Goal: Answer question/provide support: Share knowledge or assist other users

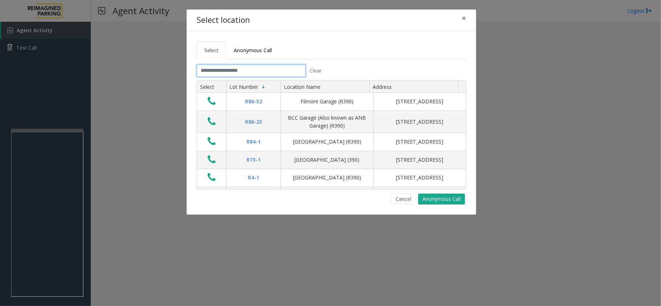
click at [218, 76] on input "text" at bounding box center [251, 71] width 109 height 12
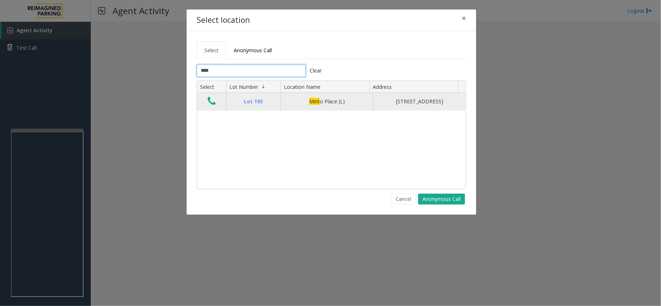
type input "****"
click at [212, 102] on icon "Data table" at bounding box center [212, 101] width 8 height 10
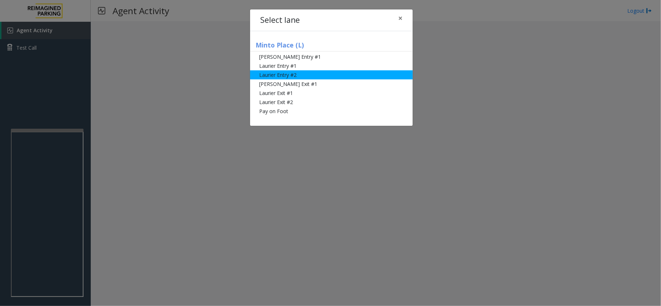
click at [261, 73] on li "Laurier Entry #2" at bounding box center [331, 74] width 163 height 9
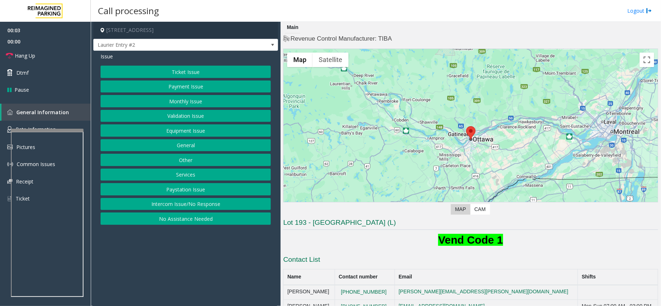
click at [173, 135] on button "Equipment Issue" at bounding box center [186, 130] width 170 height 12
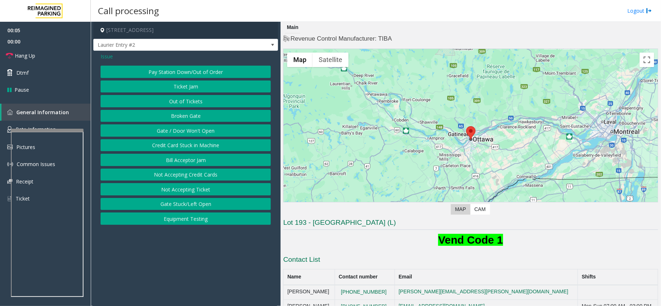
click at [176, 102] on button "Out of Tickets" at bounding box center [186, 101] width 170 height 12
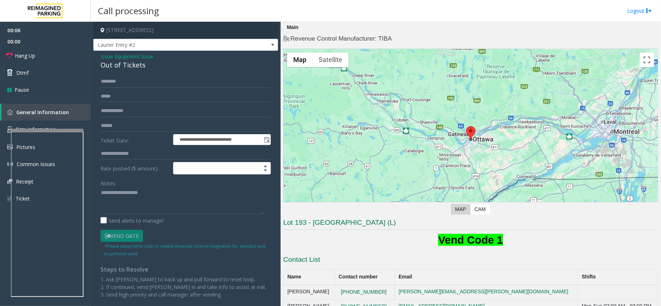
click at [118, 63] on div "Out of Tickets" at bounding box center [186, 65] width 170 height 10
type textarea "**********"
click at [44, 79] on link "Dtmf" at bounding box center [45, 72] width 91 height 17
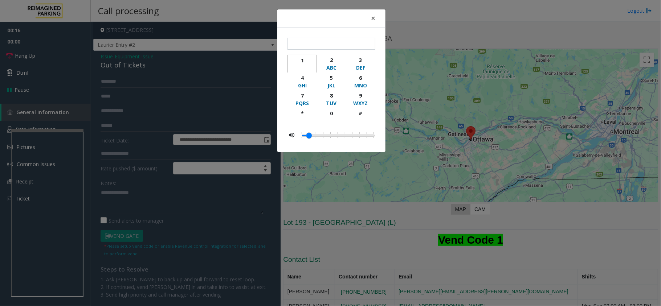
click at [300, 63] on div "1" at bounding box center [302, 61] width 20 height 8
type input "*"
click at [371, 18] on span "×" at bounding box center [373, 18] width 4 height 10
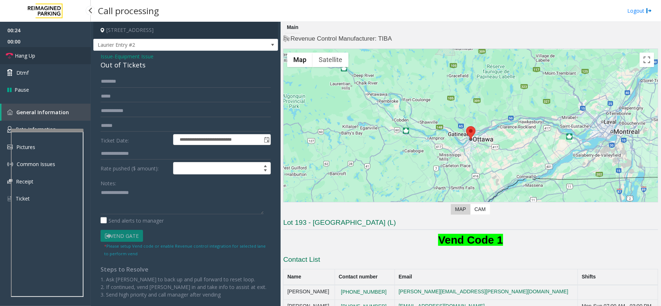
click at [54, 57] on link "Hang Up" at bounding box center [45, 55] width 91 height 17
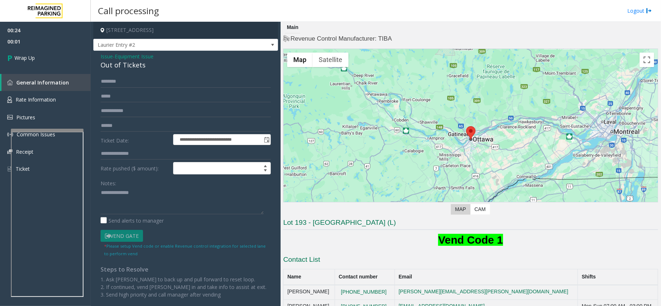
click at [99, 192] on div "**********" at bounding box center [185, 198] width 181 height 246
click at [102, 192] on textarea at bounding box center [182, 200] width 163 height 27
click at [164, 196] on textarea at bounding box center [182, 200] width 163 height 27
type textarea "**********"
click at [57, 70] on div "00:24 00:15 Wrap Up General Information Rate Information Pictures Common Issues…" at bounding box center [45, 103] width 91 height 162
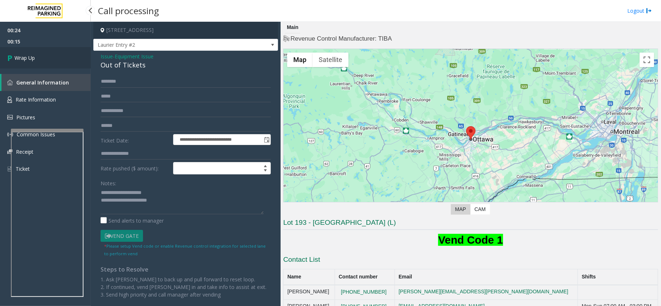
click at [55, 65] on link "Wrap Up" at bounding box center [45, 57] width 91 height 21
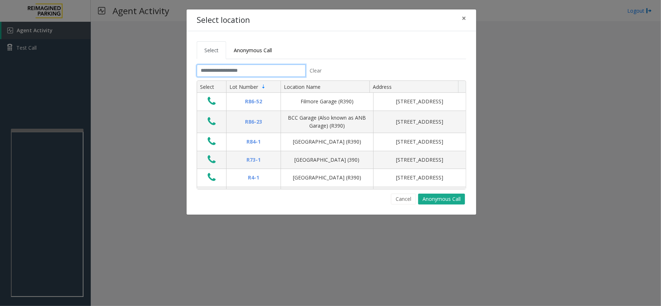
click at [248, 70] on input "text" at bounding box center [251, 71] width 109 height 12
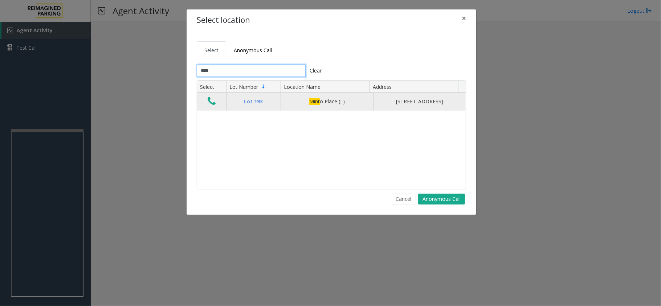
type input "****"
click at [210, 106] on icon "Data table" at bounding box center [212, 101] width 8 height 10
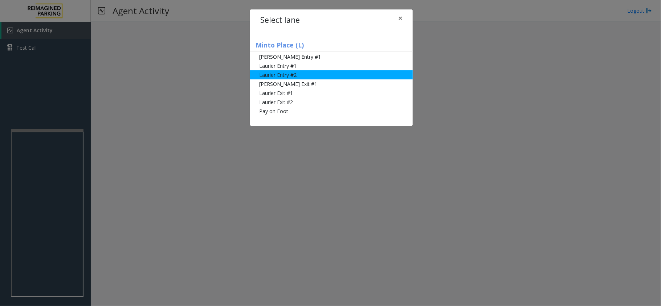
click at [272, 74] on li "Laurier Entry #2" at bounding box center [331, 74] width 163 height 9
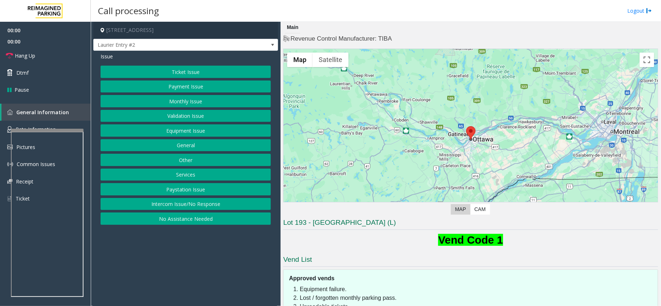
click at [208, 128] on button "Equipment Issue" at bounding box center [186, 130] width 170 height 12
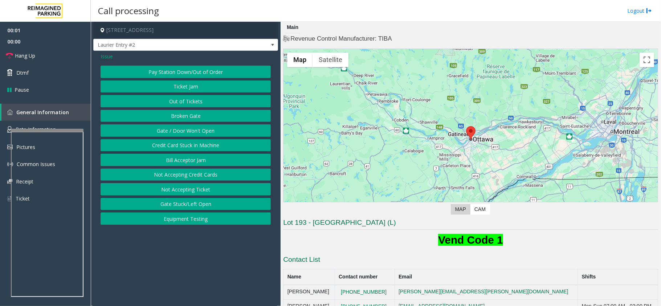
click at [187, 99] on button "Out of Tickets" at bounding box center [186, 101] width 170 height 12
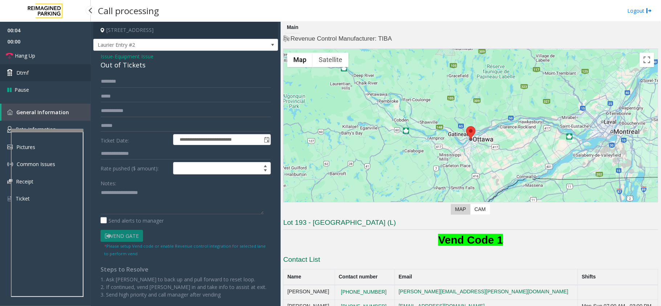
click at [45, 70] on link "Dtmf" at bounding box center [45, 72] width 91 height 17
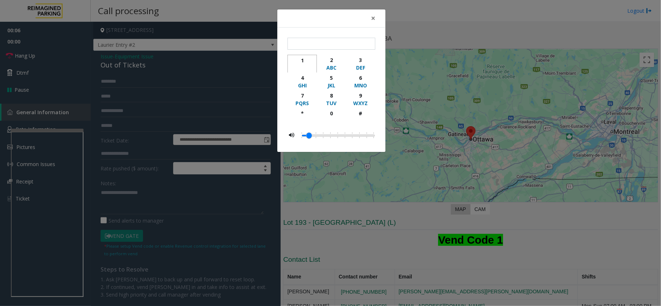
click at [300, 61] on div "1" at bounding box center [302, 61] width 20 height 8
type input "*"
click at [374, 20] on span "×" at bounding box center [373, 18] width 4 height 10
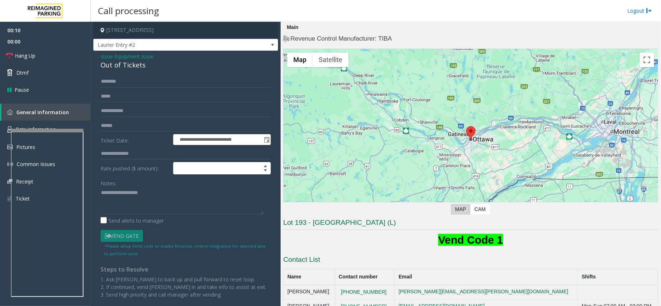
click at [118, 61] on div "Out of Tickets" at bounding box center [186, 65] width 170 height 10
click at [49, 57] on link "Hang Up" at bounding box center [45, 55] width 91 height 17
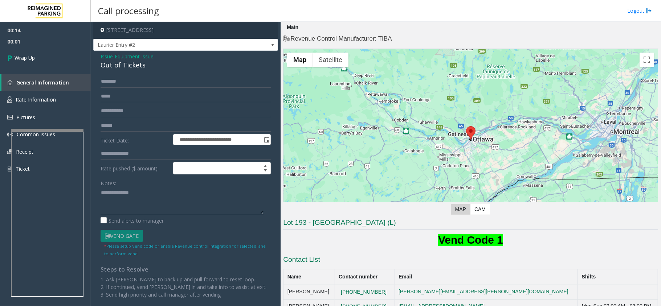
click at [101, 193] on textarea at bounding box center [182, 200] width 163 height 27
click at [158, 194] on textarea at bounding box center [182, 200] width 163 height 27
type textarea "**********"
click at [42, 60] on link "Wrap Up" at bounding box center [45, 57] width 91 height 21
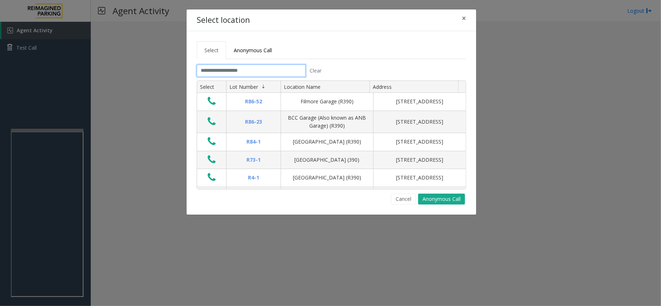
click at [215, 70] on input "text" at bounding box center [251, 71] width 109 height 12
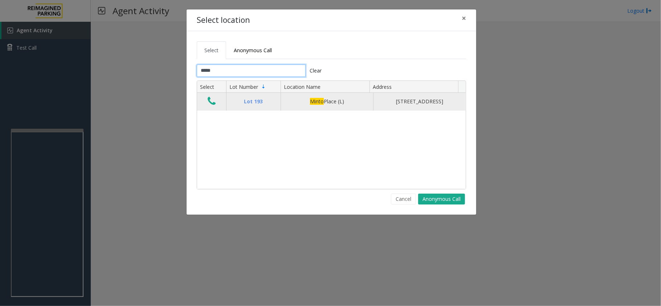
type input "*****"
click at [211, 102] on icon "Data table" at bounding box center [212, 101] width 8 height 10
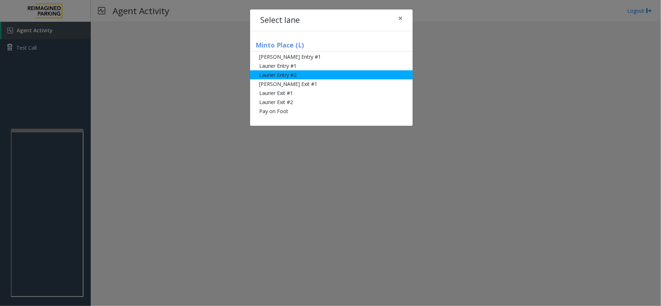
click at [269, 72] on li "Laurier Entry #2" at bounding box center [331, 74] width 163 height 9
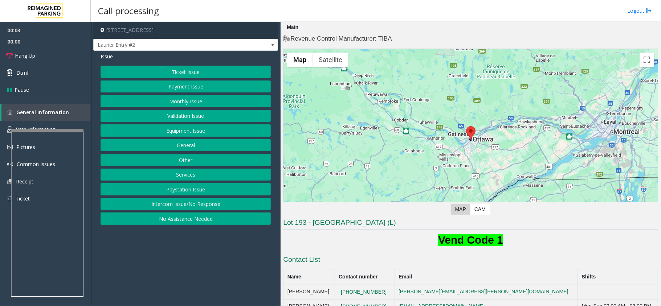
click at [176, 135] on button "Equipment Issue" at bounding box center [186, 130] width 170 height 12
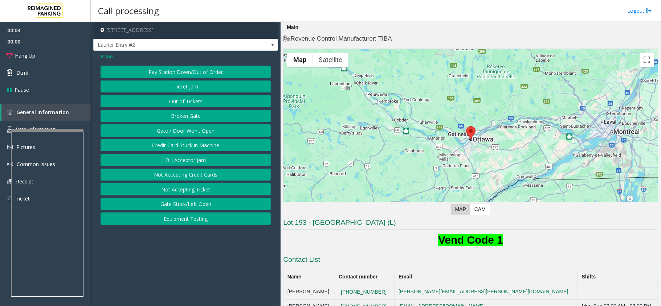
click at [180, 105] on button "Out of Tickets" at bounding box center [186, 101] width 170 height 12
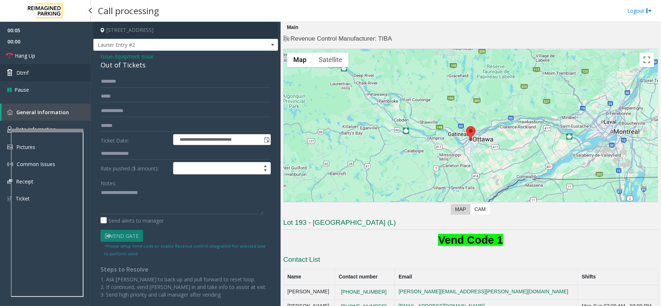
click at [35, 71] on link "Dtmf" at bounding box center [45, 72] width 91 height 17
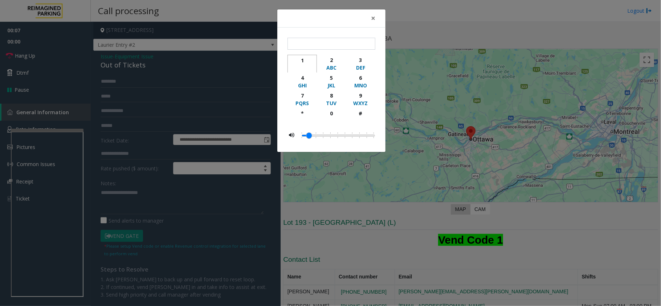
click at [298, 55] on button "1" at bounding box center [301, 64] width 29 height 18
type input "*"
click at [373, 20] on span "×" at bounding box center [373, 18] width 4 height 10
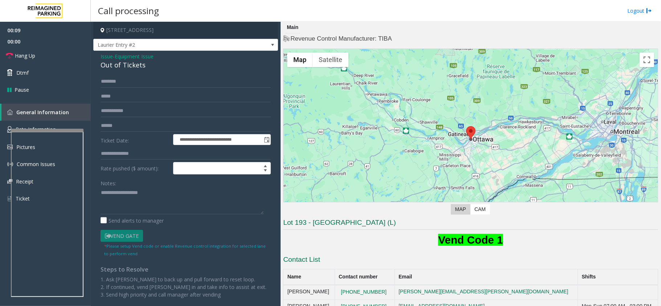
click at [112, 67] on div "Out of Tickets" at bounding box center [186, 65] width 170 height 10
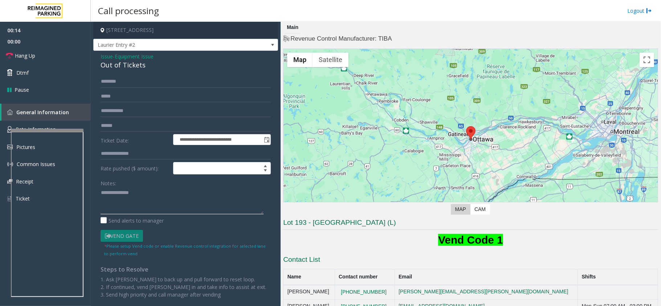
click at [102, 194] on textarea at bounding box center [182, 200] width 163 height 27
click at [65, 62] on link "Hang Up" at bounding box center [45, 55] width 91 height 17
click at [168, 196] on textarea at bounding box center [182, 200] width 163 height 27
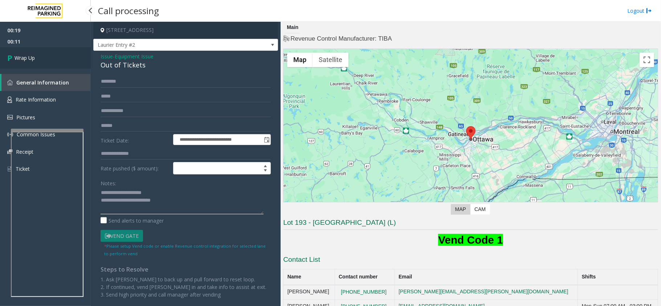
type textarea "**********"
click at [58, 61] on link "Wrap Up" at bounding box center [45, 57] width 91 height 21
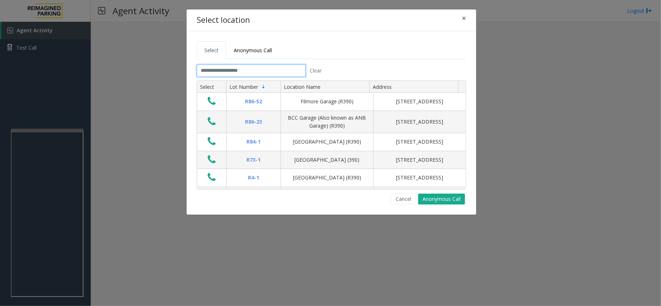
click at [213, 70] on input "text" at bounding box center [251, 71] width 109 height 12
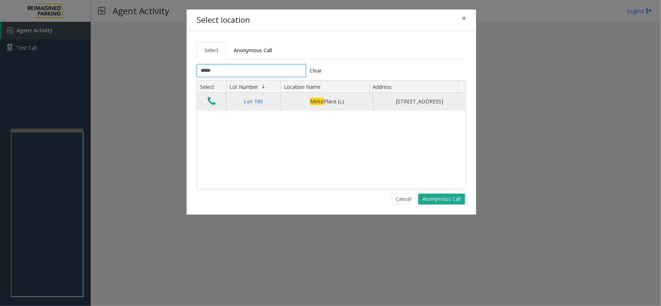
type input "*****"
click at [212, 101] on icon "Data table" at bounding box center [212, 101] width 8 height 10
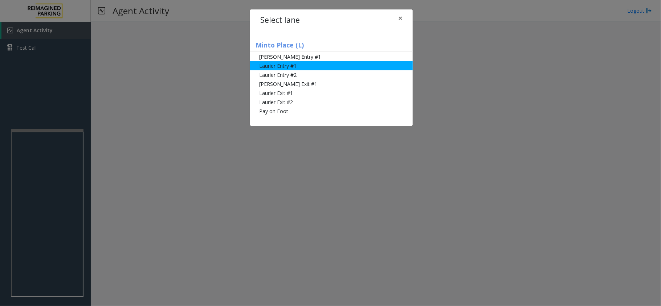
click at [275, 67] on li "Laurier Entry #1" at bounding box center [331, 65] width 163 height 9
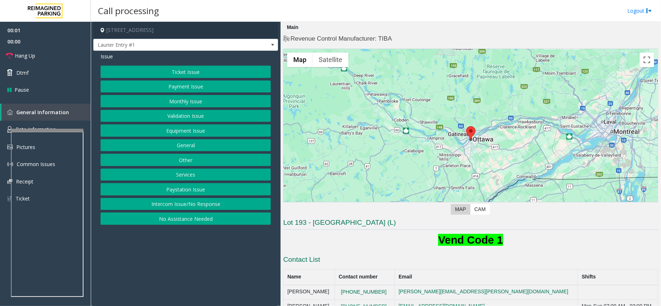
click at [213, 134] on button "Equipment Issue" at bounding box center [186, 130] width 170 height 12
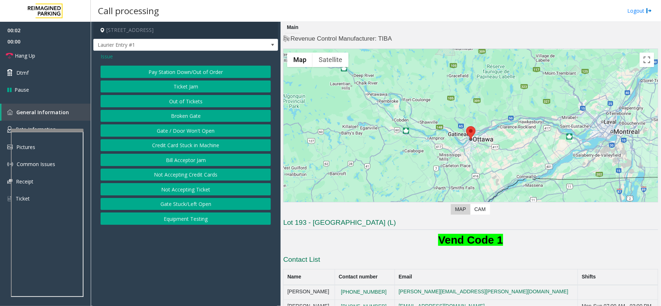
click at [176, 98] on button "Out of Tickets" at bounding box center [186, 101] width 170 height 12
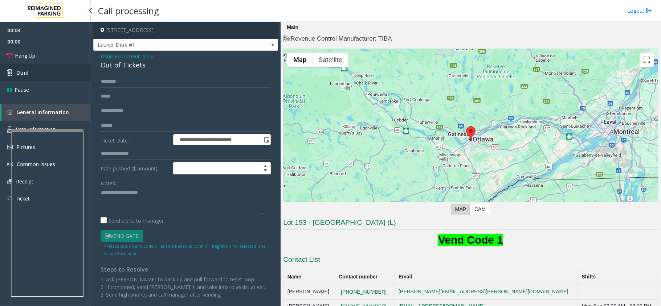
click at [73, 65] on link "Dtmf" at bounding box center [45, 72] width 91 height 17
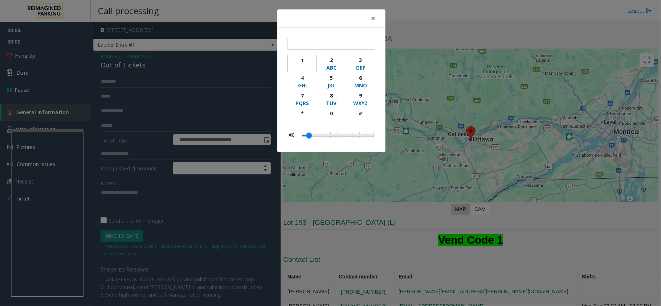
click at [304, 63] on div "1" at bounding box center [302, 61] width 20 height 8
type input "*"
click at [373, 15] on span "×" at bounding box center [373, 18] width 4 height 10
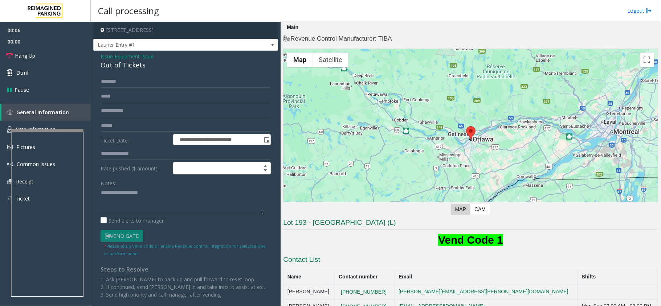
click at [118, 67] on div "Out of Tickets" at bounding box center [186, 65] width 170 height 10
click at [102, 192] on textarea at bounding box center [182, 200] width 163 height 27
click at [157, 181] on div "Notes:" at bounding box center [186, 195] width 170 height 37
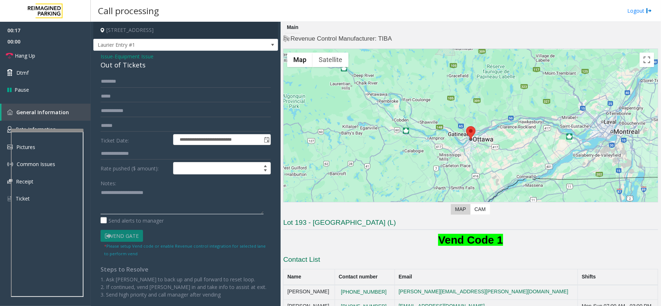
click at [161, 189] on textarea at bounding box center [182, 200] width 163 height 27
click at [41, 51] on link "Hang Up" at bounding box center [45, 55] width 91 height 17
click at [139, 202] on textarea at bounding box center [182, 200] width 163 height 27
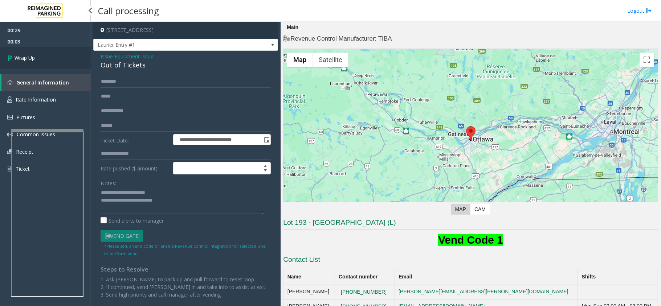
type textarea "**********"
click at [66, 61] on link "Wrap Up" at bounding box center [45, 57] width 91 height 21
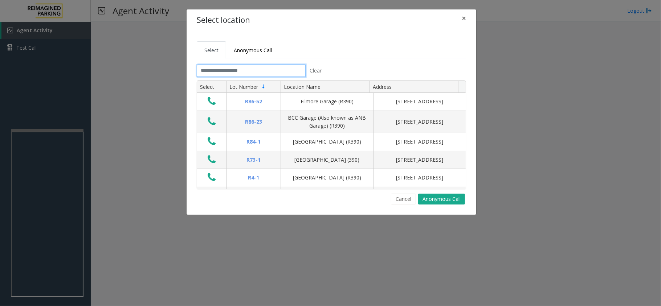
click at [244, 73] on input "text" at bounding box center [251, 71] width 109 height 12
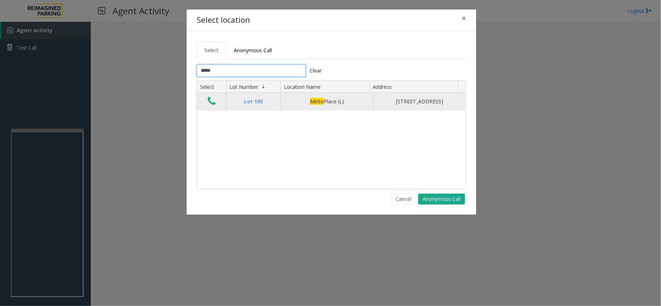
type input "*****"
click at [214, 105] on icon "Data table" at bounding box center [212, 101] width 8 height 10
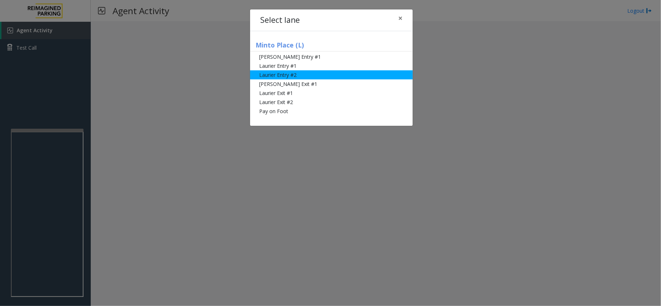
click at [273, 76] on li "Laurier Entry #2" at bounding box center [331, 74] width 163 height 9
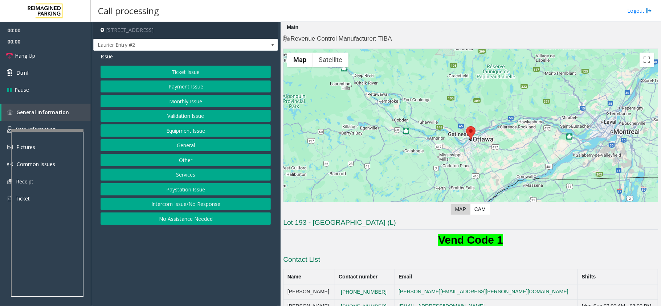
click at [180, 136] on button "Equipment Issue" at bounding box center [186, 130] width 170 height 12
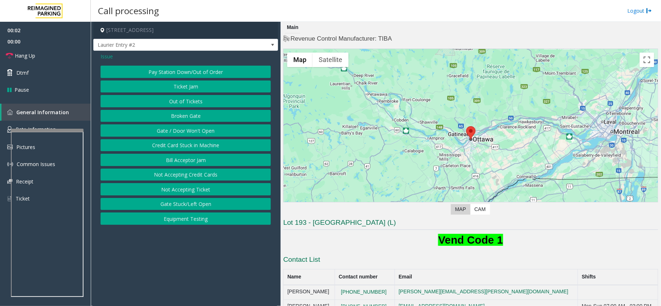
click at [179, 98] on button "Out of Tickets" at bounding box center [186, 101] width 170 height 12
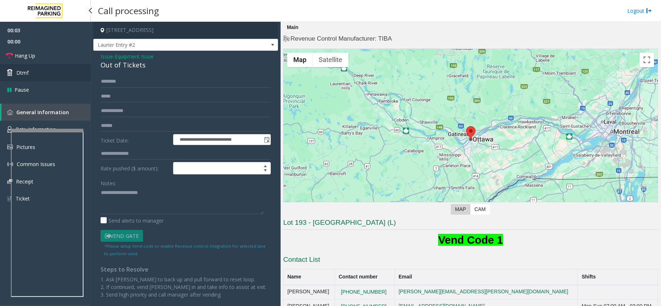
click at [40, 73] on link "Dtmf" at bounding box center [45, 72] width 91 height 17
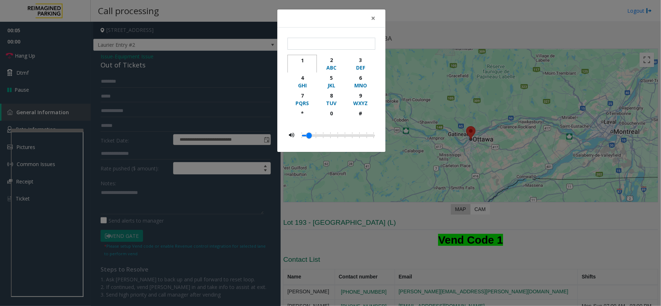
click at [311, 56] on button "1" at bounding box center [301, 64] width 29 height 18
type input "*"
click at [375, 16] on button "×" at bounding box center [373, 18] width 15 height 18
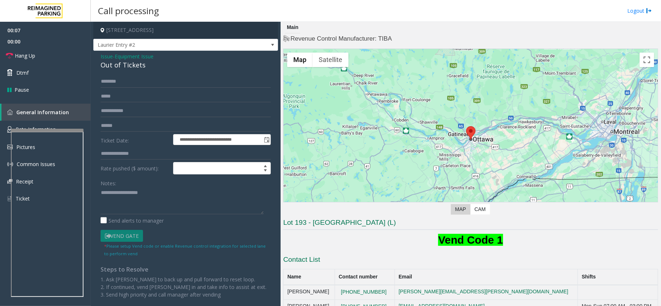
click at [103, 65] on div "Out of Tickets" at bounding box center [186, 65] width 170 height 10
click at [102, 190] on textarea at bounding box center [182, 200] width 163 height 27
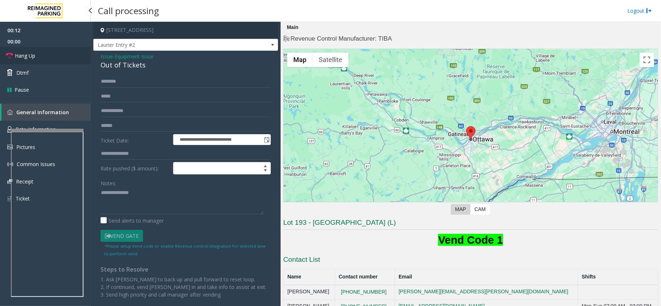
click at [57, 58] on link "Hang Up" at bounding box center [45, 55] width 91 height 17
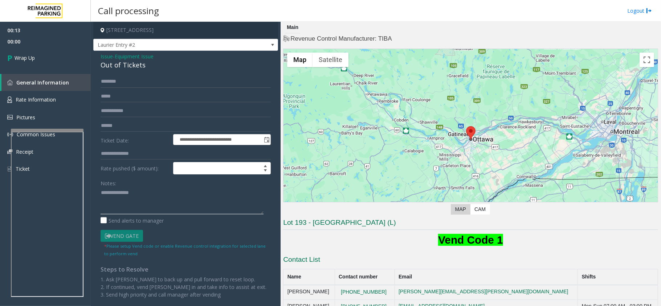
click at [102, 192] on textarea at bounding box center [182, 200] width 163 height 27
click at [184, 191] on textarea at bounding box center [182, 200] width 163 height 27
type textarea "**********"
click at [42, 40] on span "00:14" at bounding box center [45, 41] width 91 height 11
click at [49, 63] on link "Wrap Up" at bounding box center [45, 57] width 91 height 21
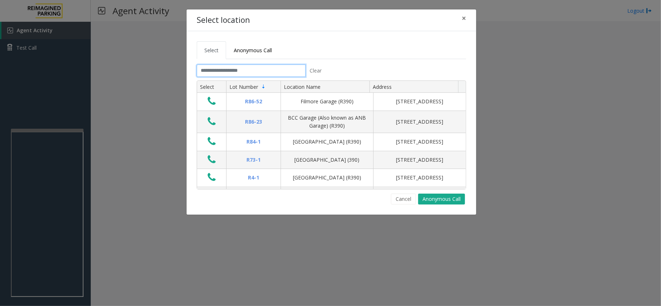
click at [218, 70] on input "text" at bounding box center [251, 71] width 109 height 12
click at [262, 48] on span "Anonymous Call" at bounding box center [253, 50] width 38 height 7
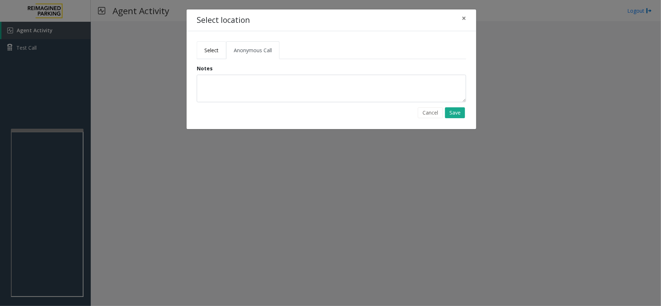
click at [207, 44] on link "Select" at bounding box center [211, 50] width 29 height 18
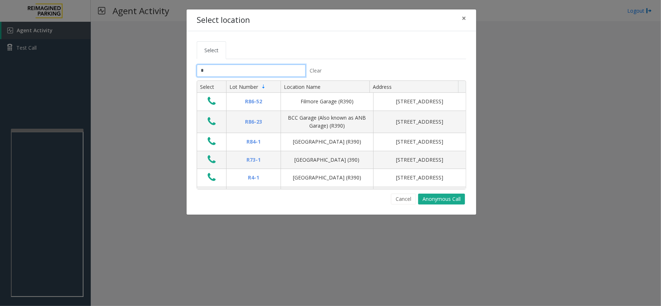
click at [214, 76] on input "*" at bounding box center [251, 71] width 109 height 12
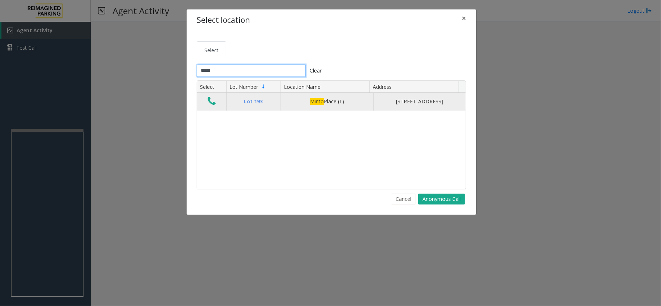
type input "*****"
click at [217, 101] on button "Data table" at bounding box center [211, 102] width 12 height 12
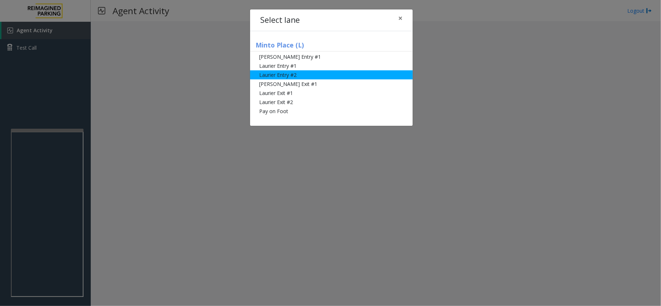
click at [269, 77] on li "Laurier Entry #2" at bounding box center [331, 74] width 163 height 9
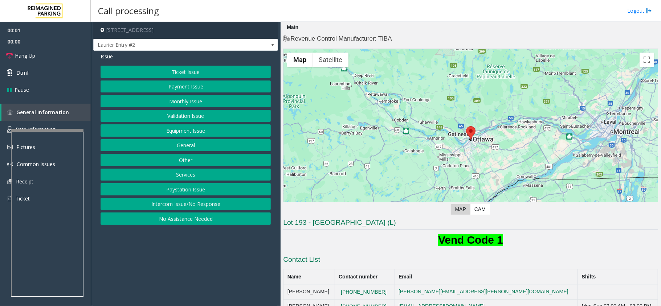
click at [159, 127] on button "Equipment Issue" at bounding box center [186, 130] width 170 height 12
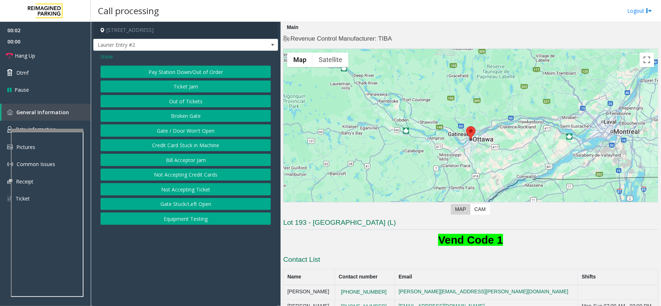
click at [160, 105] on button "Out of Tickets" at bounding box center [186, 101] width 170 height 12
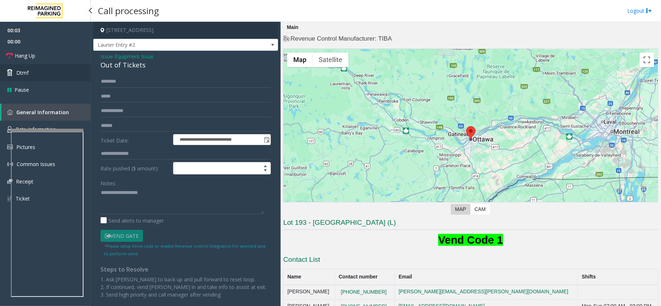
click at [15, 69] on link "Dtmf" at bounding box center [45, 72] width 91 height 17
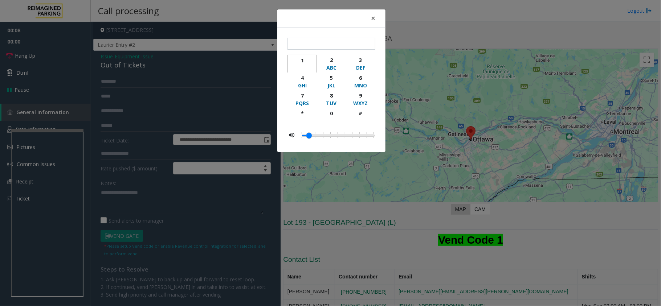
click at [301, 62] on div "1" at bounding box center [302, 61] width 20 height 8
type input "*"
drag, startPoint x: 372, startPoint y: 18, endPoint x: 90, endPoint y: 98, distance: 292.7
click at [348, 38] on div "× * 1 2 ABC 3 DEF 4 GHI 5 JKL 6 MNO 7 PQRS 8 TUV 9 WXYZ * 0 #" at bounding box center [331, 81] width 109 height 144
click at [109, 67] on div "× * 1 2 ABC 3 DEF 4 GHI 5 JKL 6 MNO 7 PQRS 8 TUV 9 WXYZ * 0 #" at bounding box center [330, 153] width 661 height 306
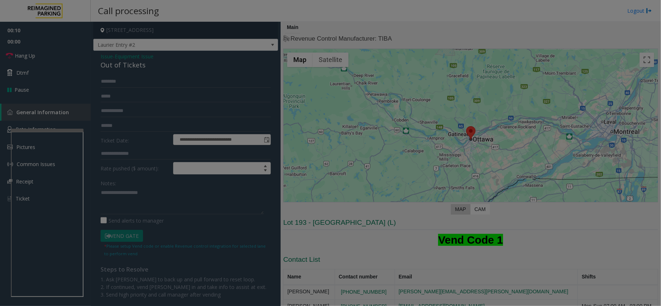
click at [109, 67] on div "× * 1 2 ABC 3 DEF 4 GHI 5 JKL 6 MNO 7 PQRS 8 TUV 9 WXYZ * 0 #" at bounding box center [330, 153] width 661 height 306
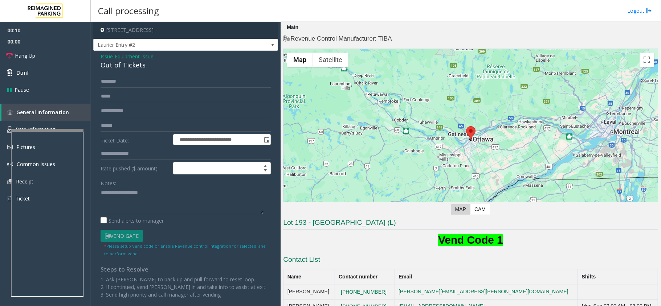
click at [109, 67] on body "**********" at bounding box center [330, 153] width 661 height 306
click at [109, 67] on div "Out of Tickets" at bounding box center [186, 65] width 170 height 10
click at [101, 192] on textarea at bounding box center [182, 200] width 163 height 27
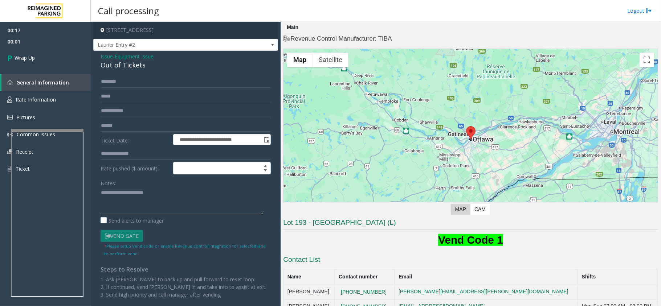
click at [151, 193] on textarea at bounding box center [182, 200] width 163 height 27
type textarea "**********"
click at [83, 58] on link "Wrap Up" at bounding box center [45, 57] width 91 height 21
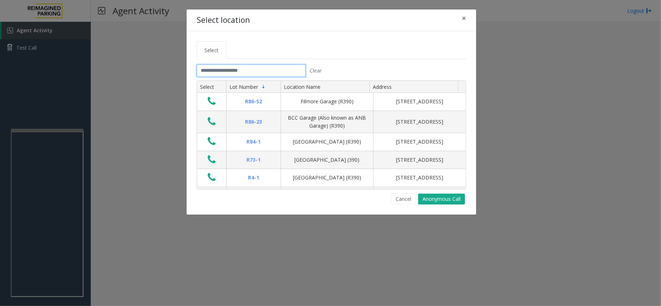
click at [277, 73] on input "text" at bounding box center [251, 71] width 109 height 12
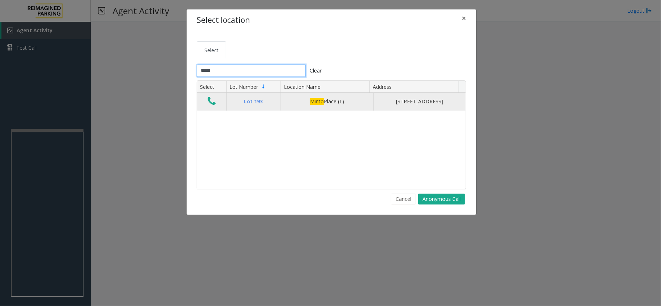
type input "*****"
click at [211, 104] on icon "Data table" at bounding box center [212, 101] width 8 height 10
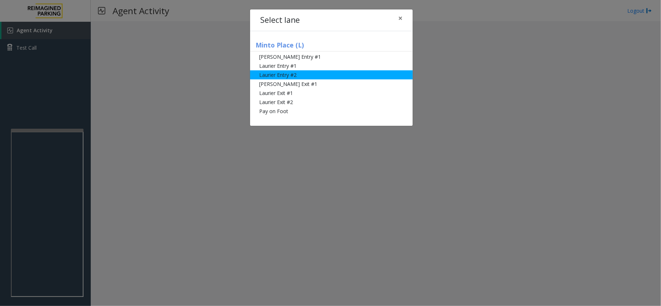
click at [281, 70] on li "Laurier Entry #2" at bounding box center [331, 74] width 163 height 9
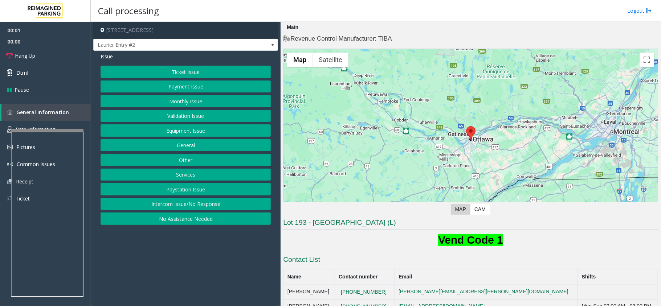
click at [183, 126] on button "Equipment Issue" at bounding box center [186, 130] width 170 height 12
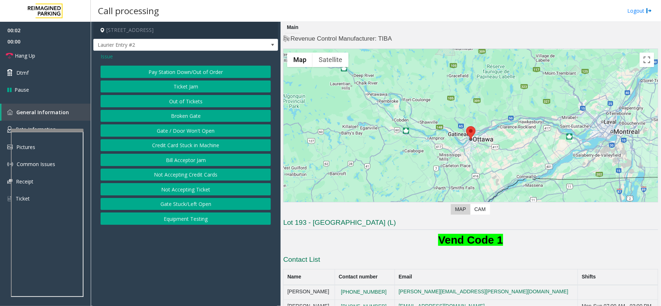
click at [188, 100] on button "Out of Tickets" at bounding box center [186, 101] width 170 height 12
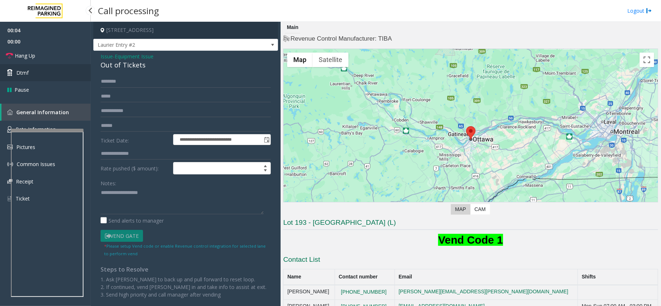
click at [66, 76] on link "Dtmf" at bounding box center [45, 72] width 91 height 17
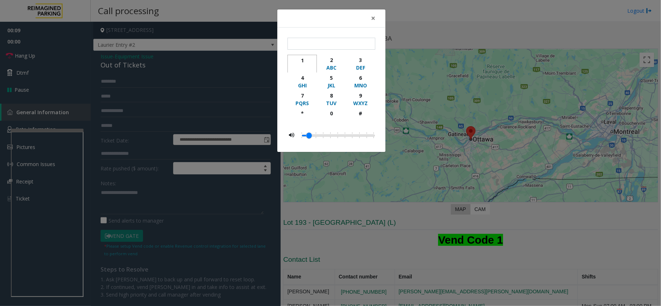
click at [305, 62] on div "1" at bounding box center [302, 61] width 20 height 8
type input "*"
drag, startPoint x: 376, startPoint y: 18, endPoint x: 271, endPoint y: 48, distance: 109.1
click at [376, 18] on button "×" at bounding box center [373, 18] width 15 height 18
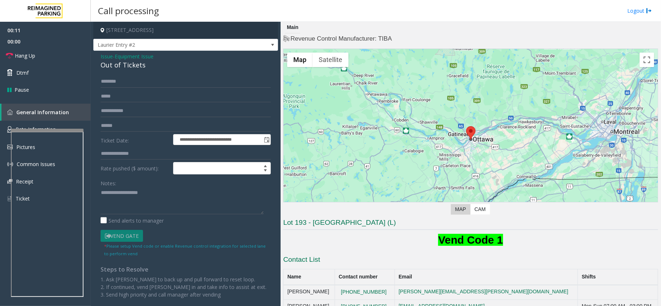
click at [118, 62] on div "Out of Tickets" at bounding box center [186, 65] width 170 height 10
click at [102, 193] on textarea at bounding box center [182, 200] width 163 height 27
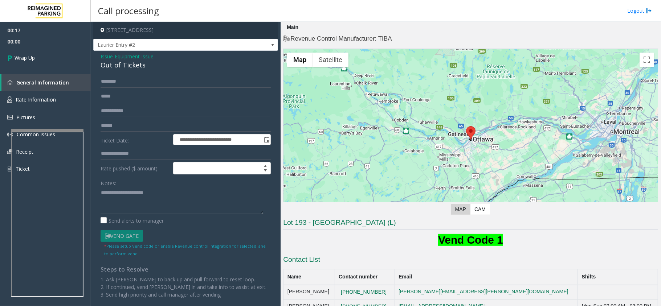
click at [200, 199] on textarea at bounding box center [182, 200] width 163 height 27
type textarea "**********"
click at [75, 63] on link "Wrap Up" at bounding box center [45, 57] width 91 height 21
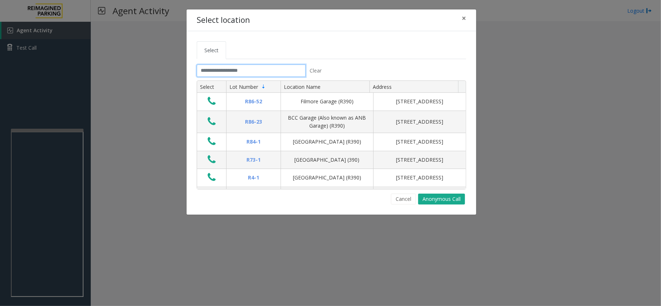
click at [229, 68] on input "text" at bounding box center [251, 71] width 109 height 12
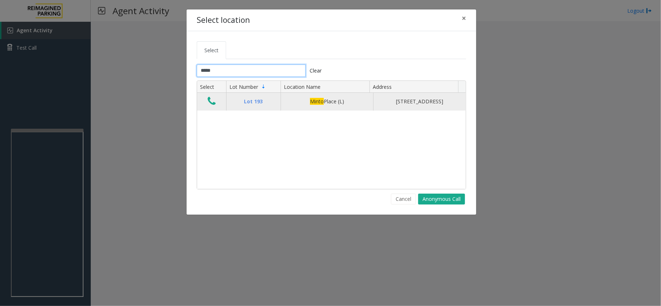
type input "*****"
click at [211, 102] on icon "Data table" at bounding box center [212, 101] width 8 height 10
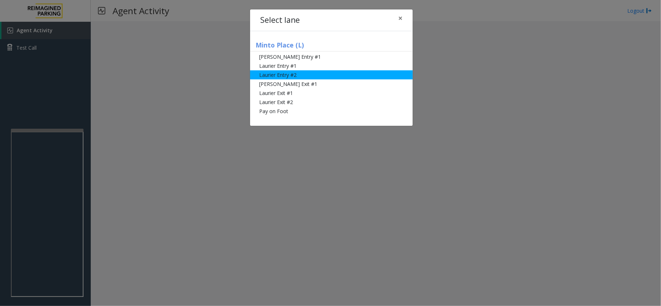
click at [271, 79] on li "Laurier Entry #2" at bounding box center [331, 74] width 163 height 9
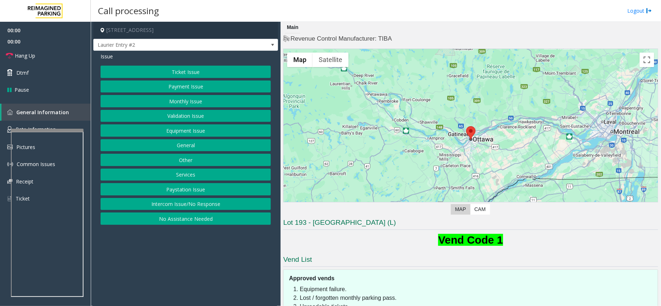
click at [188, 134] on button "Equipment Issue" at bounding box center [186, 130] width 170 height 12
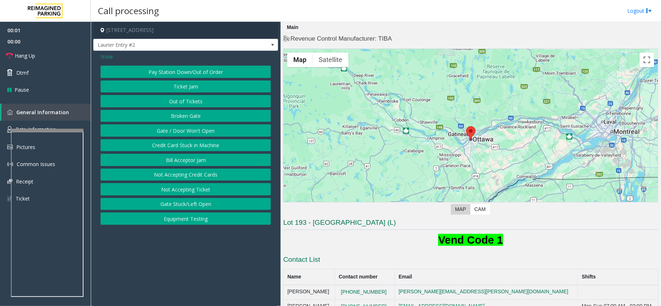
click at [179, 99] on button "Out of Tickets" at bounding box center [186, 101] width 170 height 12
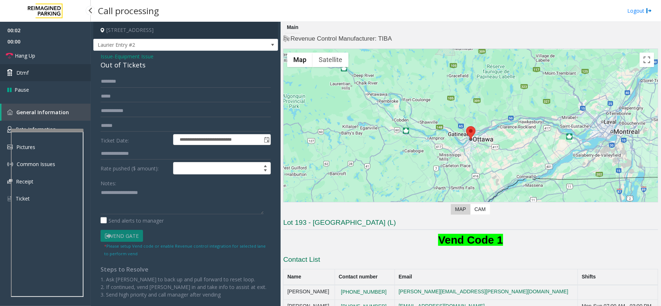
click at [57, 72] on link "Dtmf" at bounding box center [45, 72] width 91 height 17
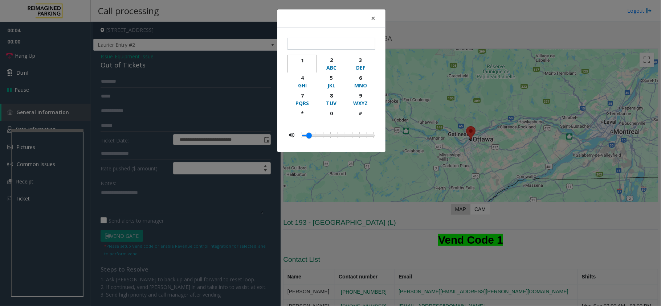
click at [311, 60] on div "1" at bounding box center [302, 61] width 20 height 8
type input "*"
click at [372, 17] on span "×" at bounding box center [373, 18] width 4 height 10
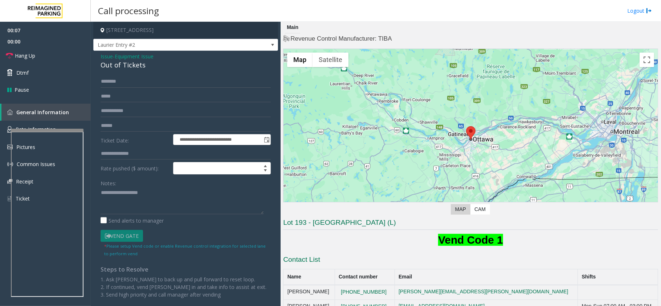
click at [112, 66] on div "Out of Tickets" at bounding box center [186, 65] width 170 height 10
click at [31, 53] on span "Hang Up" at bounding box center [25, 56] width 20 height 8
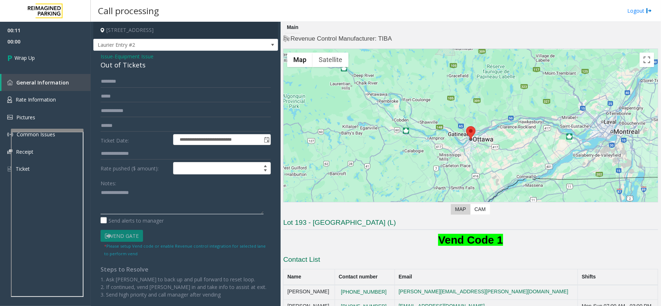
click at [102, 192] on textarea at bounding box center [182, 200] width 163 height 27
click at [171, 199] on textarea at bounding box center [182, 200] width 163 height 27
type textarea "**********"
click at [63, 58] on link "Wrap Up" at bounding box center [45, 57] width 91 height 21
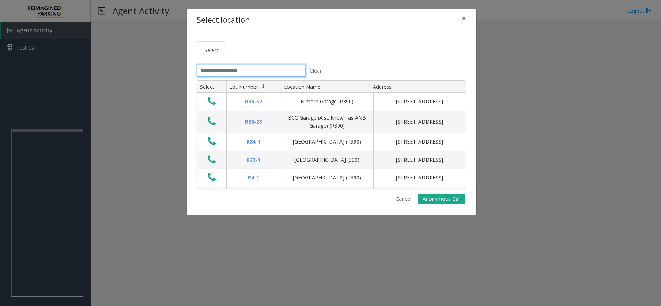
click at [231, 70] on input "text" at bounding box center [251, 71] width 109 height 12
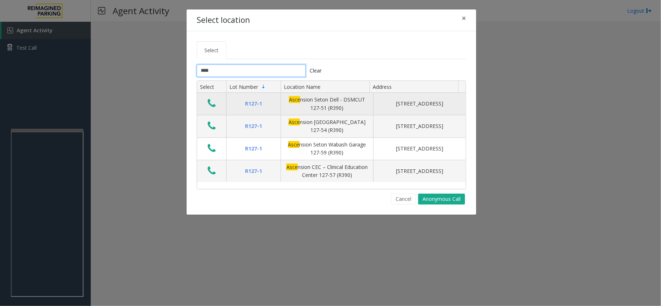
type input "****"
click at [209, 105] on icon "Data table" at bounding box center [212, 103] width 8 height 10
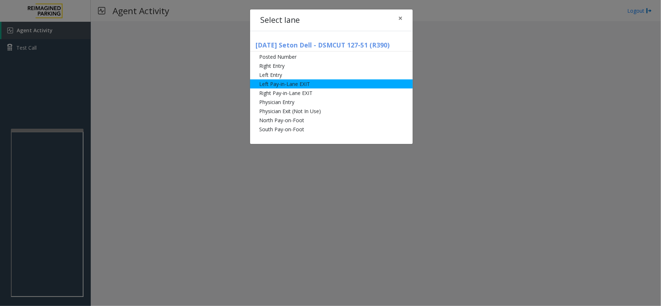
click at [294, 85] on li "Left Pay-in-Lane EXIT" at bounding box center [331, 83] width 163 height 9
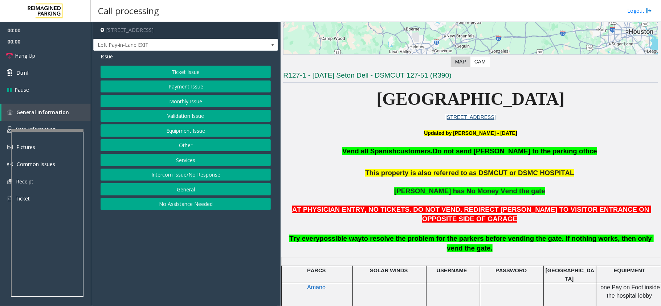
scroll to position [145, 0]
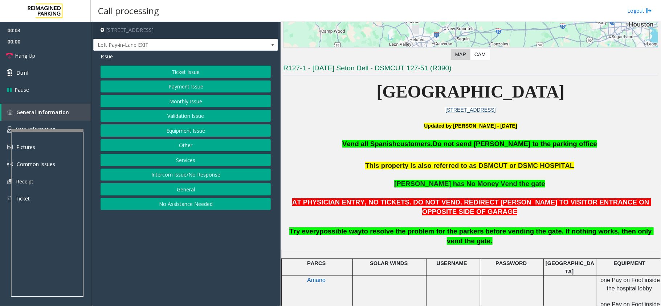
click at [188, 159] on button "Services" at bounding box center [186, 160] width 170 height 12
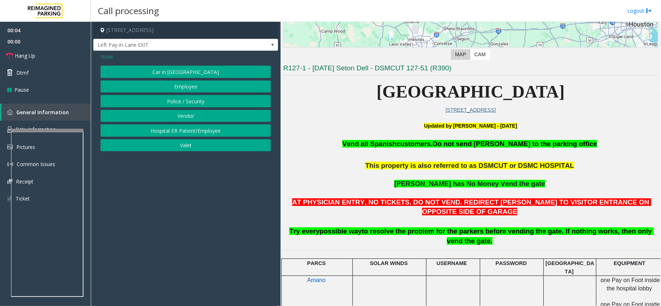
click at [180, 85] on button "Employee" at bounding box center [186, 87] width 170 height 12
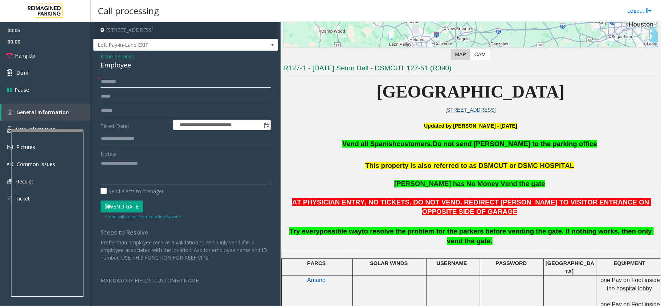
click at [110, 79] on input "text" at bounding box center [186, 81] width 170 height 12
click at [112, 83] on input "text" at bounding box center [186, 81] width 170 height 12
type input "*"
type input "*****"
click at [106, 164] on textarea at bounding box center [186, 171] width 170 height 27
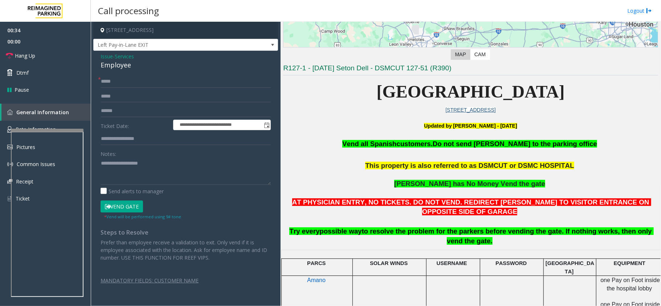
click at [126, 208] on button "Vend Gate" at bounding box center [122, 207] width 42 height 12
click at [123, 139] on input "text" at bounding box center [186, 139] width 170 height 12
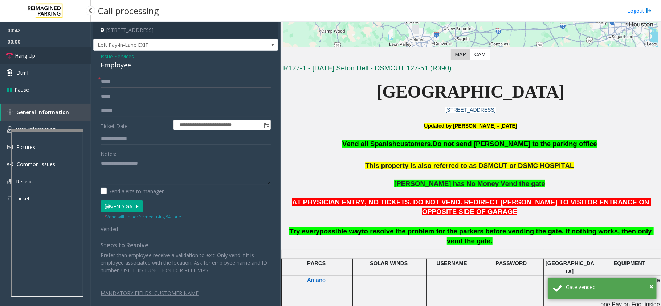
type input "**********"
click at [65, 62] on link "Hang Up" at bounding box center [45, 55] width 91 height 17
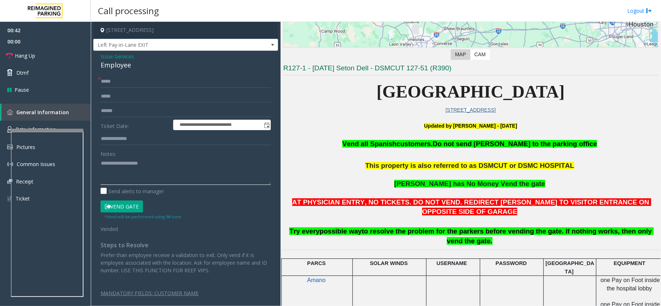
click at [123, 166] on textarea at bounding box center [186, 171] width 170 height 27
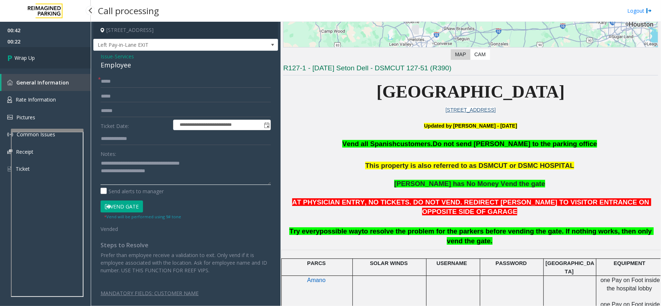
type textarea "**********"
click at [23, 62] on link "Wrap Up" at bounding box center [45, 57] width 91 height 21
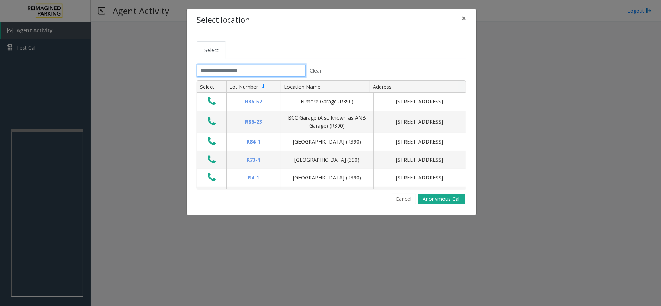
click at [217, 69] on input "text" at bounding box center [251, 71] width 109 height 12
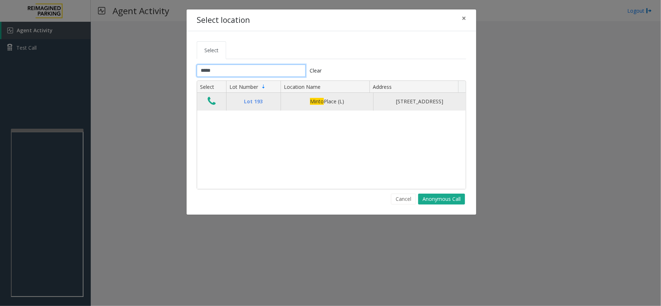
type input "*****"
click at [205, 103] on button "Data table" at bounding box center [211, 102] width 12 height 12
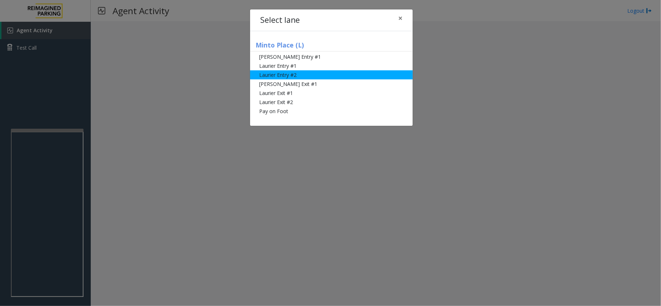
click at [311, 73] on li "Laurier Entry #2" at bounding box center [331, 74] width 163 height 9
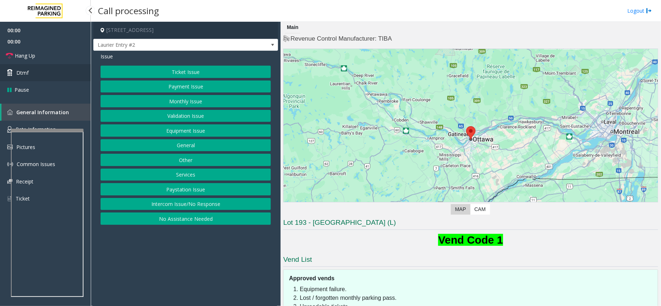
click at [63, 73] on link "Dtmf" at bounding box center [45, 72] width 91 height 17
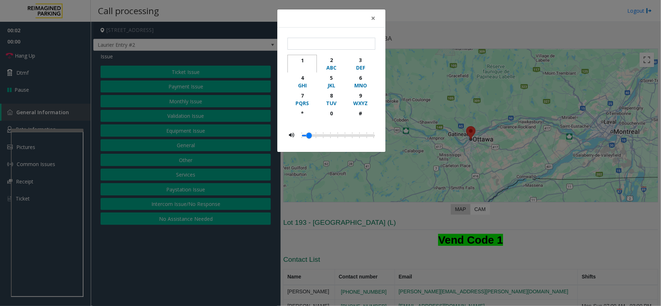
click at [299, 58] on div "1" at bounding box center [302, 61] width 20 height 8
type input "*"
click at [371, 21] on span "×" at bounding box center [373, 18] width 4 height 10
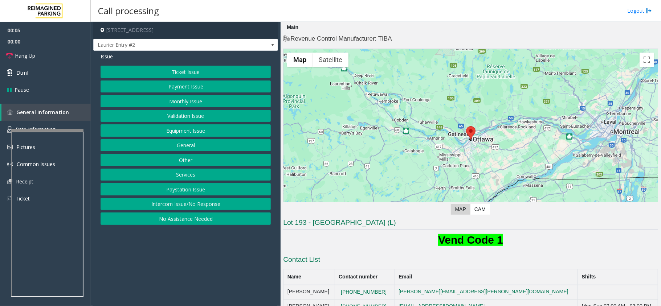
click at [193, 134] on button "Equipment Issue" at bounding box center [186, 130] width 170 height 12
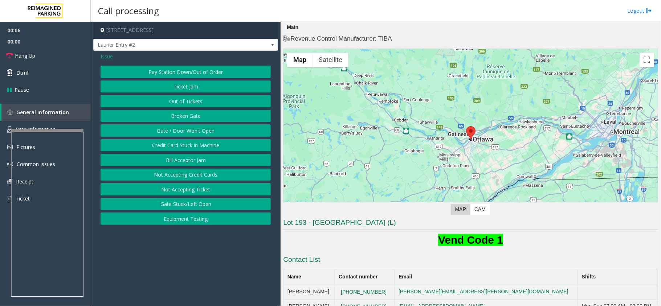
click at [179, 95] on div "Pay Station Down/Out of Order Ticket Jam Out of Tickets [GEOGRAPHIC_DATA] / Doo…" at bounding box center [186, 145] width 170 height 159
click at [182, 102] on button "Out of Tickets" at bounding box center [186, 101] width 170 height 12
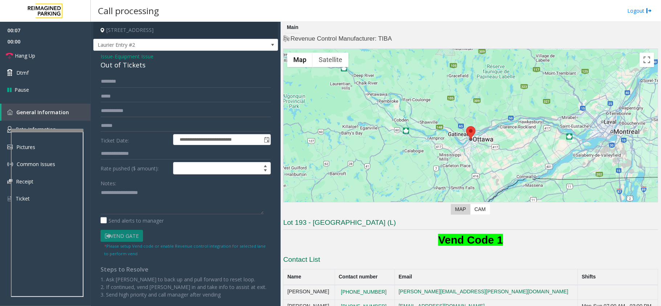
click at [114, 62] on div "Out of Tickets" at bounding box center [186, 65] width 170 height 10
click at [22, 54] on span "Hang Up" at bounding box center [25, 56] width 20 height 8
click at [99, 195] on div "**********" at bounding box center [185, 198] width 181 height 246
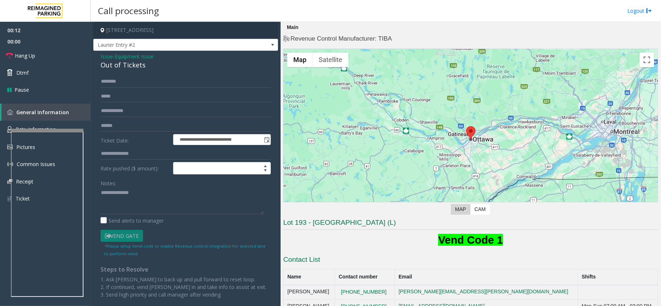
click at [100, 189] on div "**********" at bounding box center [185, 198] width 181 height 246
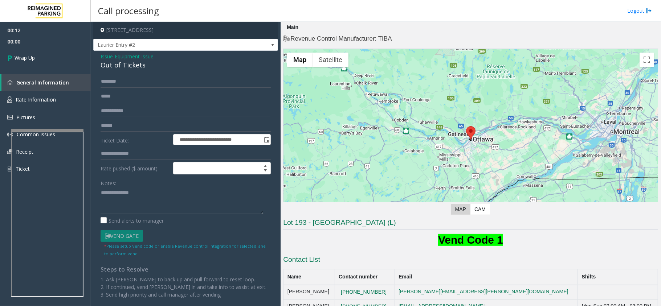
click at [103, 193] on textarea at bounding box center [182, 200] width 163 height 27
click at [101, 192] on textarea at bounding box center [182, 200] width 163 height 27
click at [160, 193] on textarea at bounding box center [182, 200] width 163 height 27
type textarea "**********"
click at [28, 59] on span "Wrap Up" at bounding box center [25, 58] width 20 height 8
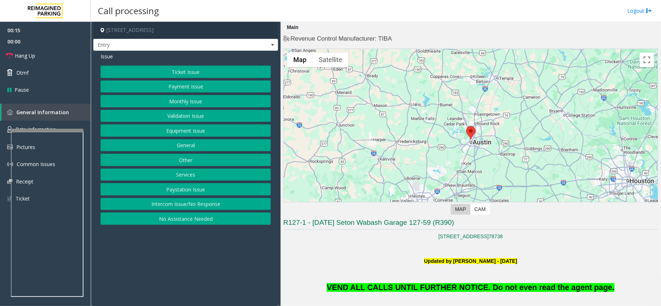
click at [184, 128] on button "Equipment Issue" at bounding box center [186, 130] width 170 height 12
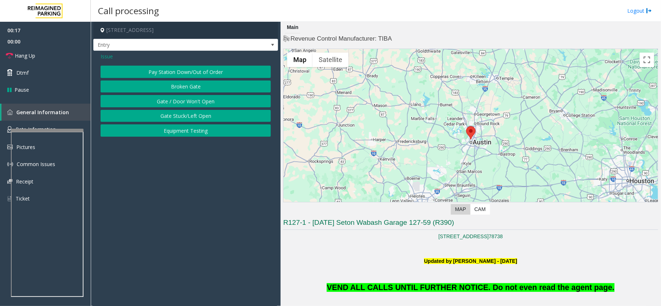
click at [102, 54] on span "Issue" at bounding box center [107, 57] width 12 height 8
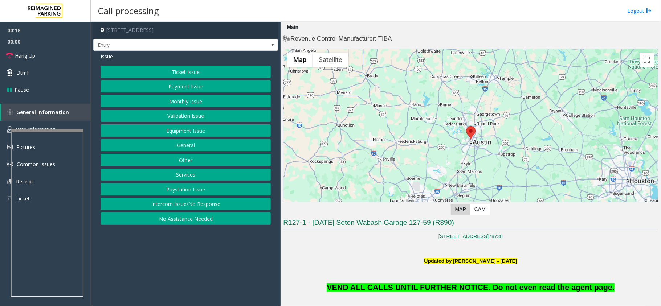
click at [186, 130] on button "Equipment Issue" at bounding box center [186, 130] width 170 height 12
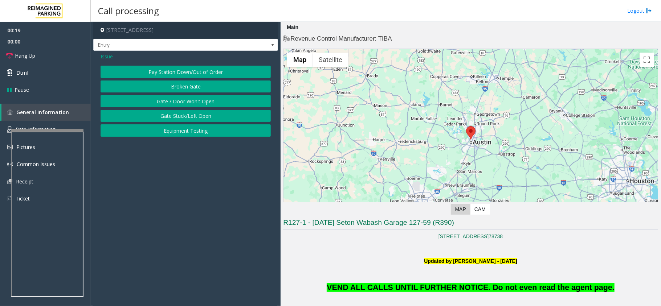
click at [176, 99] on button "Gate / Door Won't Open" at bounding box center [186, 101] width 170 height 12
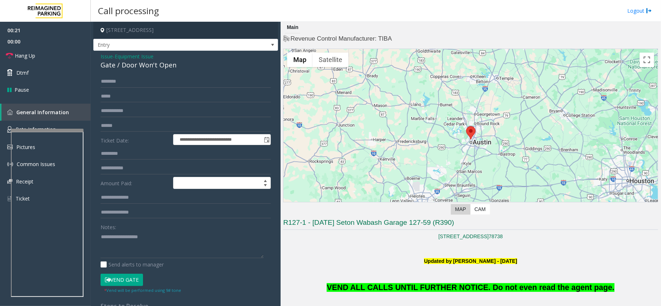
click at [134, 277] on button "Vend Gate" at bounding box center [122, 280] width 42 height 12
click at [107, 54] on span "Issue" at bounding box center [107, 57] width 12 height 8
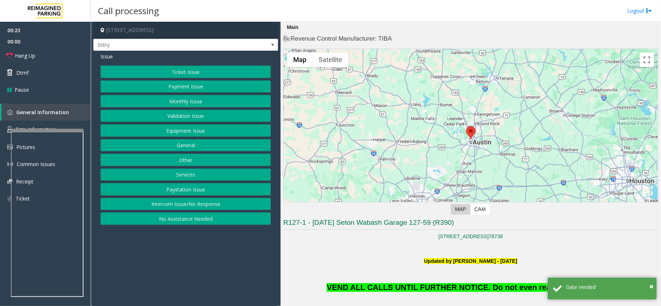
click at [189, 176] on button "Services" at bounding box center [186, 175] width 170 height 12
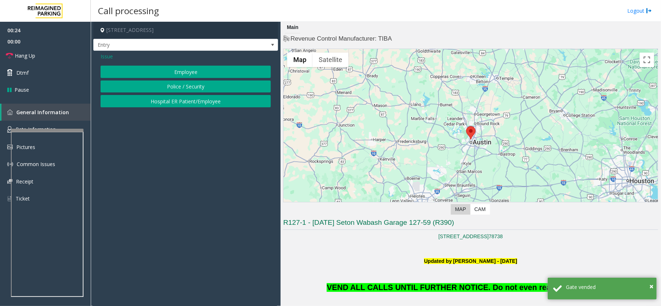
click at [177, 73] on button "Employee" at bounding box center [186, 72] width 170 height 12
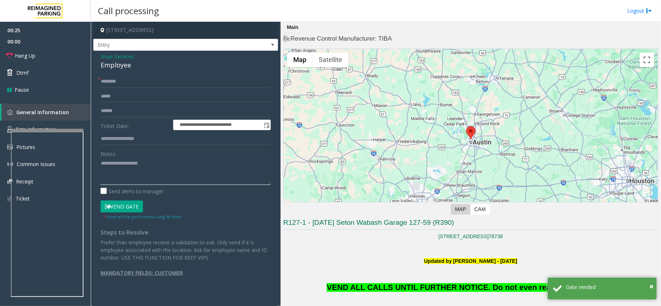
click at [115, 176] on textarea at bounding box center [186, 171] width 170 height 27
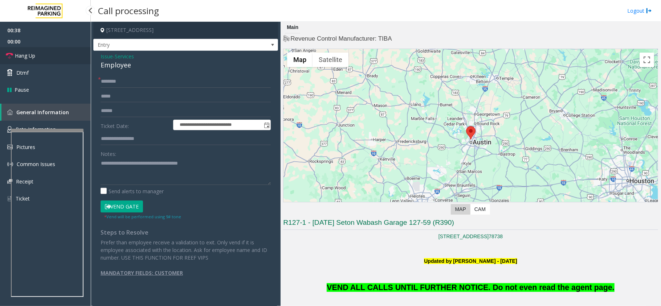
click at [47, 54] on link "Hang Up" at bounding box center [45, 55] width 91 height 17
click at [210, 166] on textarea at bounding box center [186, 171] width 170 height 27
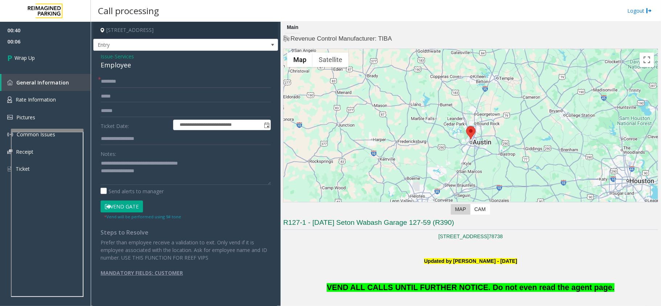
click at [360, 289] on span "VEND ALL CALLS UNTIL FURTHER NOTICE. Do not even read the agent page." at bounding box center [470, 287] width 287 height 9
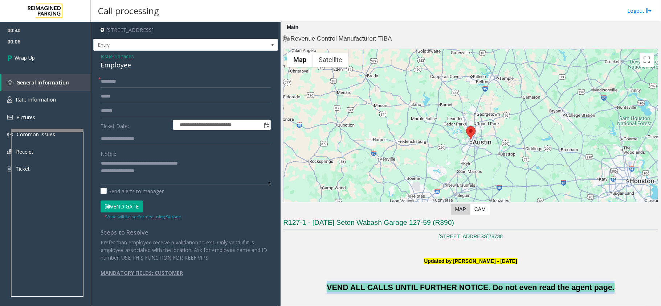
click at [360, 289] on span "VEND ALL CALLS UNTIL FURTHER NOTICE. Do not even read the agent page." at bounding box center [470, 287] width 287 height 9
copy span "VEND ALL CALLS UNTIL FURTHER NOTICE. Do not even read the agent page."
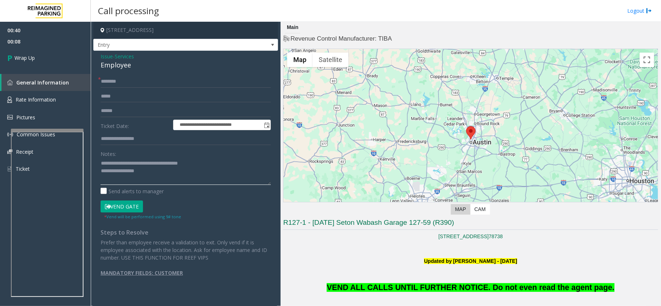
click at [144, 171] on textarea at bounding box center [186, 171] width 170 height 27
paste textarea "**********"
type textarea "**********"
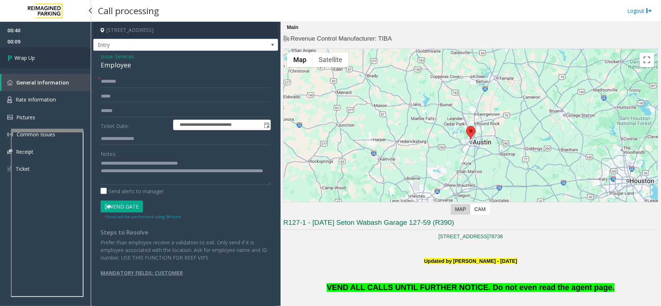
click at [65, 58] on link "Wrap Up" at bounding box center [45, 57] width 91 height 21
click at [135, 79] on input "text" at bounding box center [186, 81] width 170 height 12
type input "**"
click at [62, 63] on link "Wrap Up" at bounding box center [45, 57] width 91 height 21
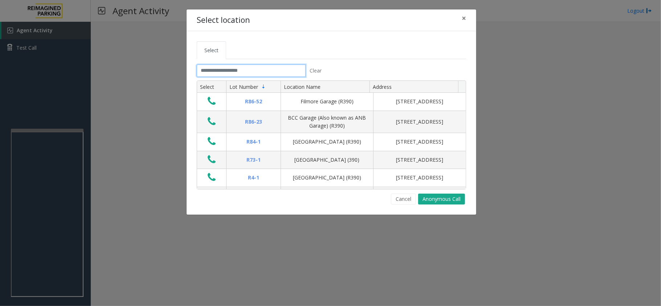
click at [261, 74] on input "text" at bounding box center [251, 71] width 109 height 12
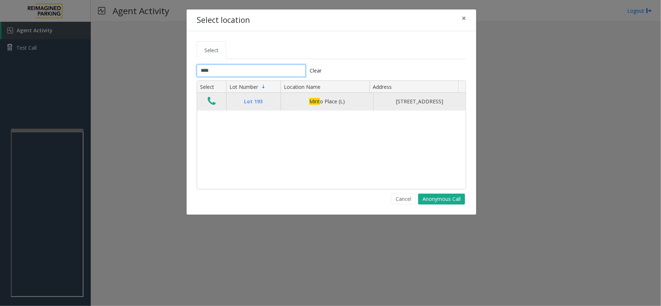
type input "****"
click at [204, 110] on td "Data table" at bounding box center [211, 101] width 29 height 17
click at [210, 102] on icon "Data table" at bounding box center [212, 101] width 8 height 10
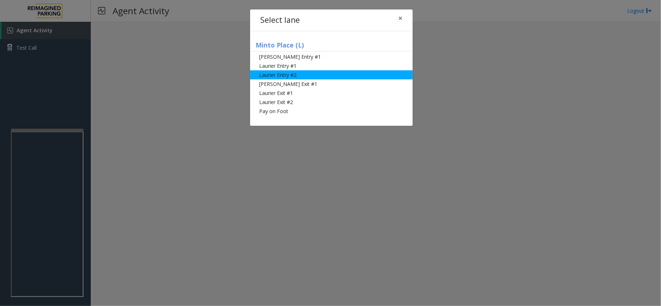
click at [282, 78] on li "Laurier Entry #2" at bounding box center [331, 74] width 163 height 9
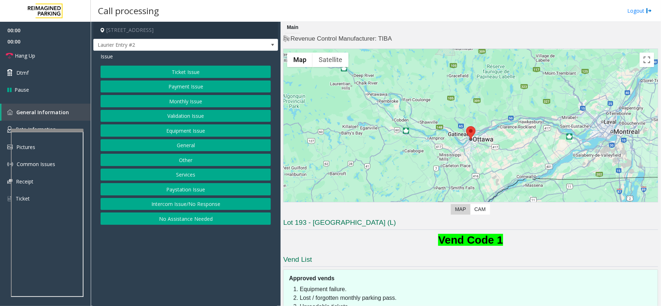
click at [197, 135] on button "Equipment Issue" at bounding box center [186, 130] width 170 height 12
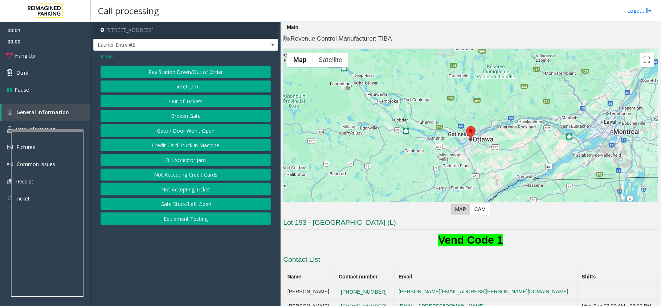
click at [192, 98] on button "Out of Tickets" at bounding box center [186, 101] width 170 height 12
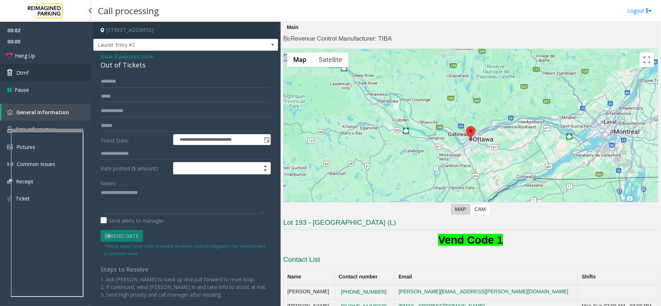
click at [81, 75] on link "Dtmf" at bounding box center [45, 72] width 91 height 17
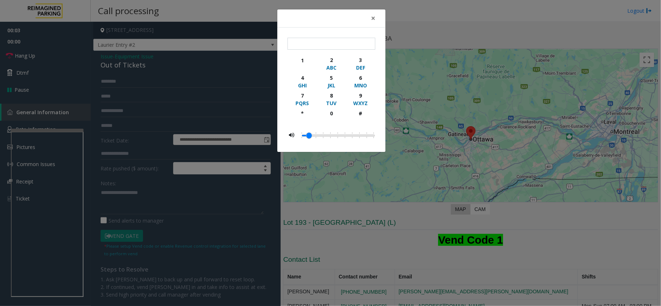
click at [300, 53] on div "1 2 ABC 3 DEF 4 GHI 5 JKL 6 MNO 7 PQRS 8 TUV 9 WXYZ * 0 #" at bounding box center [331, 90] width 88 height 105
click at [303, 57] on div "1" at bounding box center [302, 61] width 20 height 8
type input "*"
click at [377, 19] on button "×" at bounding box center [373, 18] width 15 height 18
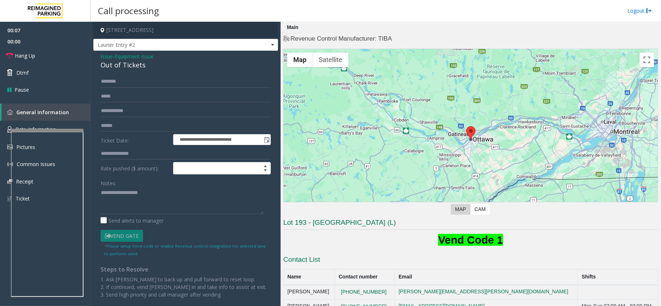
click at [109, 64] on div "Out of Tickets" at bounding box center [186, 65] width 170 height 10
click at [101, 195] on textarea at bounding box center [182, 200] width 163 height 27
click at [168, 198] on textarea at bounding box center [182, 200] width 163 height 27
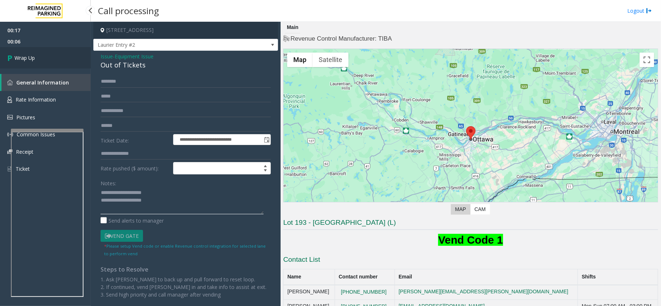
type textarea "**********"
click at [48, 64] on link "Wrap Up" at bounding box center [45, 57] width 91 height 21
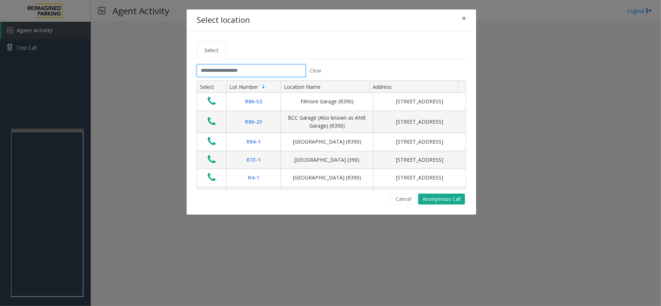
click at [211, 69] on input "text" at bounding box center [251, 71] width 109 height 12
type input "*"
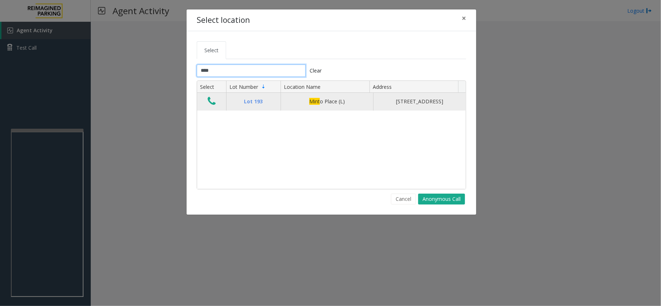
type input "****"
click at [213, 103] on icon "Data table" at bounding box center [212, 101] width 8 height 10
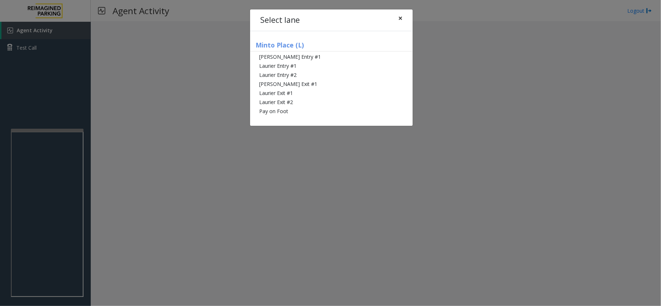
click at [400, 15] on span "×" at bounding box center [400, 18] width 4 height 10
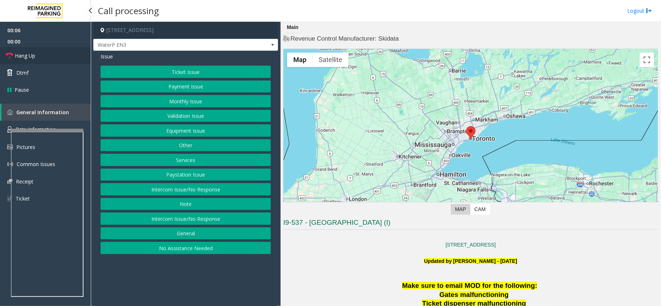
click at [60, 56] on link "Hang Up" at bounding box center [45, 55] width 91 height 17
click at [170, 251] on button "No Assistance Needed" at bounding box center [186, 248] width 170 height 12
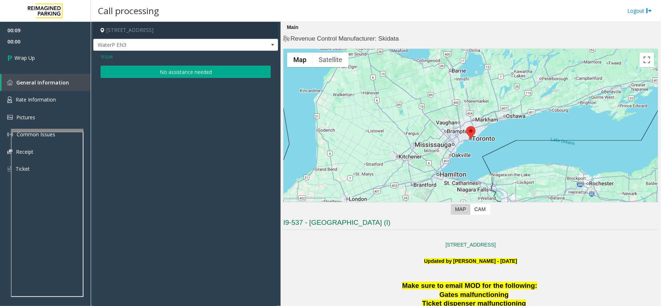
click at [164, 71] on button "No assistance needed" at bounding box center [186, 72] width 170 height 12
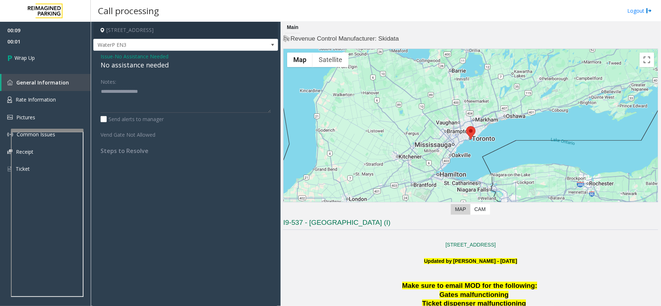
click at [134, 60] on span "No Assistance Needed" at bounding box center [142, 57] width 54 height 8
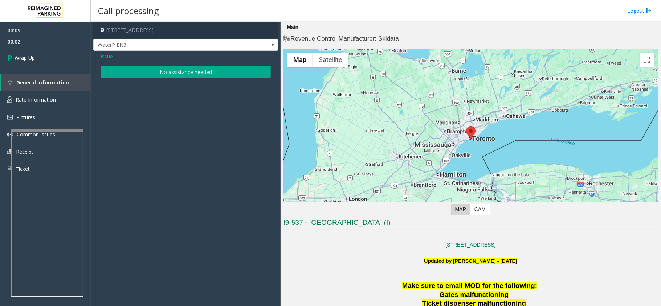
click at [139, 70] on button "No assistance needed" at bounding box center [186, 72] width 170 height 12
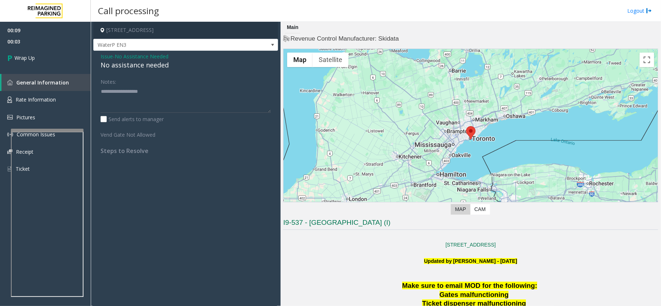
click at [120, 66] on div "No assistance needed" at bounding box center [186, 65] width 170 height 10
type textarea "**********"
click at [56, 55] on link "Wrap Up" at bounding box center [45, 57] width 91 height 21
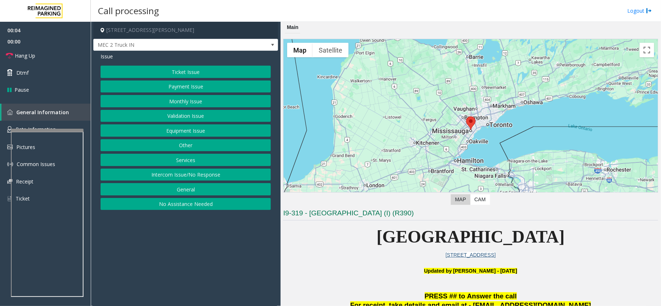
click at [144, 173] on button "Intercom Issue/No Response" at bounding box center [186, 175] width 170 height 12
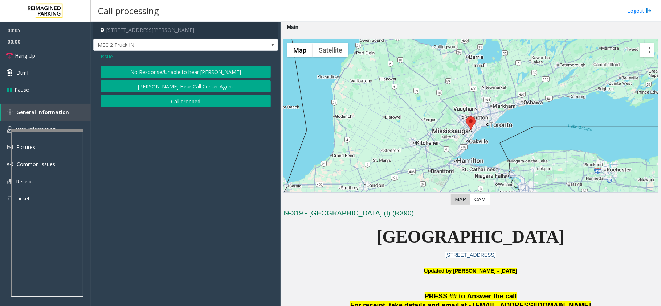
click at [161, 75] on button "No Response/Unable to hear [PERSON_NAME]" at bounding box center [186, 72] width 170 height 12
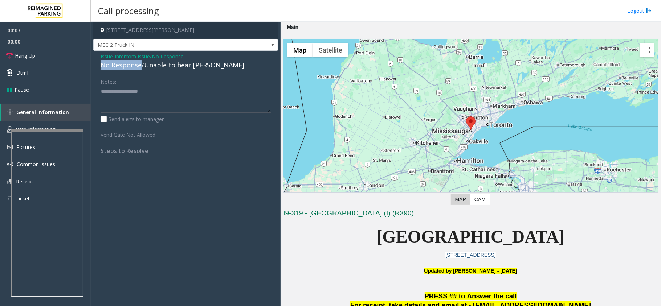
drag, startPoint x: 140, startPoint y: 67, endPoint x: 99, endPoint y: 64, distance: 40.8
click at [99, 64] on div "Issue - Intercom Issue/No Response No Response/Unable to hear [PERSON_NAME] Not…" at bounding box center [185, 106] width 185 height 111
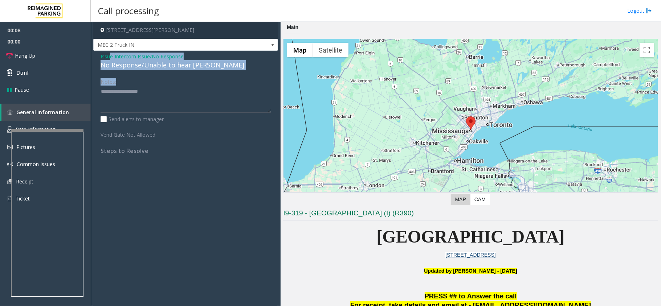
drag, startPoint x: 109, startPoint y: 60, endPoint x: 116, endPoint y: 78, distance: 19.4
click at [116, 78] on div "Issue - Intercom Issue/No Response No Response/Unable to hear [PERSON_NAME] Not…" at bounding box center [185, 106] width 185 height 111
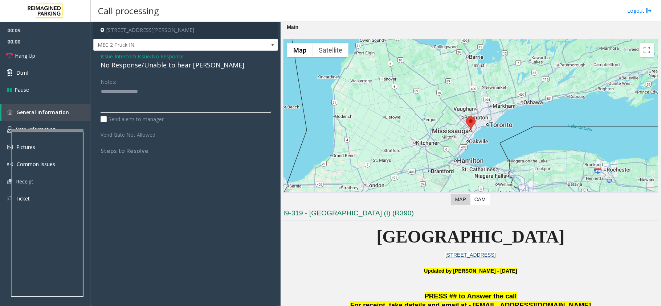
drag, startPoint x: 131, startPoint y: 101, endPoint x: 182, endPoint y: 85, distance: 53.6
click at [140, 100] on textarea at bounding box center [186, 99] width 170 height 27
drag, startPoint x: 141, startPoint y: 67, endPoint x: 99, endPoint y: 64, distance: 42.2
click at [99, 64] on div "Issue - Intercom Issue/No Response No Response/Unable to hear [PERSON_NAME] Not…" at bounding box center [185, 106] width 185 height 111
type textarea "**********"
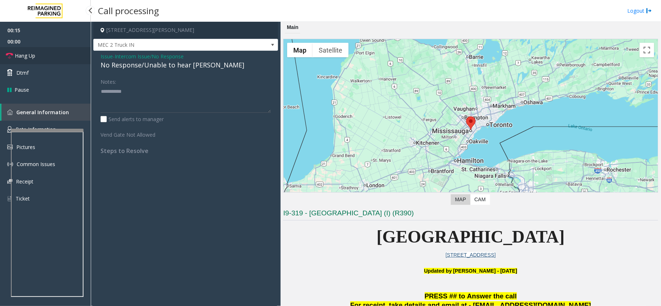
click at [48, 62] on link "Hang Up" at bounding box center [45, 55] width 91 height 17
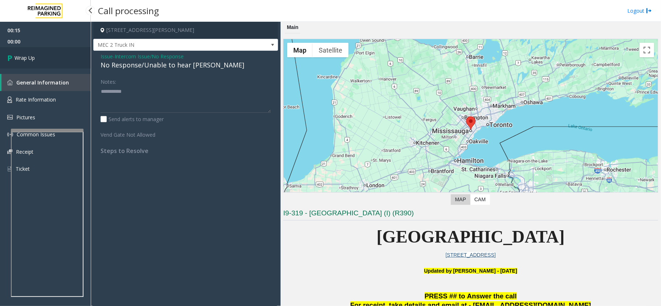
click at [48, 62] on link "Wrap Up" at bounding box center [45, 57] width 91 height 21
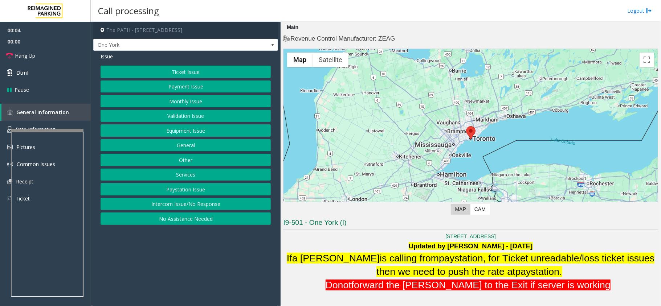
click at [179, 208] on button "Intercom Issue/No Response" at bounding box center [186, 204] width 170 height 12
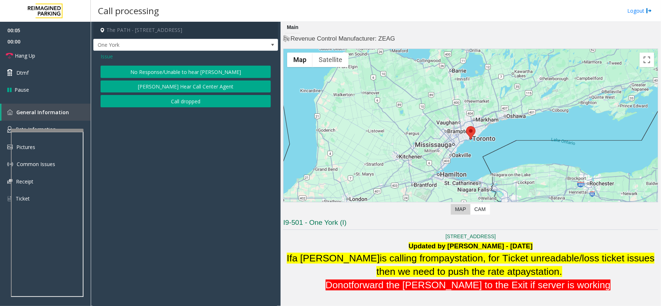
click at [172, 74] on button "No Response/Unable to hear [PERSON_NAME]" at bounding box center [186, 72] width 170 height 12
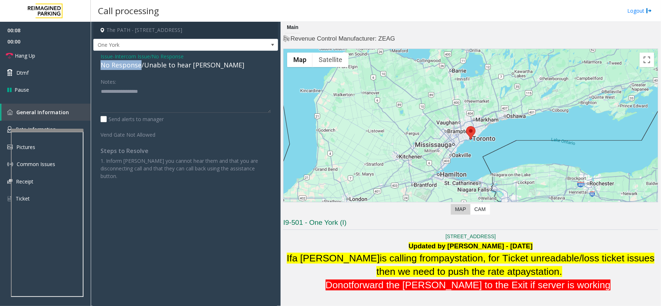
drag, startPoint x: 142, startPoint y: 69, endPoint x: 99, endPoint y: 66, distance: 42.6
click at [99, 66] on div "Issue - Intercom Issue/No Response No Response/Unable to hear [PERSON_NAME] Not…" at bounding box center [185, 119] width 185 height 136
click at [139, 95] on textarea at bounding box center [186, 99] width 170 height 27
type textarea "**********"
click at [60, 62] on link "Hang Up" at bounding box center [45, 55] width 91 height 17
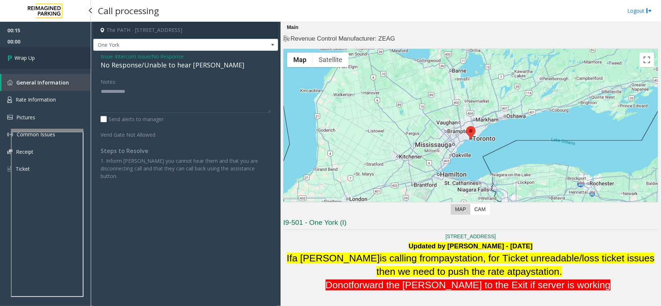
click at [60, 62] on link "Wrap Up" at bounding box center [45, 57] width 91 height 21
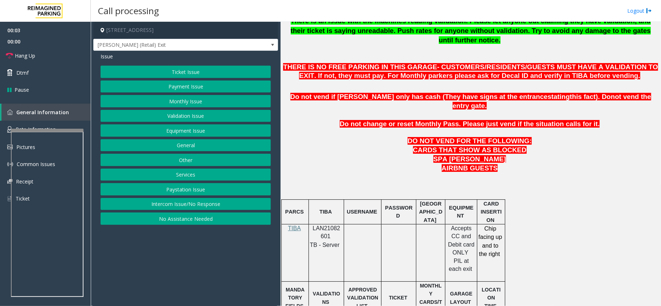
scroll to position [290, 0]
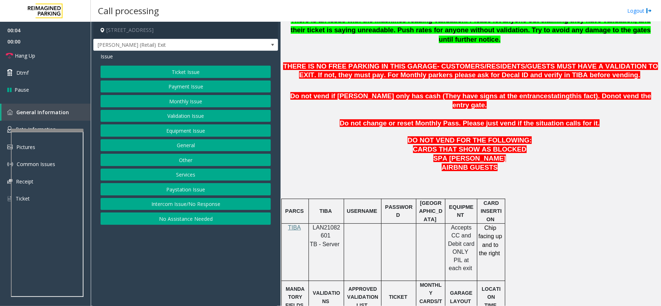
click at [325, 225] on span "LAN21082601" at bounding box center [327, 232] width 28 height 14
copy p "LAN21082601"
click at [196, 88] on button "Payment Issue" at bounding box center [186, 87] width 170 height 12
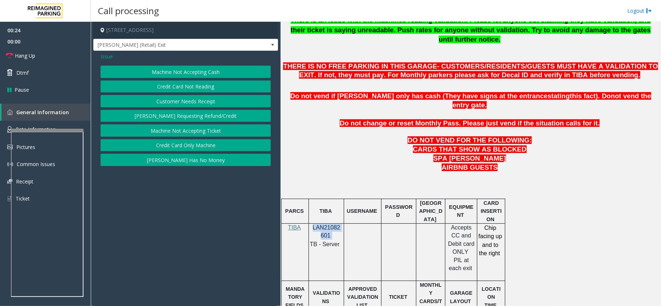
click at [176, 144] on button "Credit Card Only Machine" at bounding box center [186, 145] width 170 height 12
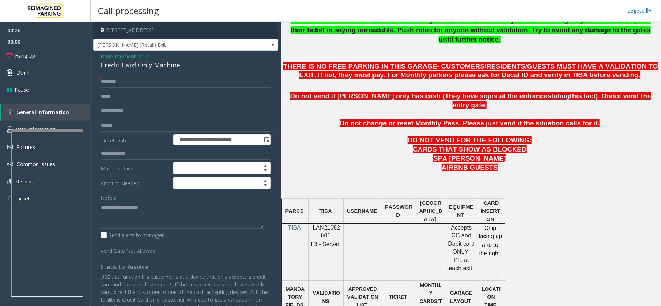
click at [103, 55] on span "Issue" at bounding box center [107, 57] width 12 height 8
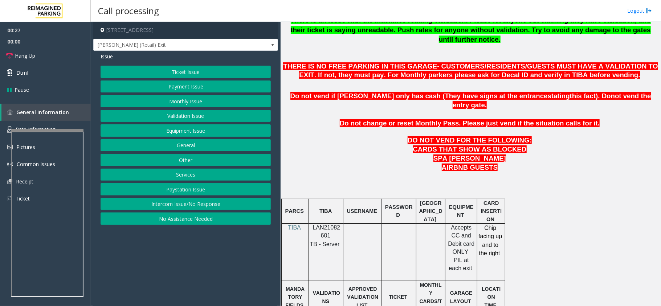
click at [178, 87] on button "Payment Issue" at bounding box center [186, 87] width 170 height 12
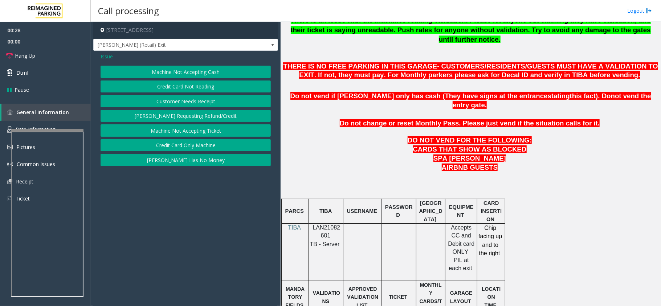
click at [179, 86] on button "Credit Card Not Reading" at bounding box center [186, 87] width 170 height 12
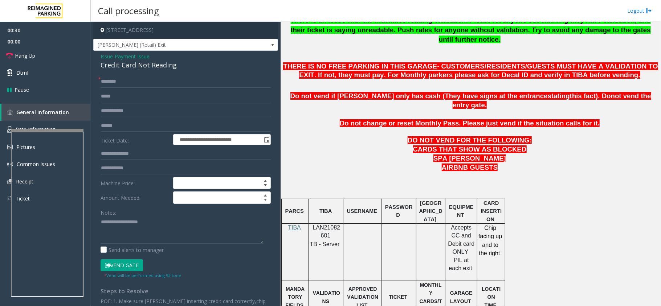
click at [125, 64] on div "Credit Card Not Reading" at bounding box center [186, 65] width 170 height 10
click at [118, 224] on textarea at bounding box center [182, 230] width 163 height 27
click at [102, 224] on textarea at bounding box center [182, 230] width 163 height 27
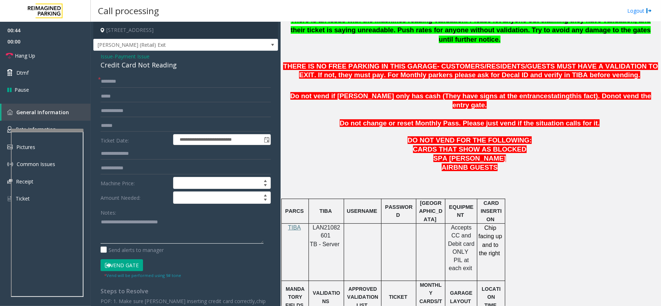
type textarea "**********"
click at [134, 79] on input "text" at bounding box center [186, 81] width 170 height 12
type input "**********"
click at [180, 228] on textarea at bounding box center [182, 230] width 163 height 27
type textarea "**********"
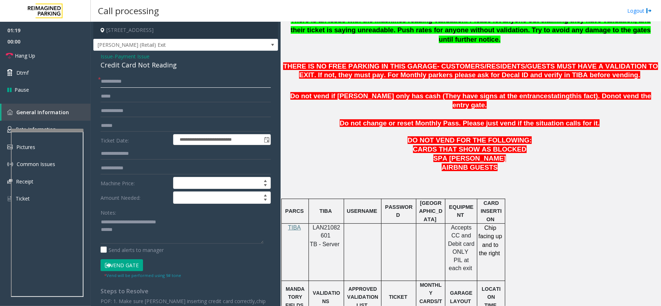
click at [126, 83] on input "**********" at bounding box center [186, 81] width 170 height 12
type input "**********"
click at [131, 124] on input "text" at bounding box center [186, 126] width 170 height 12
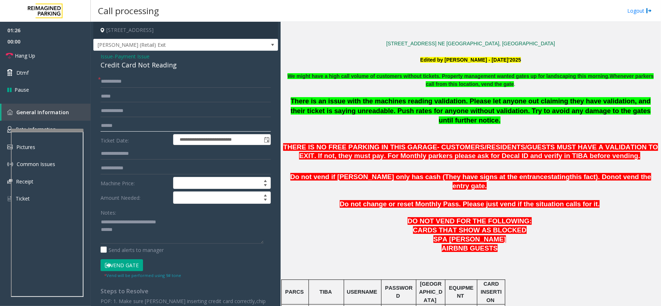
scroll to position [97, 0]
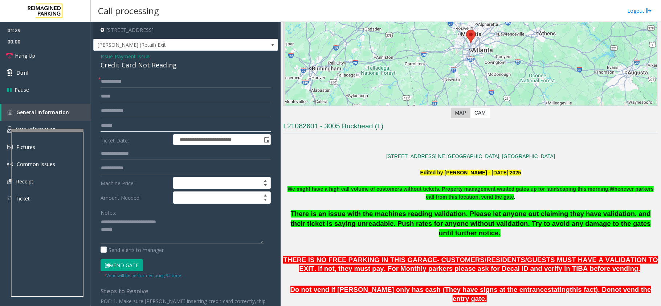
click at [110, 122] on input "text" at bounding box center [186, 126] width 170 height 12
click at [134, 236] on textarea at bounding box center [182, 230] width 163 height 27
type textarea "**********"
click at [140, 131] on input "text" at bounding box center [186, 126] width 170 height 12
type input "*******"
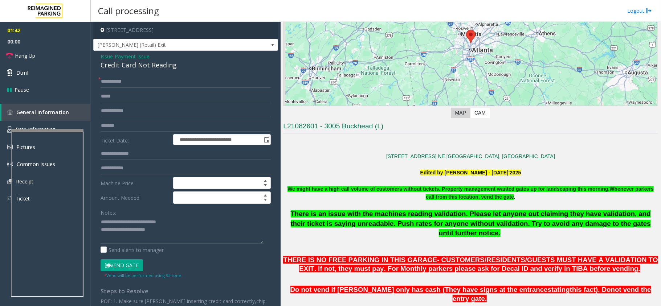
click at [123, 263] on button "Vend Gate" at bounding box center [122, 265] width 42 height 12
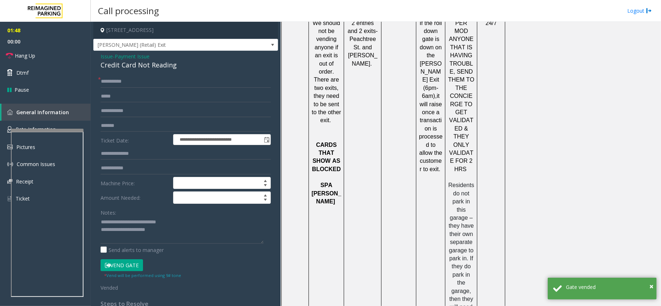
scroll to position [822, 0]
click at [41, 54] on link "Hang Up" at bounding box center [45, 55] width 91 height 17
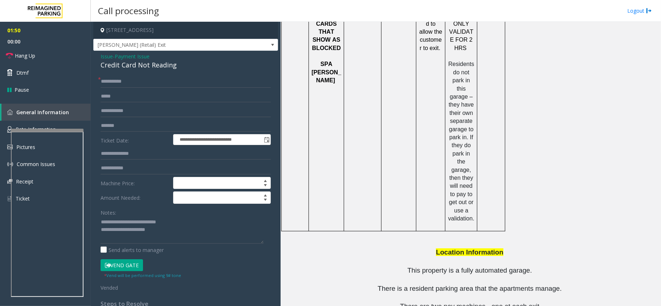
scroll to position [949, 0]
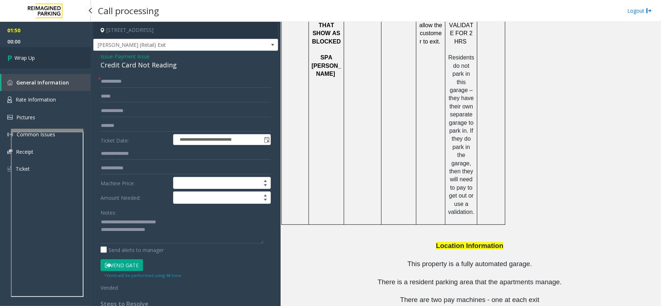
click at [58, 57] on link "Wrap Up" at bounding box center [45, 57] width 91 height 21
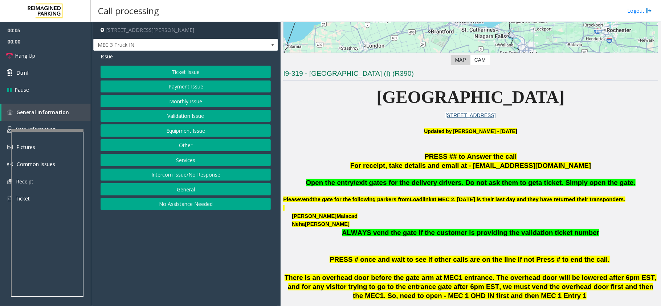
scroll to position [145, 0]
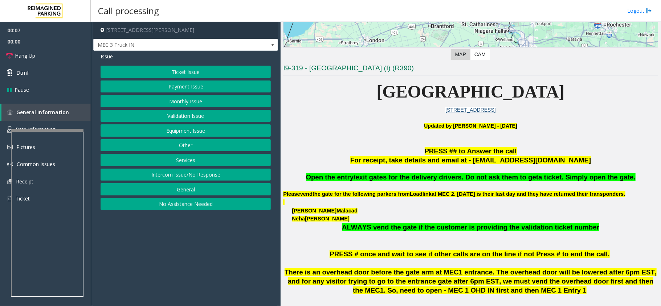
click at [185, 156] on button "Services" at bounding box center [186, 160] width 170 height 12
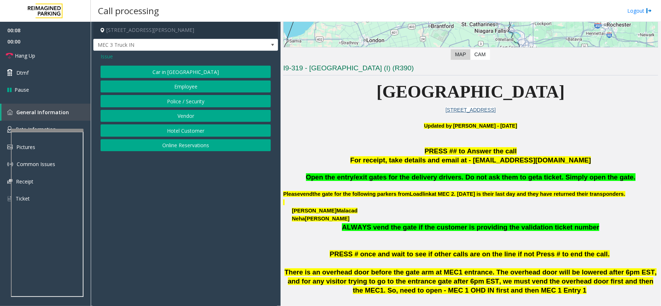
click at [183, 118] on button "Vendor" at bounding box center [186, 116] width 170 height 12
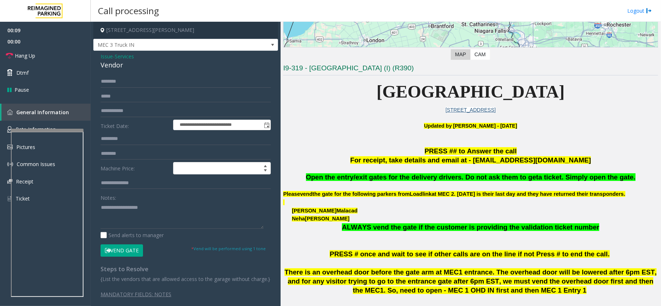
click at [122, 250] on button "Vend Gate" at bounding box center [122, 251] width 42 height 12
click at [438, 176] on span "Open the entry/exit gates for the delivery drivers. Do not ask them to get" at bounding box center [422, 177] width 233 height 8
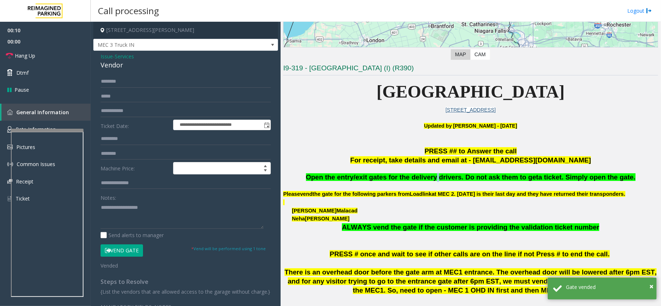
click at [438, 176] on span "Open the entry/exit gates for the delivery drivers. Do not ask them to get" at bounding box center [422, 177] width 233 height 8
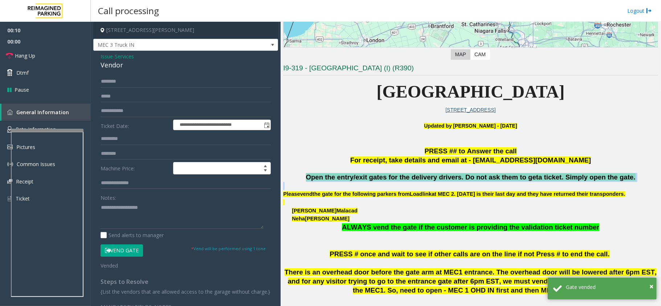
click at [438, 176] on span "Open the entry/exit gates for the delivery drivers. Do not ask them to get" at bounding box center [422, 177] width 233 height 8
copy span "Open the entry/exit gates for the delivery drivers. Do not ask them to get a ti…"
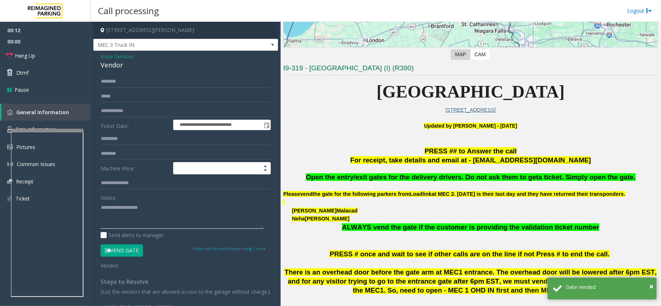
click at [114, 217] on textarea at bounding box center [182, 215] width 163 height 27
paste textarea "**********"
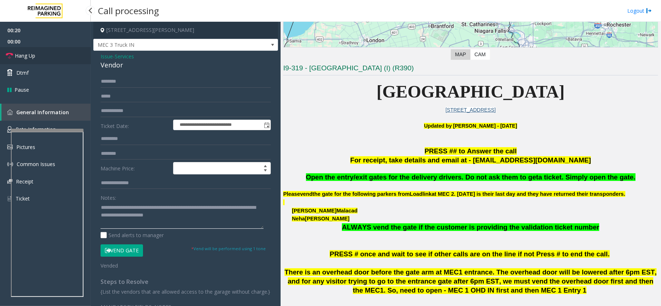
type textarea "**********"
click at [57, 57] on link "Hang Up" at bounding box center [45, 55] width 91 height 17
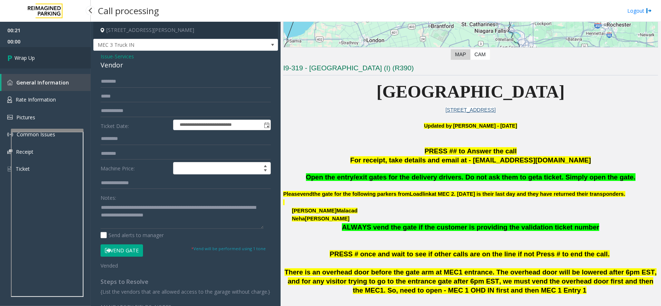
click at [57, 57] on link "Wrap Up" at bounding box center [45, 57] width 91 height 21
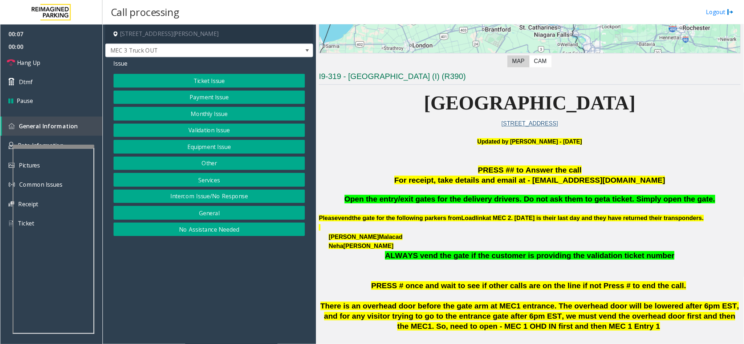
scroll to position [145, 0]
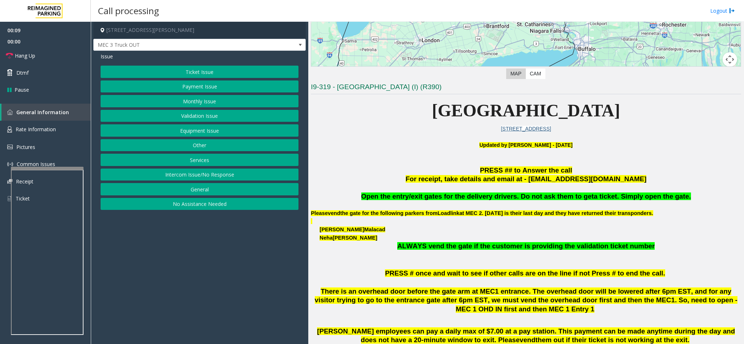
click at [205, 158] on button "Services" at bounding box center [200, 160] width 198 height 12
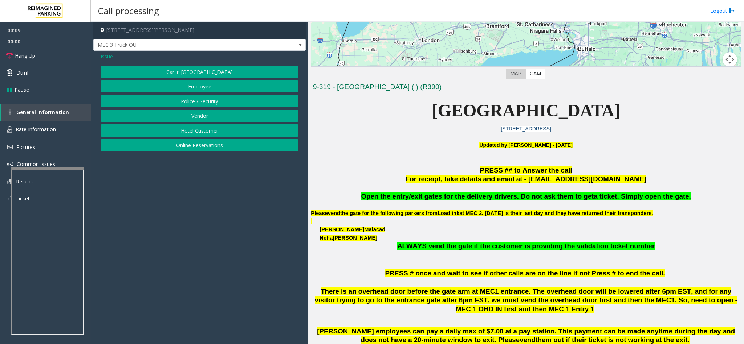
click at [210, 110] on div "Car in Tow Employee Police / Security Vendor Hotel Customer Online Reservations" at bounding box center [200, 109] width 198 height 86
click at [207, 121] on button "Vendor" at bounding box center [200, 116] width 198 height 12
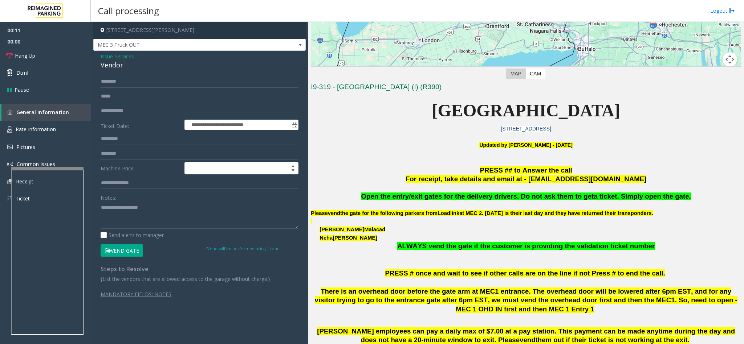
click at [133, 243] on form "**********" at bounding box center [200, 165] width 198 height 181
click at [127, 251] on button "Vend Gate" at bounding box center [122, 251] width 42 height 12
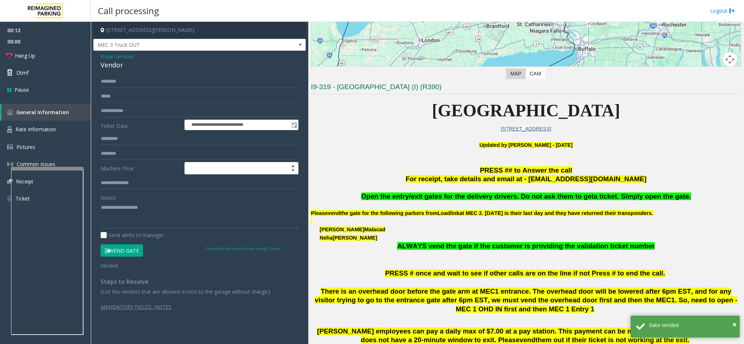
click at [108, 67] on div "Vendor" at bounding box center [200, 65] width 198 height 10
click at [101, 205] on textarea at bounding box center [200, 215] width 198 height 27
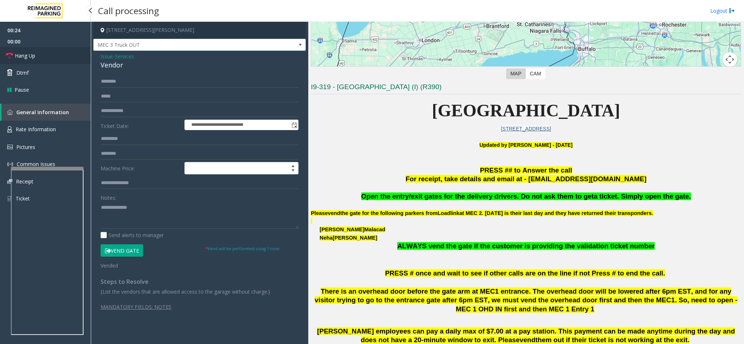
click at [28, 58] on span "Hang Up" at bounding box center [25, 56] width 20 height 8
click at [144, 209] on textarea at bounding box center [200, 215] width 198 height 27
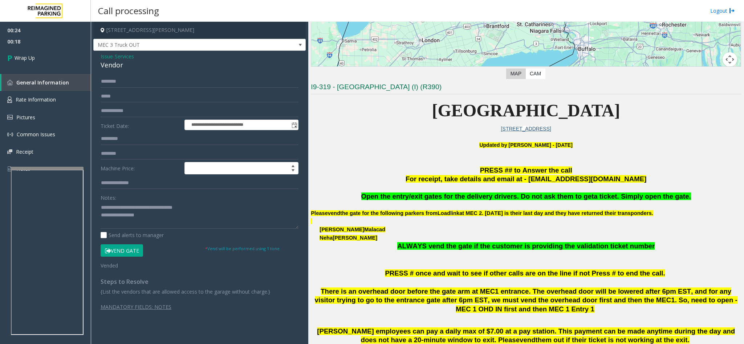
click at [462, 194] on span "Open the entry/exit gates for the delivery drivers. Do not ask them to get" at bounding box center [477, 197] width 233 height 8
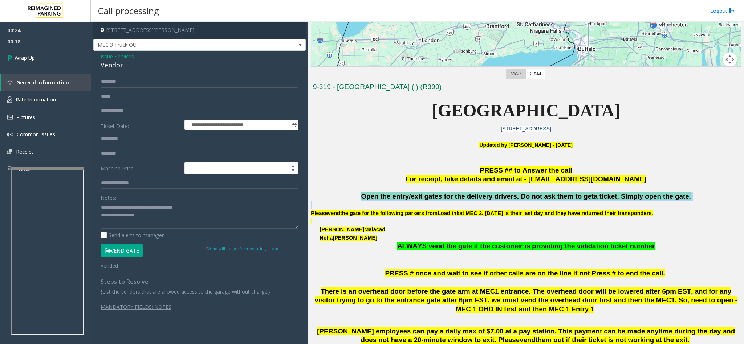
click at [462, 194] on span "Open the entry/exit gates for the delivery drivers. Do not ask them to get" at bounding box center [477, 197] width 233 height 8
copy span "Open the entry/exit gates for the delivery drivers. Do not ask them to get a ti…"
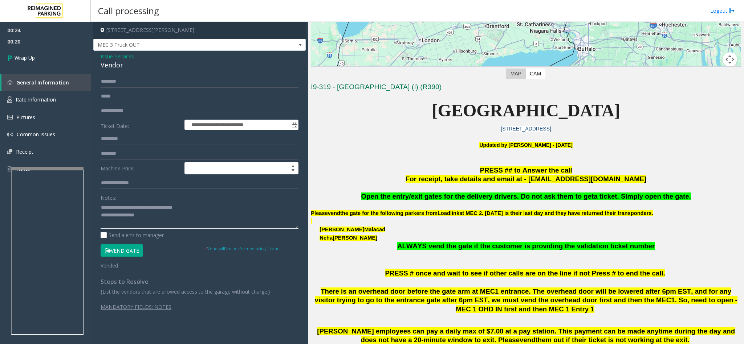
click at [154, 218] on textarea at bounding box center [200, 215] width 198 height 27
paste textarea "**********"
type textarea "**********"
click at [47, 66] on link "Wrap Up" at bounding box center [45, 57] width 91 height 21
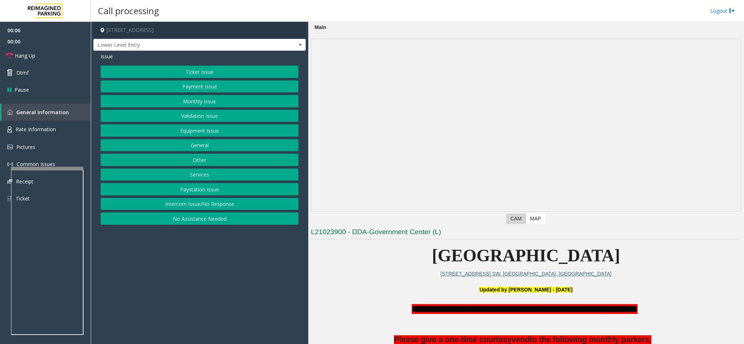
click at [182, 204] on button "Intercom Issue/No Response" at bounding box center [200, 204] width 198 height 12
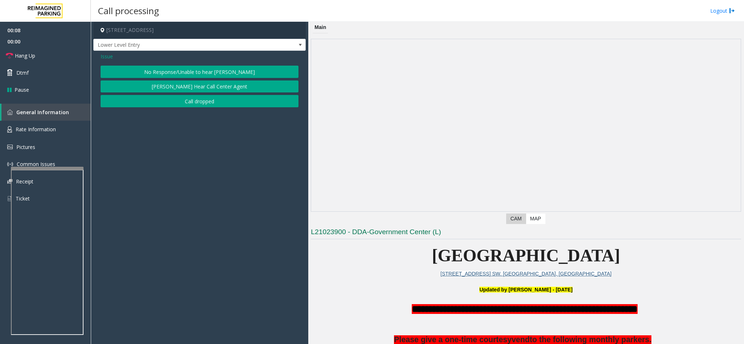
click at [166, 67] on button "No Response/Unable to hear [PERSON_NAME]" at bounding box center [200, 72] width 198 height 12
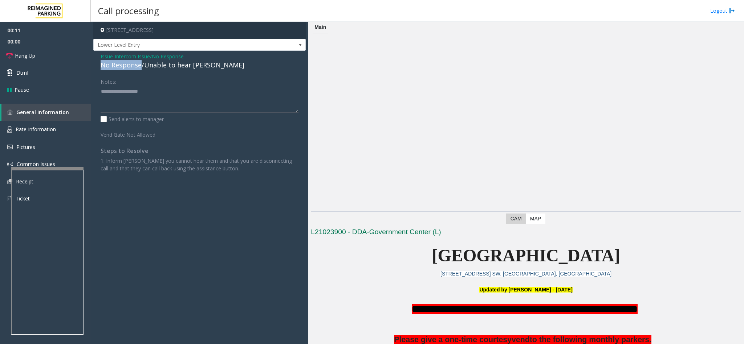
drag, startPoint x: 140, startPoint y: 66, endPoint x: 98, endPoint y: 64, distance: 41.4
click at [98, 64] on div "Issue - Intercom Issue/No Response No Response/Unable to hear [PERSON_NAME] Not…" at bounding box center [199, 115] width 212 height 129
click at [143, 95] on textarea at bounding box center [200, 99] width 198 height 27
type textarea "**********"
click at [54, 51] on link "Hang Up" at bounding box center [45, 55] width 91 height 17
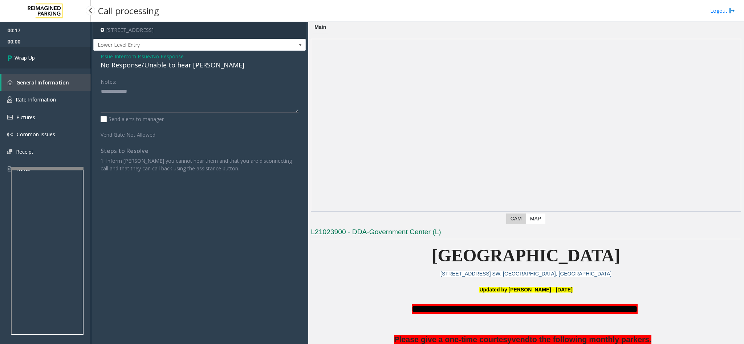
click at [54, 51] on link "Wrap Up" at bounding box center [45, 57] width 91 height 21
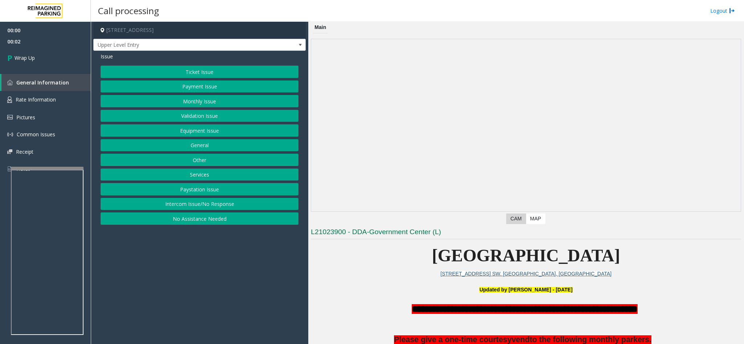
click at [182, 208] on button "Intercom Issue/No Response" at bounding box center [200, 204] width 198 height 12
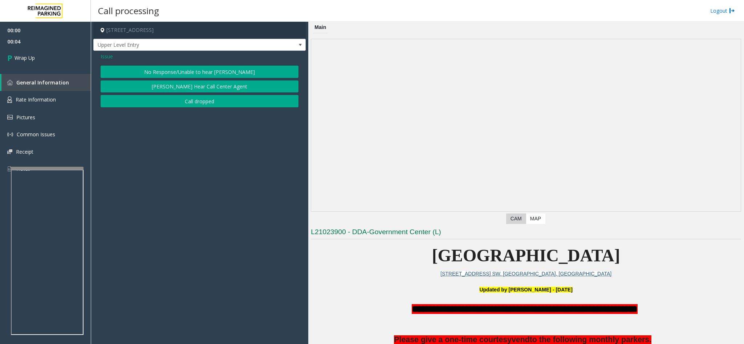
click at [188, 105] on button "Call dropped" at bounding box center [200, 101] width 198 height 12
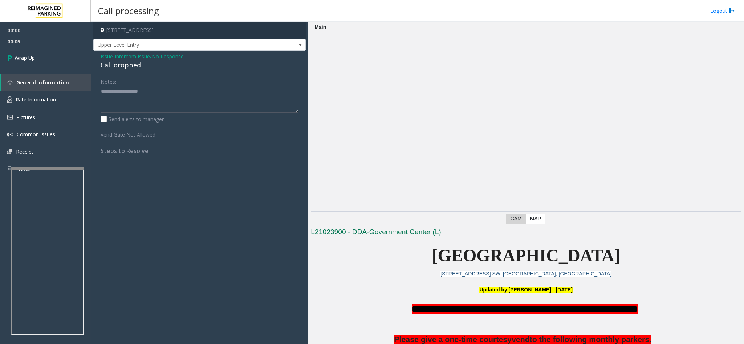
click at [120, 64] on div "Call dropped" at bounding box center [200, 65] width 198 height 10
type textarea "**********"
click at [47, 56] on link "Wrap Up" at bounding box center [45, 57] width 91 height 21
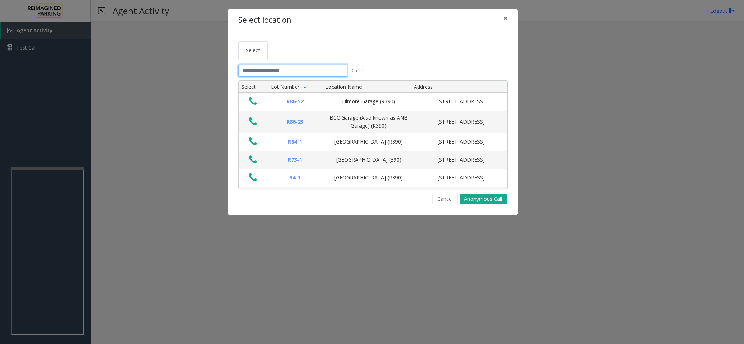
click at [242, 75] on input "text" at bounding box center [292, 71] width 109 height 12
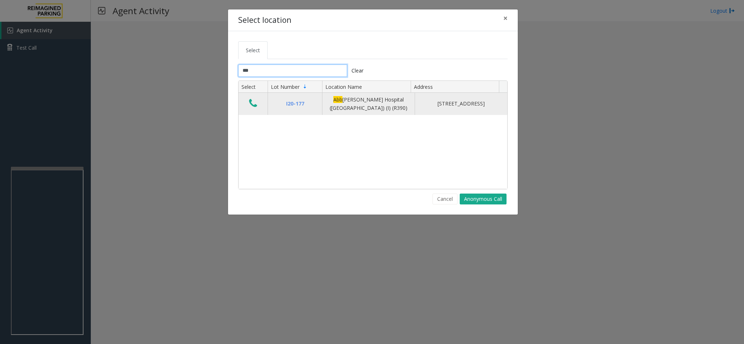
type input "***"
click at [254, 100] on icon "Data table" at bounding box center [253, 103] width 8 height 10
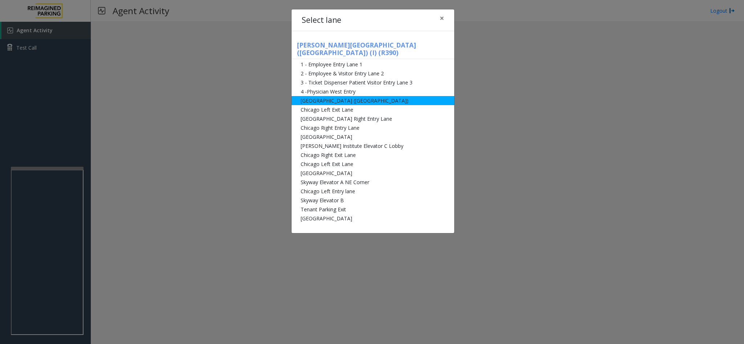
click at [336, 96] on li "[GEOGRAPHIC_DATA] ([GEOGRAPHIC_DATA])" at bounding box center [372, 100] width 163 height 9
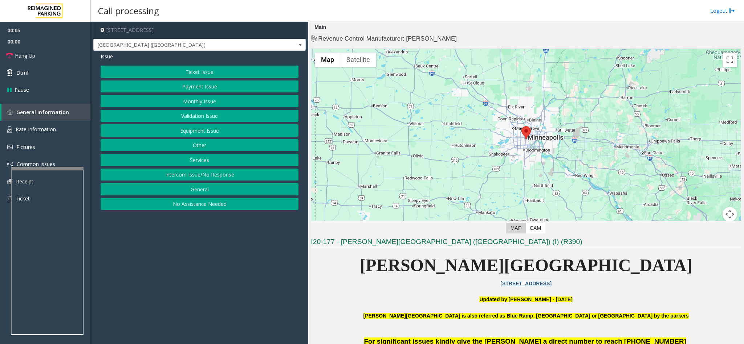
click at [214, 92] on button "Payment Issue" at bounding box center [200, 87] width 198 height 12
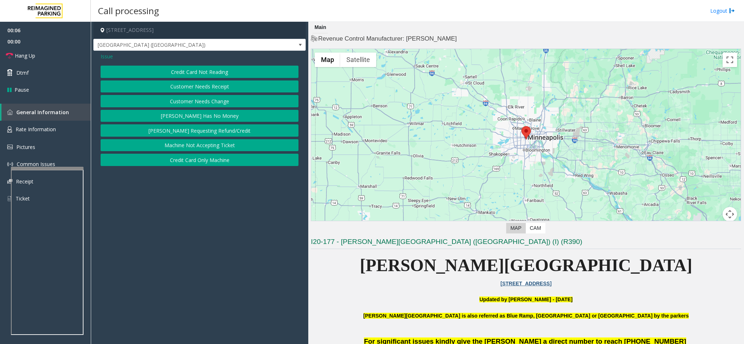
click at [190, 66] on button "Credit Card Not Reading" at bounding box center [200, 72] width 198 height 12
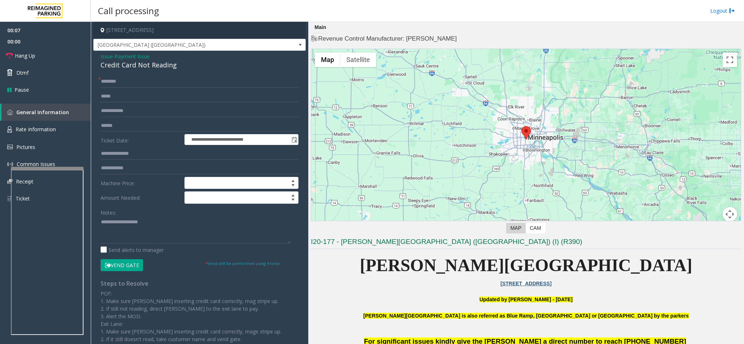
click at [107, 65] on div "Credit Card Not Reading" at bounding box center [200, 65] width 198 height 10
click at [99, 224] on div "**********" at bounding box center [199, 224] width 209 height 298
click at [101, 225] on textarea at bounding box center [196, 230] width 190 height 27
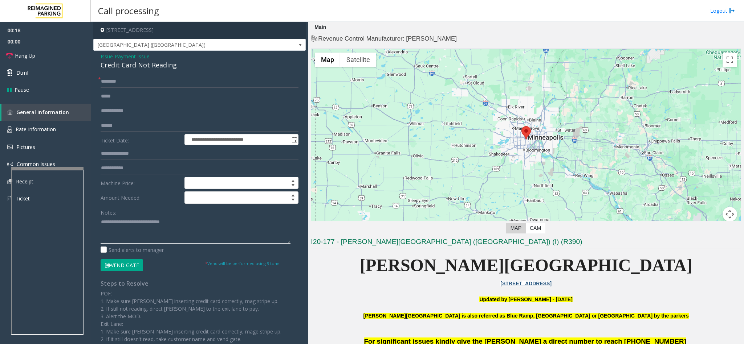
type textarea "**********"
click at [108, 86] on input "text" at bounding box center [200, 81] width 198 height 12
type input "**"
click at [179, 229] on textarea at bounding box center [196, 230] width 190 height 27
click at [112, 267] on button "Vend Gate" at bounding box center [122, 265] width 42 height 12
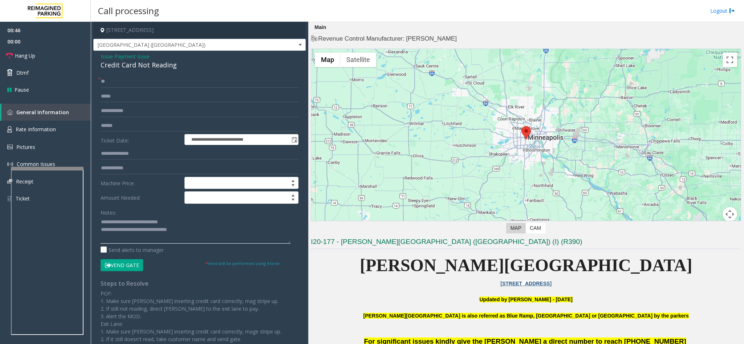
click at [184, 233] on textarea at bounding box center [196, 230] width 190 height 27
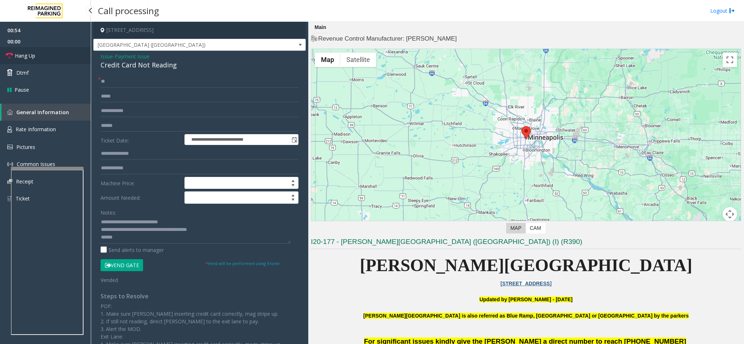
click at [58, 63] on link "Hang Up" at bounding box center [45, 55] width 91 height 17
click at [126, 237] on textarea at bounding box center [196, 230] width 190 height 27
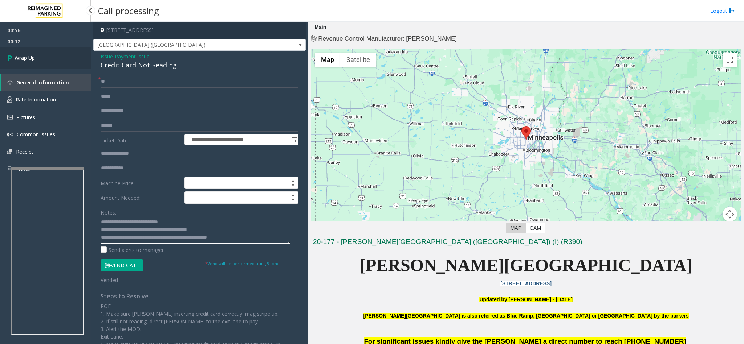
type textarea "**********"
click at [74, 59] on link "Wrap Up" at bounding box center [45, 57] width 91 height 21
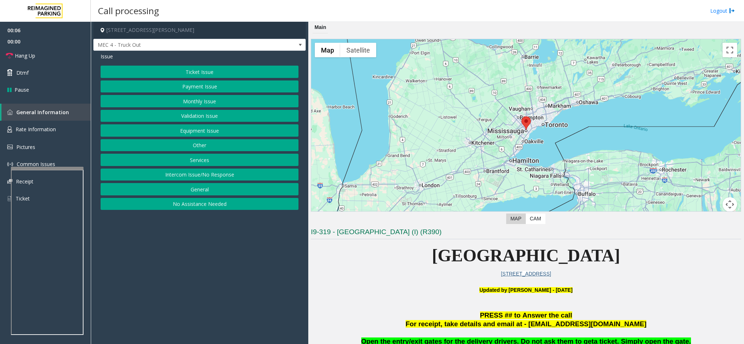
click at [189, 130] on button "Equipment Issue" at bounding box center [200, 130] width 198 height 12
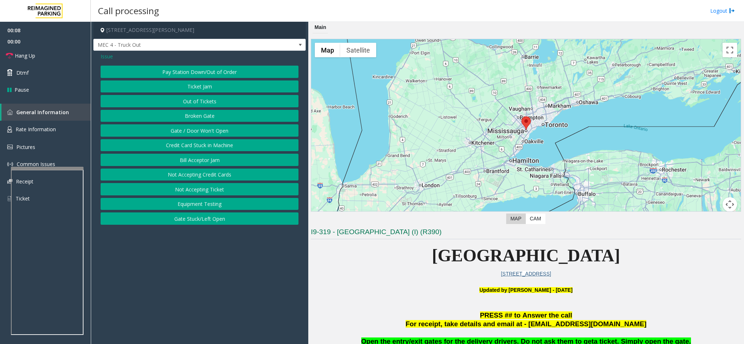
drag, startPoint x: 107, startPoint y: 54, endPoint x: 123, endPoint y: 65, distance: 19.6
click at [109, 56] on span "Issue" at bounding box center [107, 57] width 12 height 8
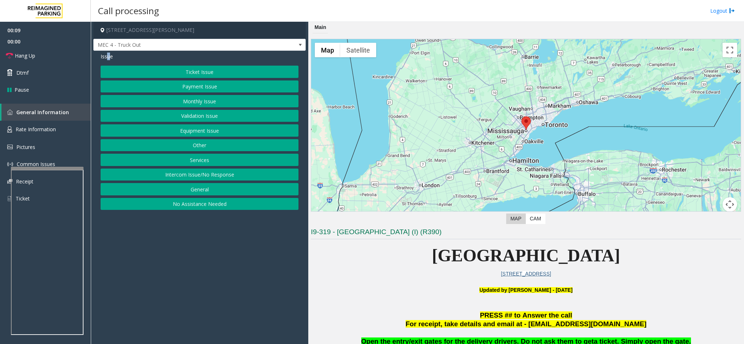
click at [219, 158] on button "Services" at bounding box center [200, 160] width 198 height 12
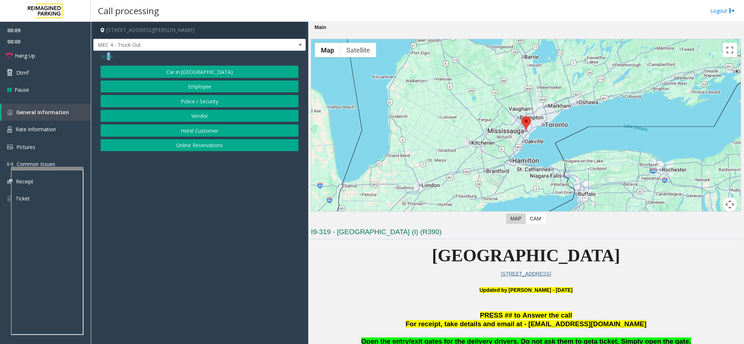
click at [197, 113] on button "Vendor" at bounding box center [200, 116] width 198 height 12
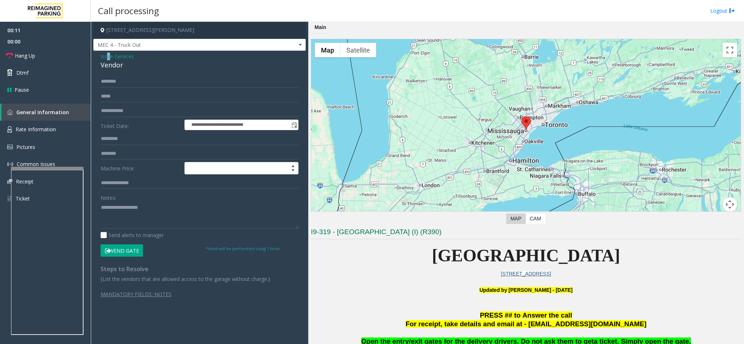
click at [119, 251] on button "Vend Gate" at bounding box center [122, 251] width 42 height 12
click at [120, 217] on textarea at bounding box center [200, 215] width 198 height 27
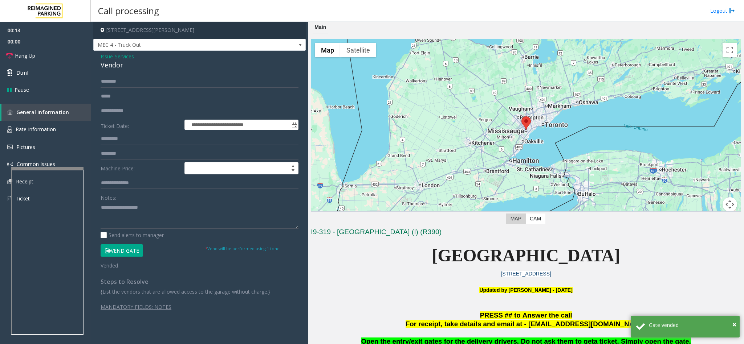
click at [115, 62] on div "Vendor" at bounding box center [200, 65] width 198 height 10
click at [99, 207] on div "**********" at bounding box center [199, 196] width 209 height 243
click at [101, 208] on textarea at bounding box center [200, 215] width 198 height 27
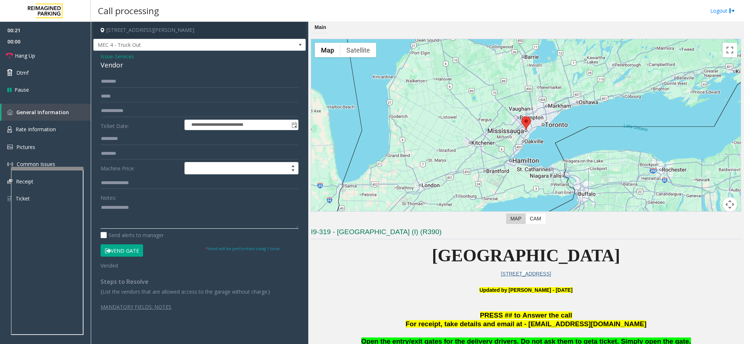
click at [153, 208] on textarea at bounding box center [200, 215] width 198 height 27
click at [41, 56] on link "Hang Up" at bounding box center [45, 55] width 91 height 17
click at [121, 215] on textarea at bounding box center [200, 215] width 198 height 27
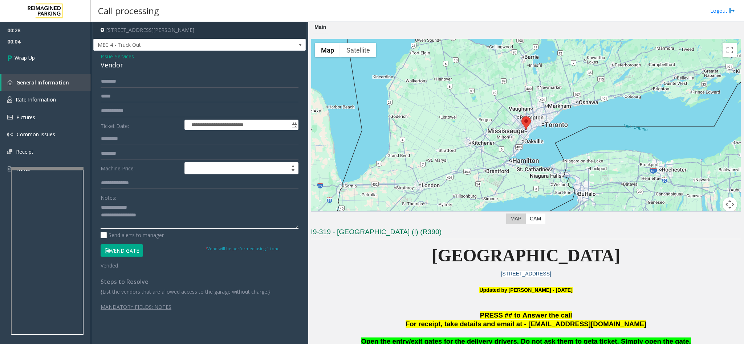
click at [138, 208] on textarea at bounding box center [200, 215] width 198 height 27
click at [151, 219] on textarea at bounding box center [200, 215] width 198 height 27
click at [466, 340] on span "Open the entry/exit gates for the delivery drivers. Do not ask them to get" at bounding box center [477, 342] width 233 height 8
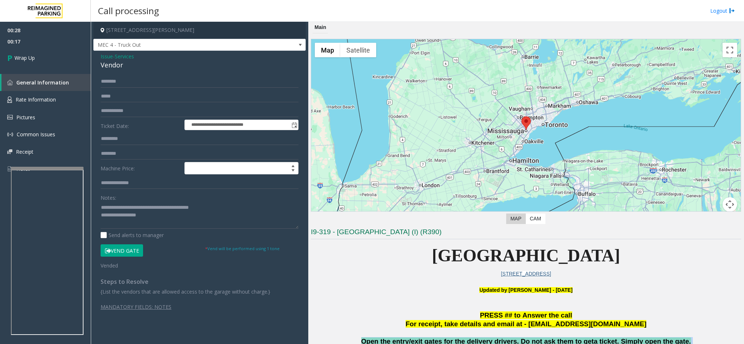
click at [466, 340] on span "Open the entry/exit gates for the delivery drivers. Do not ask them to get" at bounding box center [477, 342] width 233 height 8
copy span "Open the entry/exit gates for the delivery drivers. Do not ask them to get a ti…"
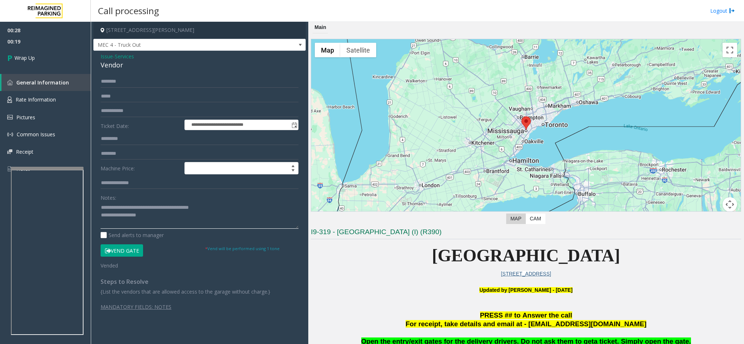
click at [151, 219] on textarea at bounding box center [200, 215] width 198 height 27
paste textarea "**********"
type textarea "**********"
click at [65, 56] on link "Wrap Up" at bounding box center [45, 57] width 91 height 21
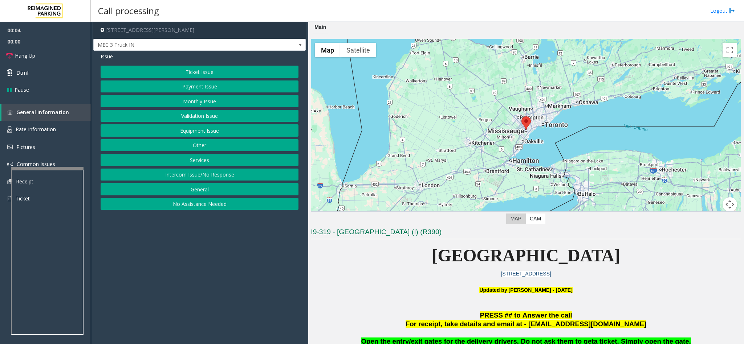
click at [203, 164] on button "Services" at bounding box center [200, 160] width 198 height 12
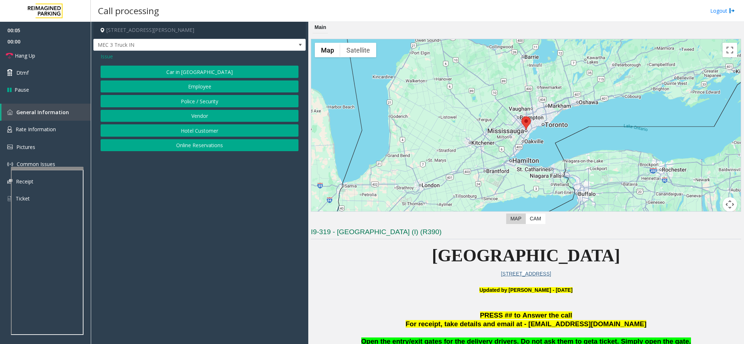
click at [193, 118] on button "Vendor" at bounding box center [200, 116] width 198 height 12
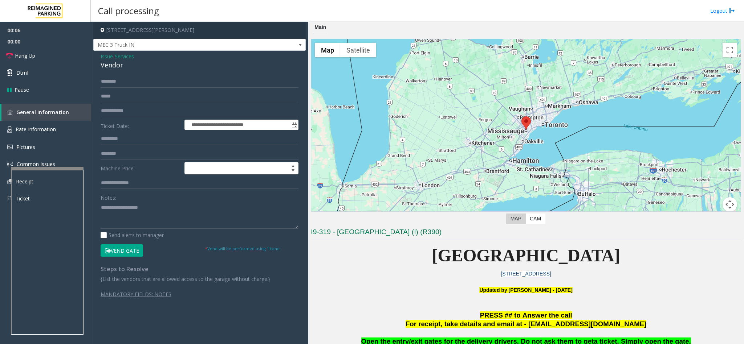
click at [130, 247] on button "Vend Gate" at bounding box center [122, 251] width 42 height 12
click at [118, 219] on textarea at bounding box center [200, 215] width 198 height 27
click at [55, 55] on link "Hang Up" at bounding box center [45, 55] width 91 height 17
click at [134, 222] on textarea at bounding box center [200, 215] width 198 height 27
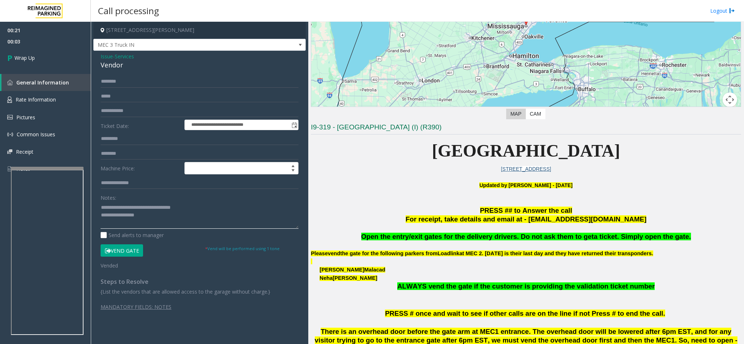
scroll to position [109, 0]
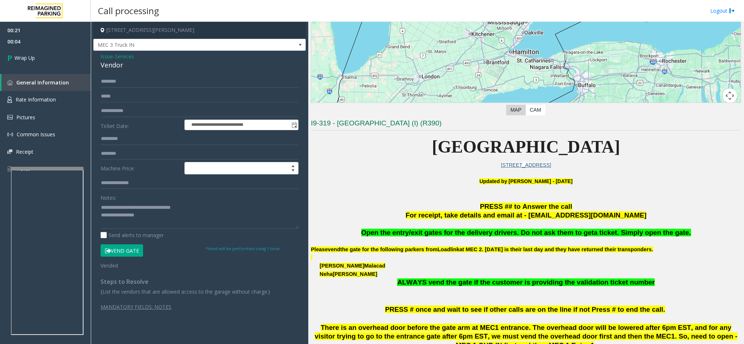
click at [438, 228] on p at bounding box center [526, 224] width 430 height 8
click at [431, 228] on p at bounding box center [526, 224] width 430 height 8
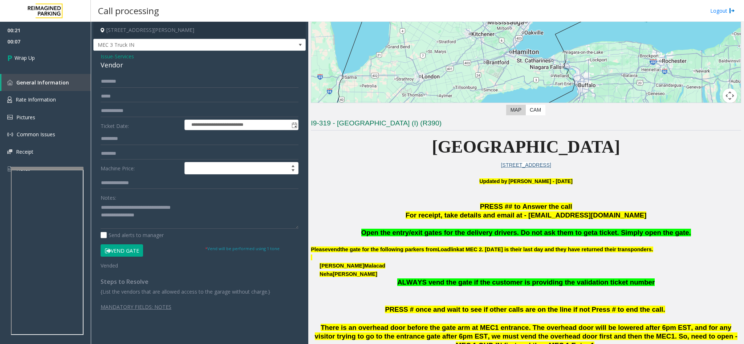
click at [427, 232] on span "Open the entry/exit gates for the delivery drivers. Do not ask them to get" at bounding box center [477, 233] width 233 height 8
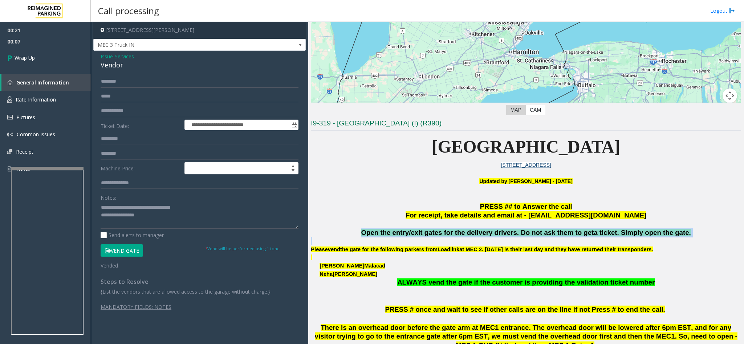
click at [427, 232] on span "Open the entry/exit gates for the delivery drivers. Do not ask them to get" at bounding box center [477, 233] width 233 height 8
copy span "Open the entry/exit gates for the delivery drivers. Do not ask them to get a ti…"
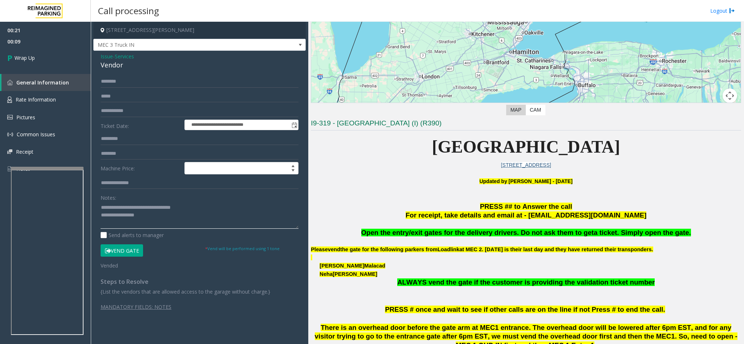
paste textarea "**********"
click at [164, 217] on textarea at bounding box center [200, 215] width 198 height 27
type textarea "**********"
click at [32, 59] on span "Wrap Up" at bounding box center [25, 58] width 20 height 8
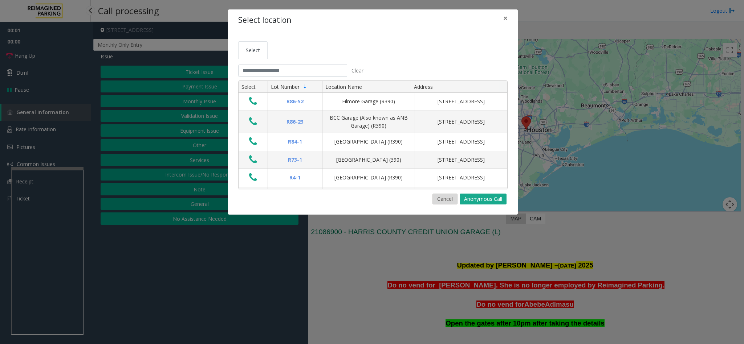
click at [438, 204] on button "Cancel" at bounding box center [444, 199] width 25 height 11
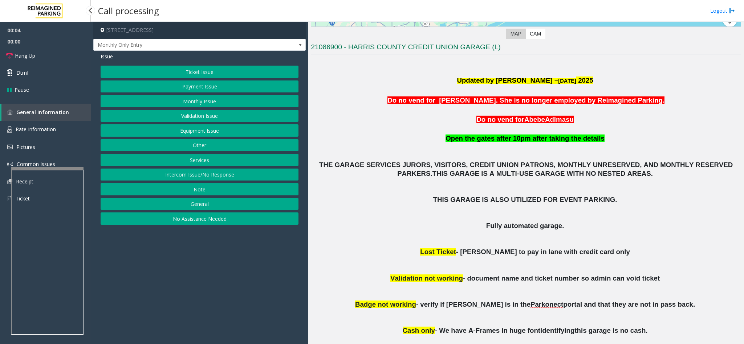
scroll to position [163, 0]
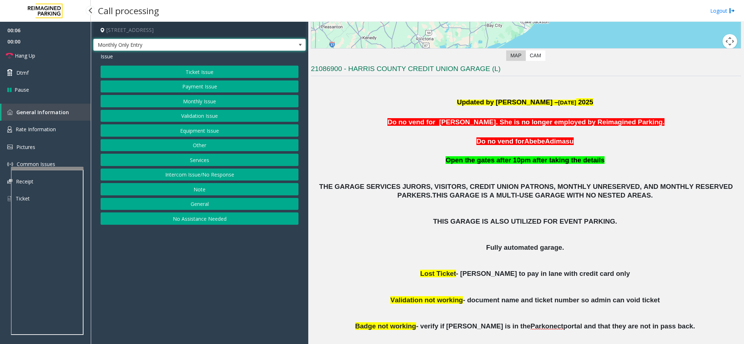
click at [225, 42] on span "Monthly Only Entry" at bounding box center [178, 45] width 169 height 12
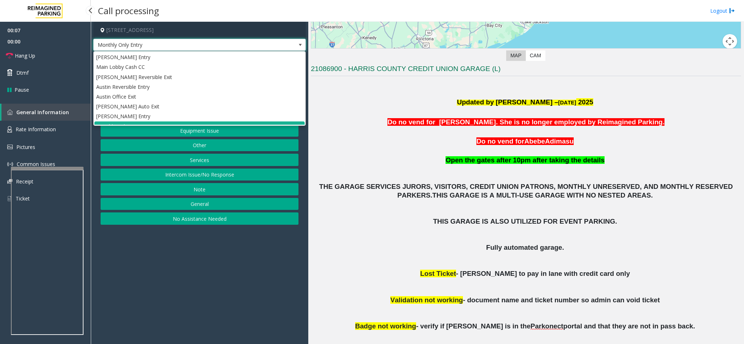
scroll to position [9, 0]
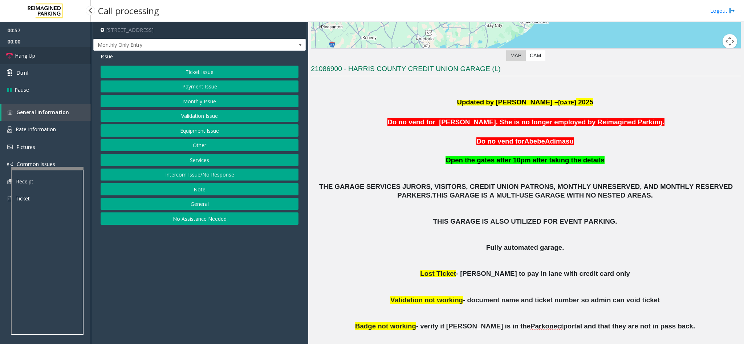
click at [61, 57] on link "Hang Up" at bounding box center [45, 55] width 91 height 17
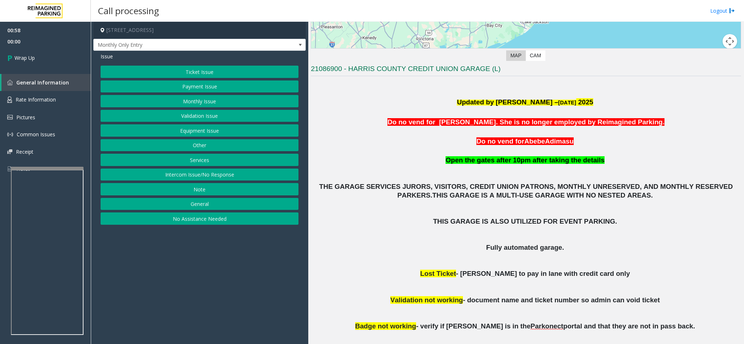
click at [209, 130] on button "Equipment Issue" at bounding box center [200, 130] width 198 height 12
click at [110, 57] on span "Issue" at bounding box center [107, 57] width 12 height 8
click at [187, 144] on button "Other" at bounding box center [200, 145] width 198 height 12
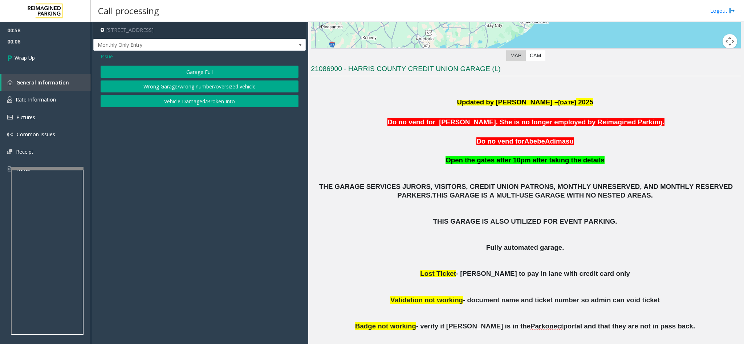
click at [151, 84] on button "Wrong Garage/wrong number/oversized vehicle" at bounding box center [200, 87] width 198 height 12
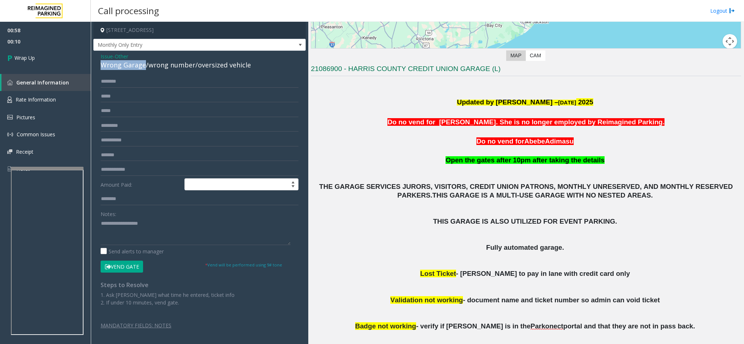
drag, startPoint x: 144, startPoint y: 67, endPoint x: 97, endPoint y: 65, distance: 46.9
click at [97, 65] on div "Issue - Other Wrong Garage/wrong number/oversized vehicle Amount Paid: Notes: S…" at bounding box center [199, 198] width 212 height 294
click at [122, 61] on div "Wrong Garage/wrong number/oversized vehicle" at bounding box center [200, 65] width 198 height 10
click at [144, 66] on div "Wrong Garage/wrong number/oversized vehicle" at bounding box center [200, 65] width 198 height 10
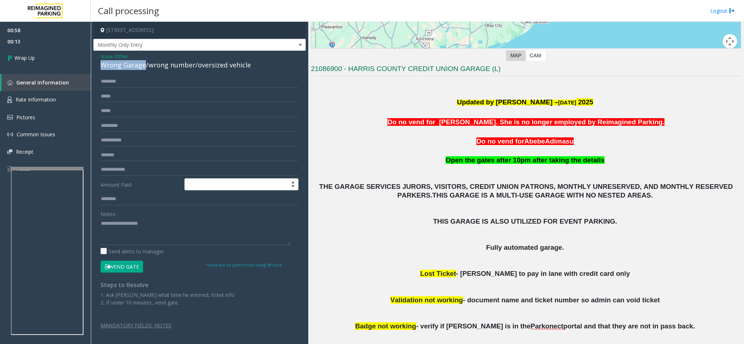
drag, startPoint x: 144, startPoint y: 66, endPoint x: 103, endPoint y: 63, distance: 41.1
click at [97, 66] on div "Issue - Other Wrong Garage/wrong number/oversized vehicle Amount Paid: Notes: S…" at bounding box center [199, 198] width 212 height 294
click at [101, 221] on textarea at bounding box center [196, 231] width 190 height 27
click at [171, 231] on textarea at bounding box center [196, 231] width 190 height 27
click at [158, 221] on textarea at bounding box center [196, 231] width 190 height 27
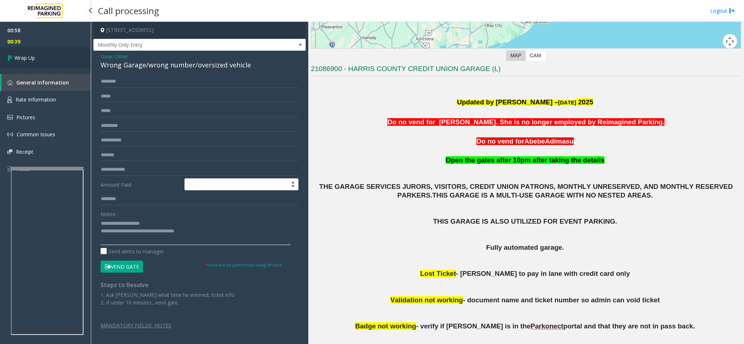
type textarea "**********"
click at [40, 61] on link "Wrap Up" at bounding box center [45, 57] width 91 height 21
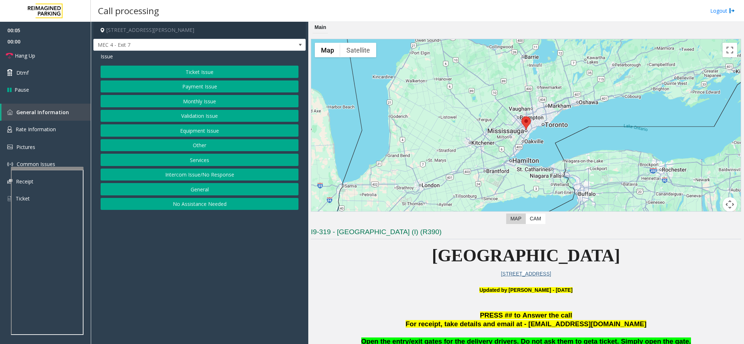
click at [176, 181] on button "Intercom Issue/No Response" at bounding box center [200, 175] width 198 height 12
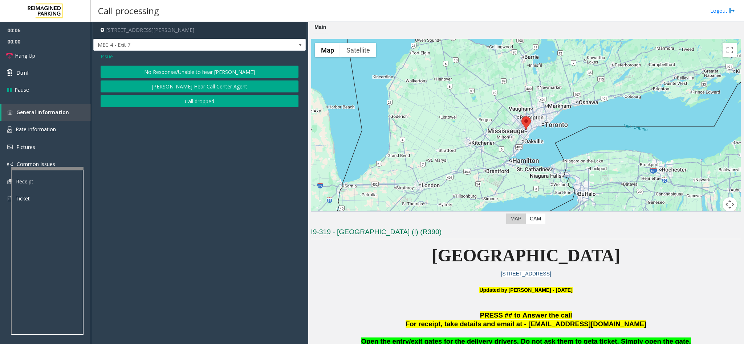
click at [169, 77] on button "No Response/Unable to hear [PERSON_NAME]" at bounding box center [200, 72] width 198 height 12
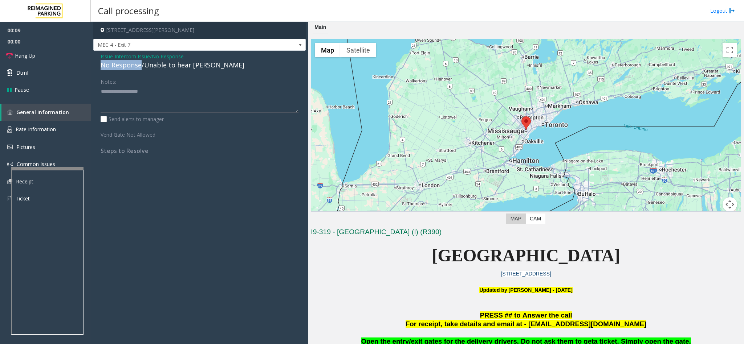
drag, startPoint x: 141, startPoint y: 67, endPoint x: 96, endPoint y: 61, distance: 45.4
click at [96, 61] on div "Issue - Intercom Issue/No Response No Response/Unable to hear [PERSON_NAME] Not…" at bounding box center [199, 106] width 212 height 111
click at [154, 87] on textarea at bounding box center [200, 99] width 198 height 27
type textarea "**********"
click at [65, 60] on link "Hang Up" at bounding box center [45, 55] width 91 height 17
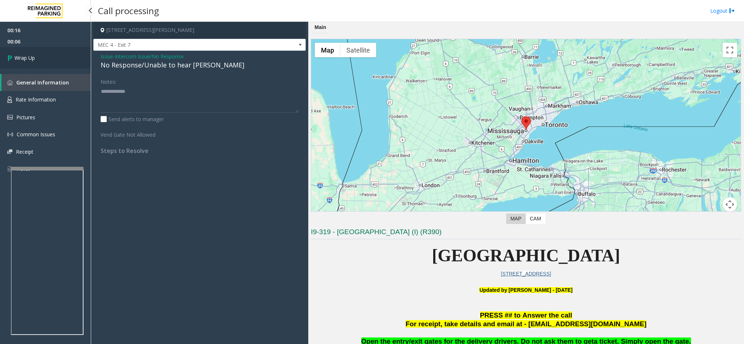
click at [65, 60] on link "Wrap Up" at bounding box center [45, 57] width 91 height 21
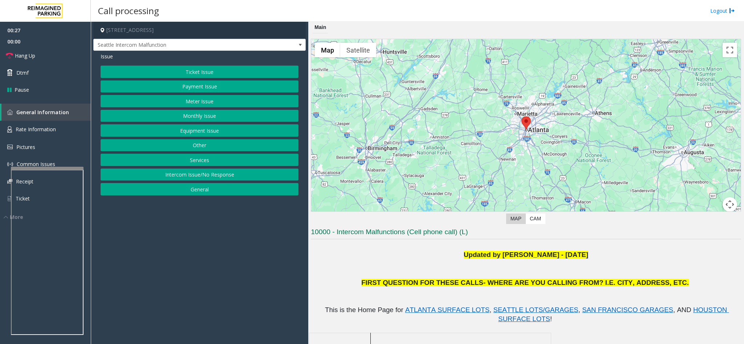
click at [196, 135] on button "Equipment Issue" at bounding box center [200, 130] width 198 height 12
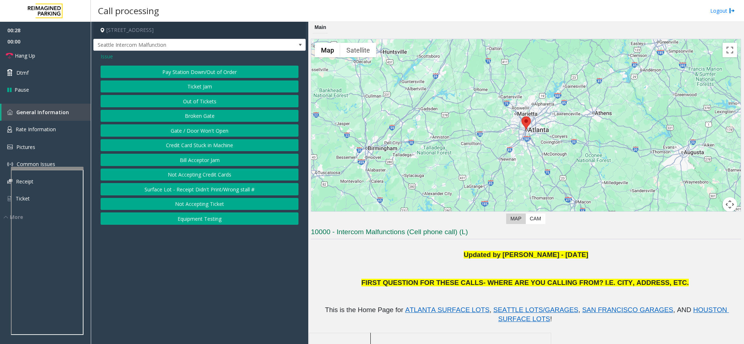
click at [201, 103] on button "Out of Tickets" at bounding box center [200, 101] width 198 height 12
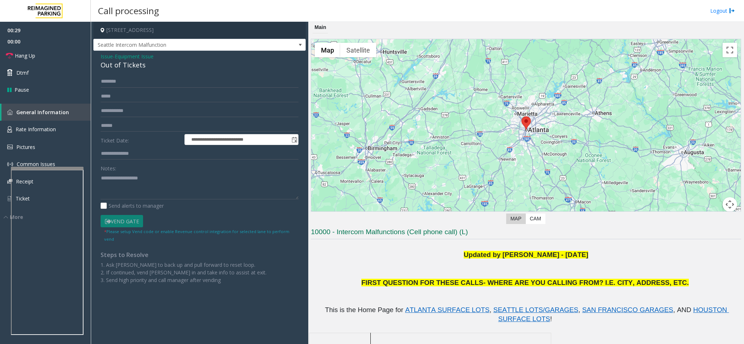
click at [103, 66] on div "Out of Tickets" at bounding box center [200, 65] width 198 height 10
click at [101, 178] on textarea at bounding box center [200, 185] width 198 height 27
click at [165, 184] on textarea at bounding box center [200, 185] width 198 height 27
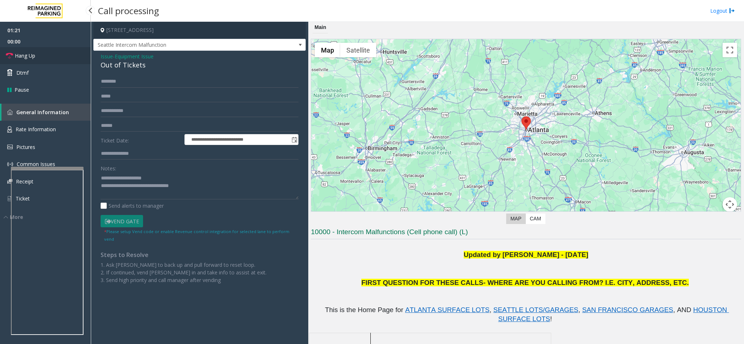
click at [76, 60] on link "Hang Up" at bounding box center [45, 55] width 91 height 17
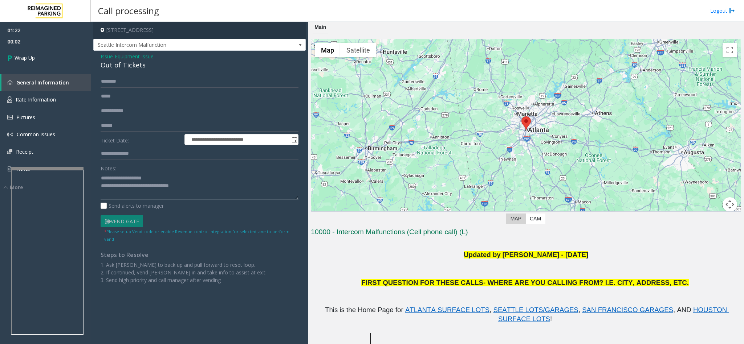
click at [193, 193] on textarea at bounding box center [200, 185] width 198 height 27
type textarea "**********"
click at [25, 52] on link "Wrap Up" at bounding box center [45, 57] width 91 height 21
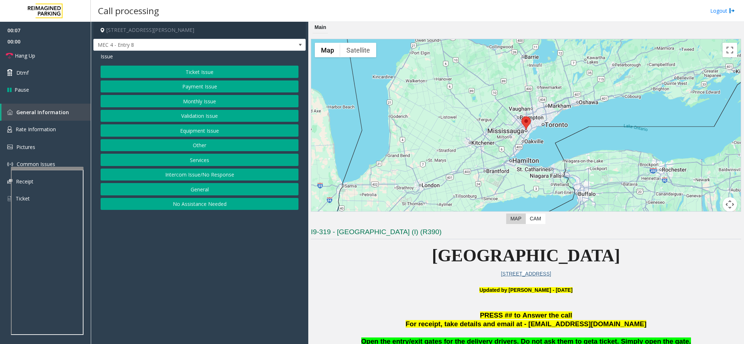
click at [195, 104] on button "Monthly Issue" at bounding box center [200, 101] width 198 height 12
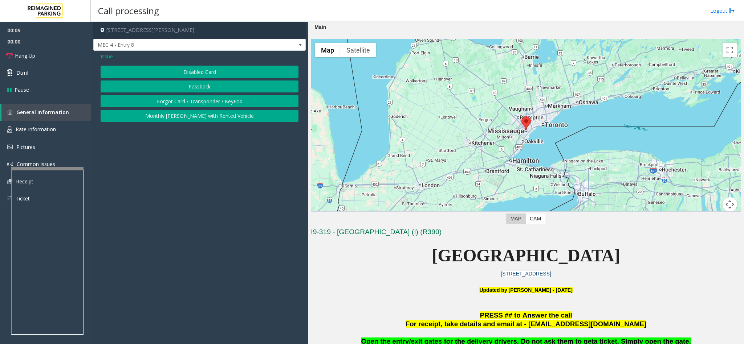
click at [181, 71] on button "Disabled Card" at bounding box center [200, 72] width 198 height 12
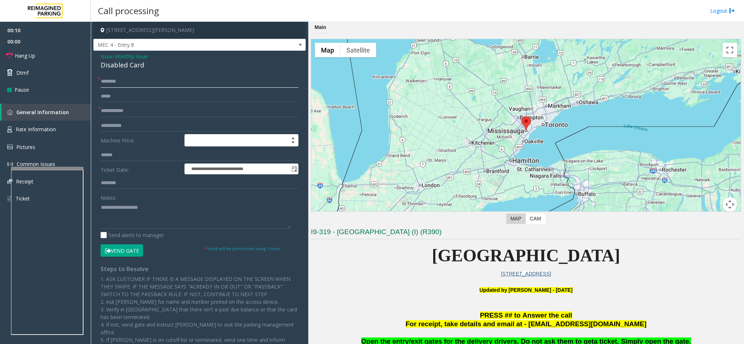
click at [116, 78] on input "text" at bounding box center [200, 81] width 198 height 12
type input "**"
click at [57, 59] on link "Hang Up" at bounding box center [45, 55] width 91 height 17
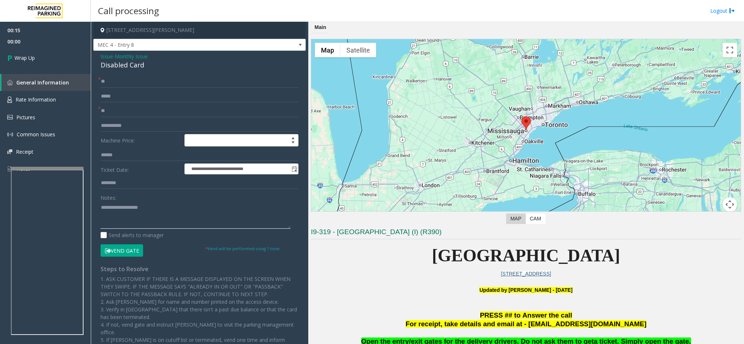
click at [122, 220] on textarea at bounding box center [196, 215] width 190 height 27
type textarea "**********"
click at [59, 66] on link "Wrap Up" at bounding box center [45, 57] width 91 height 21
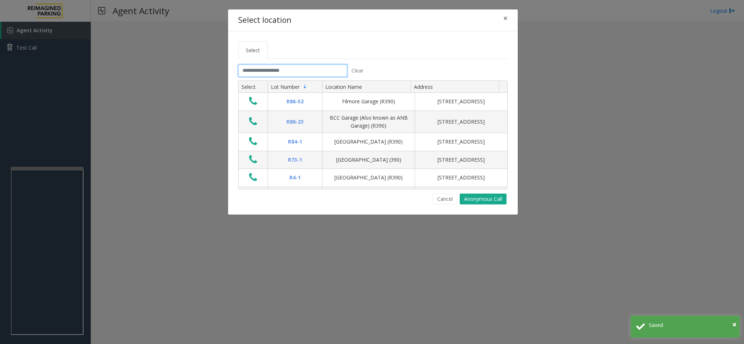
click at [274, 69] on input "text" at bounding box center [292, 71] width 109 height 12
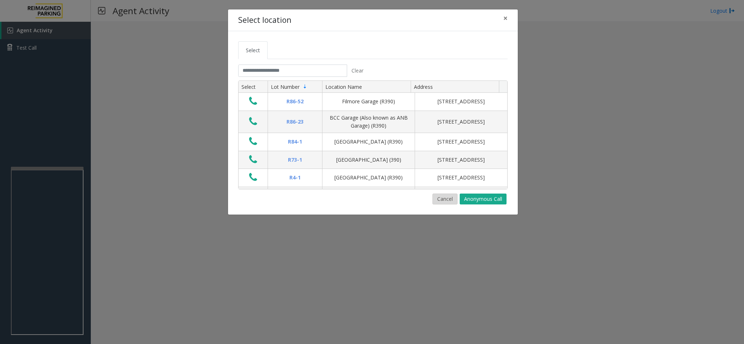
click at [436, 204] on button "Cancel" at bounding box center [444, 199] width 25 height 11
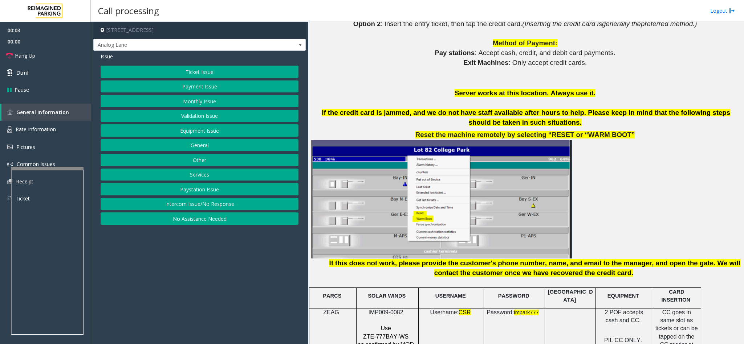
scroll to position [816, 0]
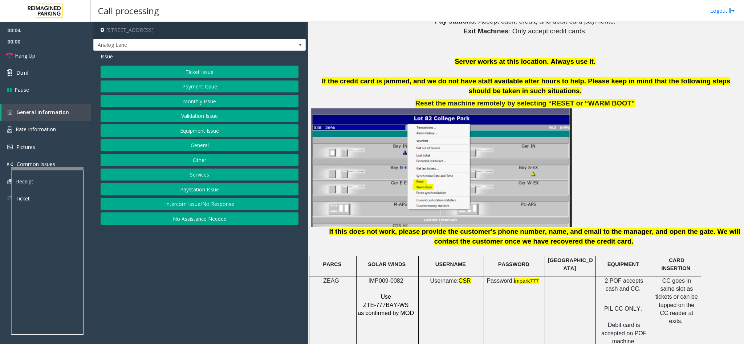
click at [393, 278] on span "IMP009-0082" at bounding box center [385, 281] width 35 height 6
copy p "IMP009-0082"
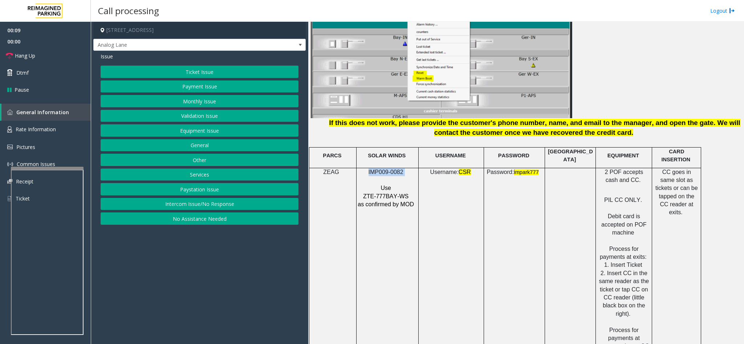
scroll to position [980, 0]
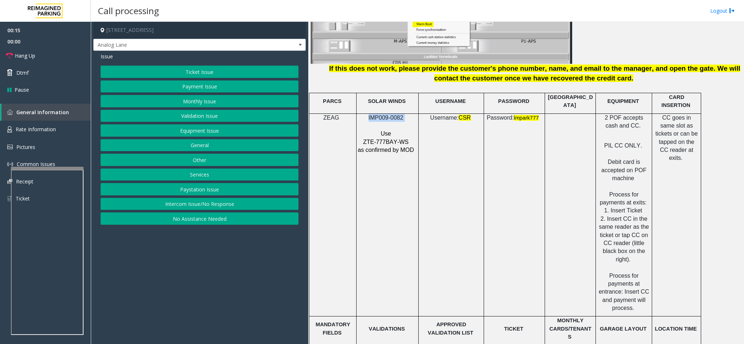
click at [209, 134] on button "Equipment Issue" at bounding box center [200, 130] width 198 height 12
click at [205, 135] on button "Gate / Door Won't Open" at bounding box center [200, 130] width 198 height 12
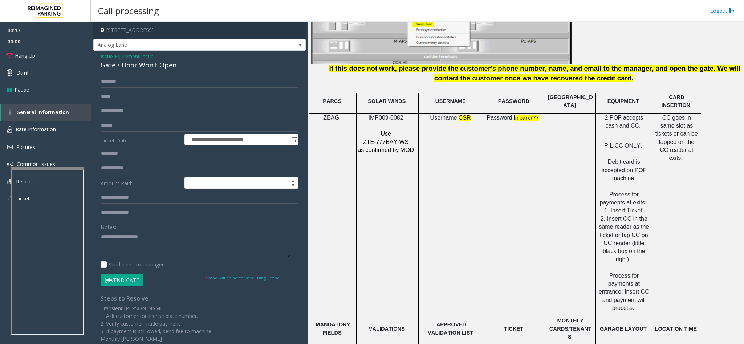
click at [138, 254] on textarea at bounding box center [196, 244] width 190 height 27
click at [26, 51] on link "Hang Up" at bounding box center [45, 55] width 91 height 17
click at [108, 244] on textarea at bounding box center [196, 244] width 190 height 27
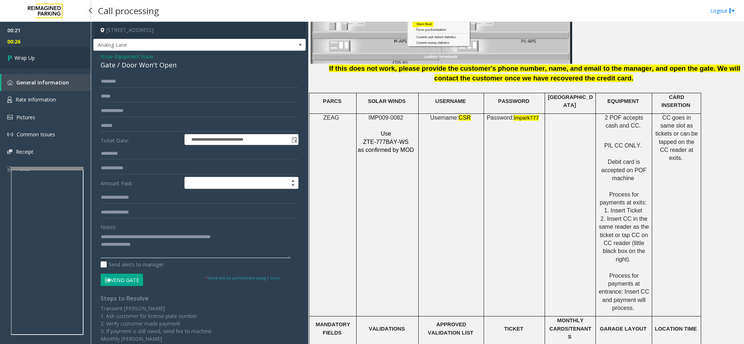
type textarea "**********"
click at [56, 65] on link "Wrap Up" at bounding box center [45, 57] width 91 height 21
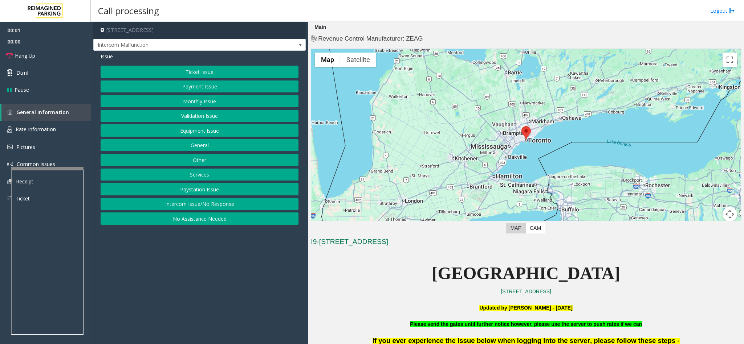
click at [224, 209] on button "Intercom Issue/No Response" at bounding box center [200, 204] width 198 height 12
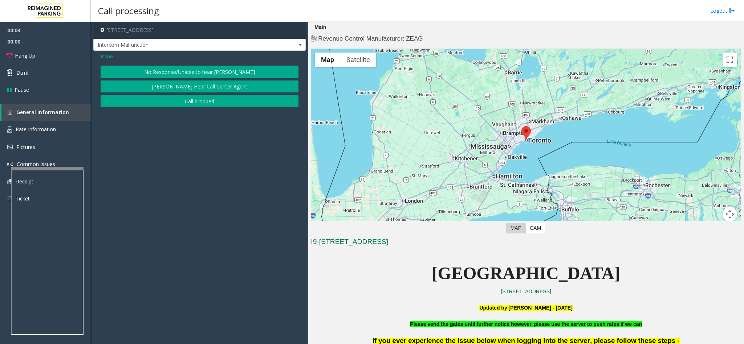
click at [105, 56] on span "Issue" at bounding box center [107, 57] width 12 height 8
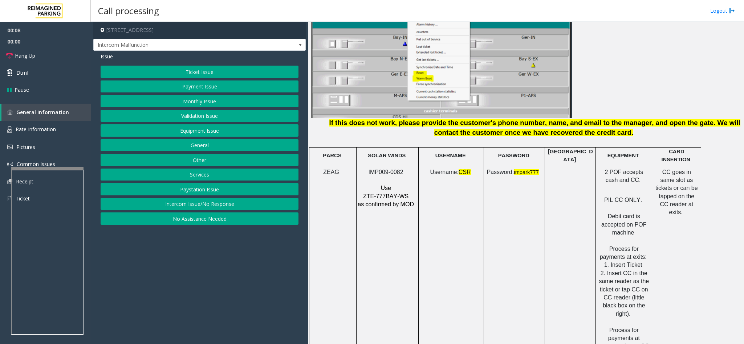
scroll to position [980, 0]
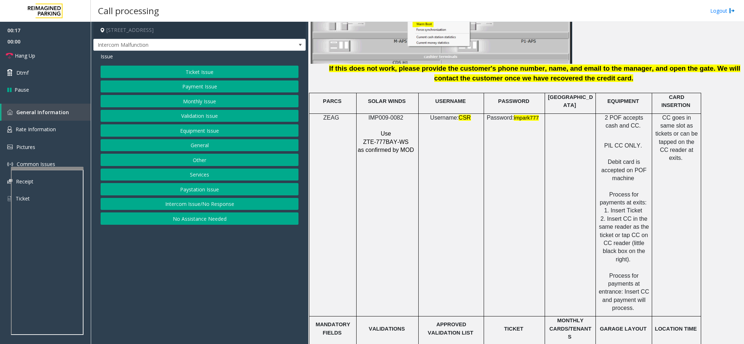
click at [221, 91] on button "Payment Issue" at bounding box center [200, 87] width 198 height 12
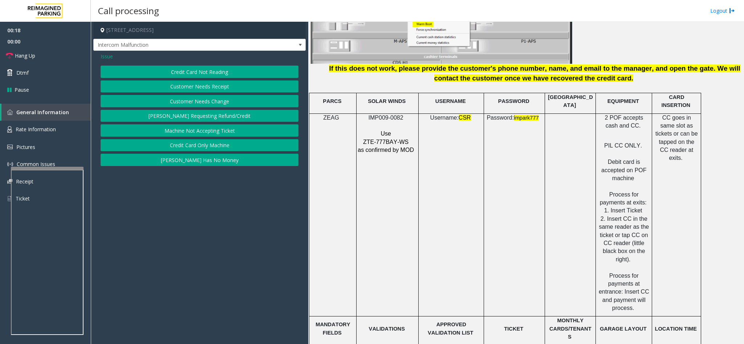
click at [202, 72] on button "Credit Card Not Reading" at bounding box center [200, 72] width 198 height 12
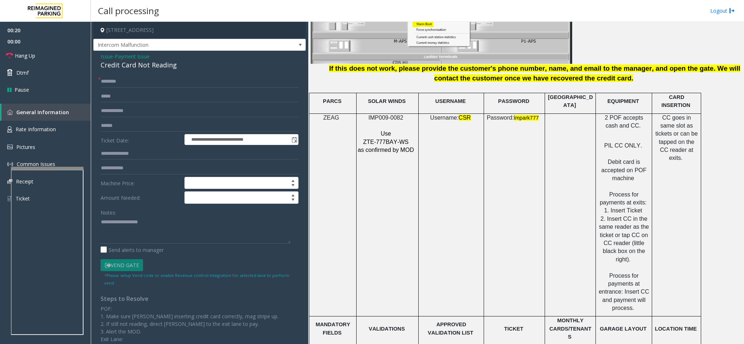
click at [125, 63] on div "Credit Card Not Reading" at bounding box center [200, 65] width 198 height 10
click at [101, 225] on textarea at bounding box center [196, 230] width 190 height 27
click at [178, 223] on textarea at bounding box center [196, 230] width 190 height 27
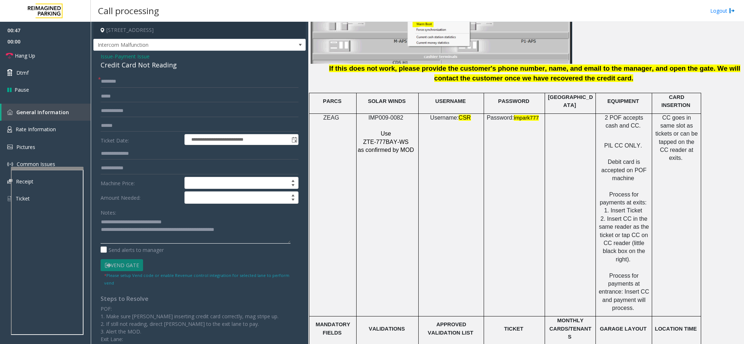
type textarea "**********"
click at [121, 82] on input "text" at bounding box center [200, 81] width 198 height 12
type input "*"
type input "*******"
click at [128, 127] on input "text" at bounding box center [200, 126] width 198 height 12
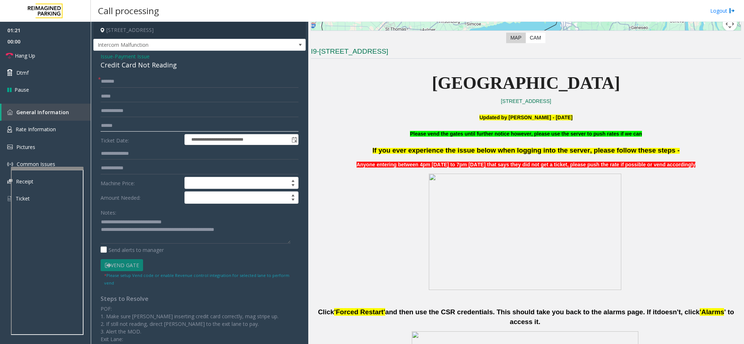
scroll to position [163, 0]
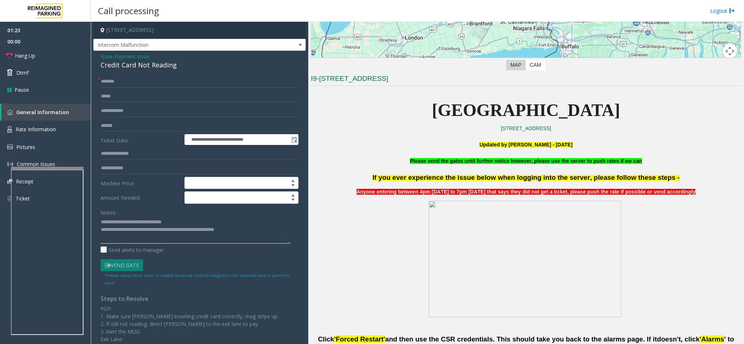
click at [239, 232] on textarea at bounding box center [196, 230] width 190 height 27
type textarea "**********"
click at [109, 126] on input "text" at bounding box center [200, 126] width 198 height 12
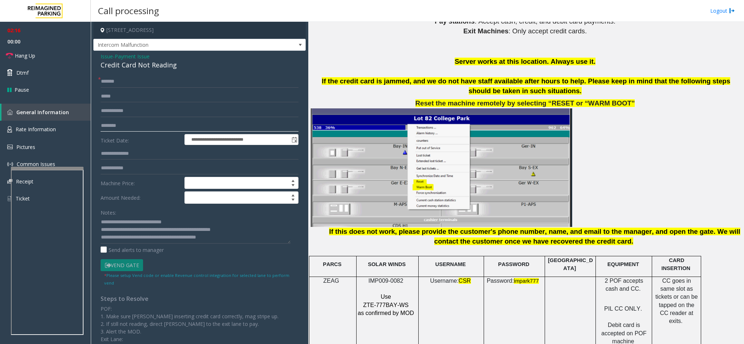
scroll to position [871, 0]
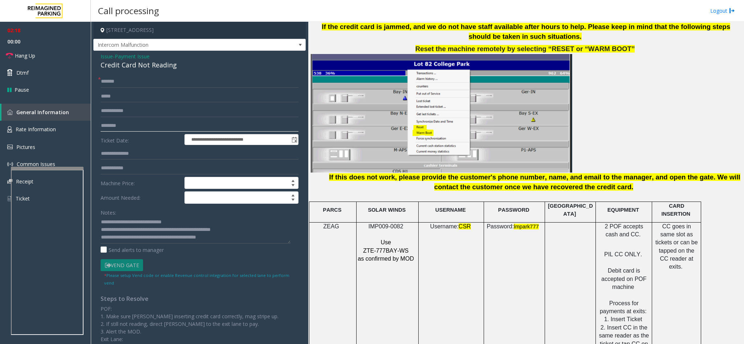
type input "********"
click at [30, 57] on span "Hang Up" at bounding box center [25, 56] width 20 height 8
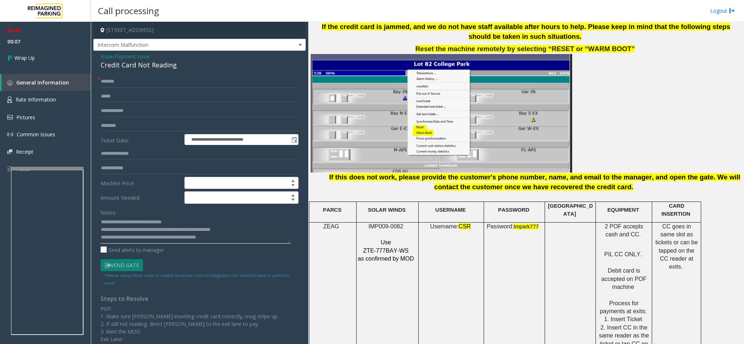
click at [211, 239] on textarea at bounding box center [196, 230] width 190 height 27
type textarea "**********"
click at [58, 57] on link "Wrap Up" at bounding box center [45, 57] width 91 height 21
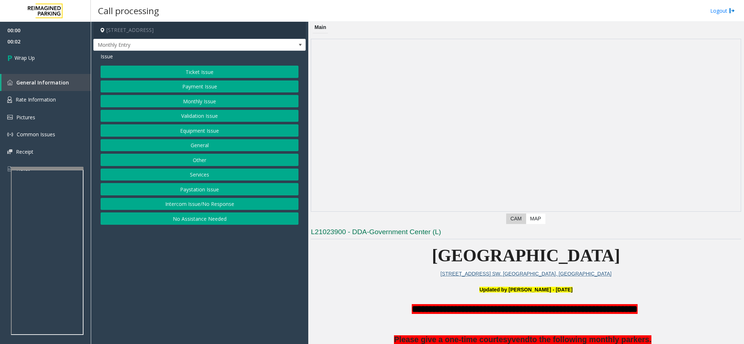
click at [173, 210] on button "Intercom Issue/No Response" at bounding box center [200, 204] width 198 height 12
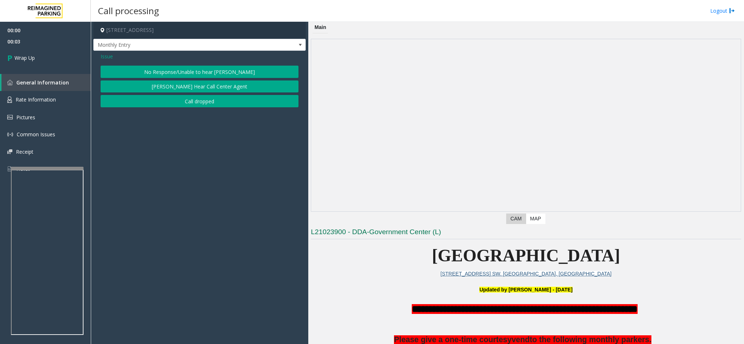
click at [168, 101] on button "Call dropped" at bounding box center [200, 101] width 198 height 12
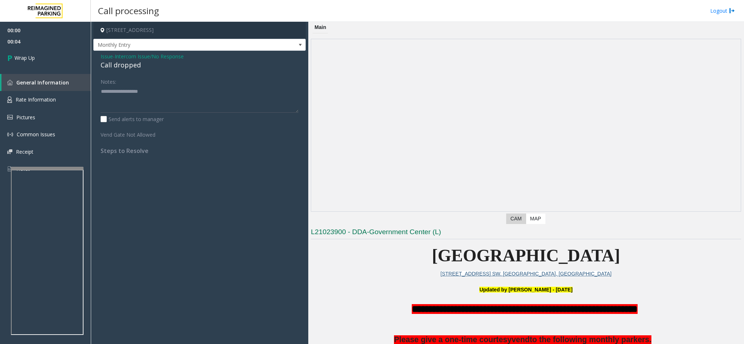
click at [112, 64] on div "Call dropped" at bounding box center [200, 65] width 198 height 10
type textarea "**********"
click at [24, 48] on link "Wrap Up" at bounding box center [45, 57] width 91 height 21
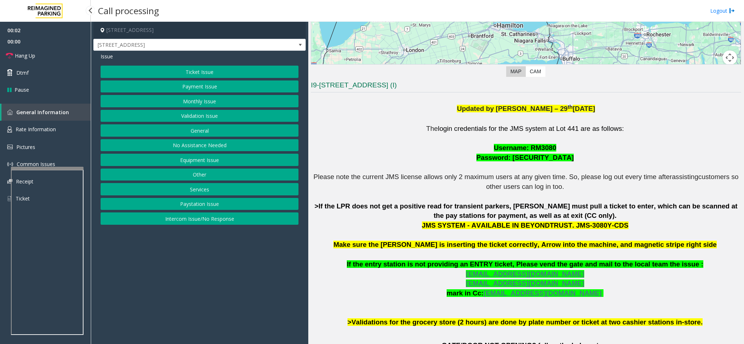
scroll to position [163, 0]
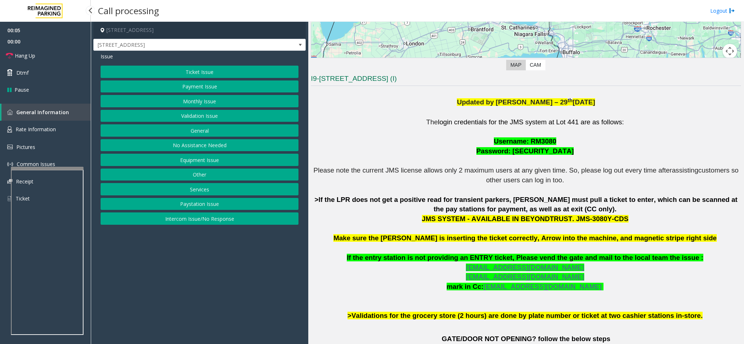
click at [203, 112] on button "Validation Issue" at bounding box center [200, 116] width 198 height 12
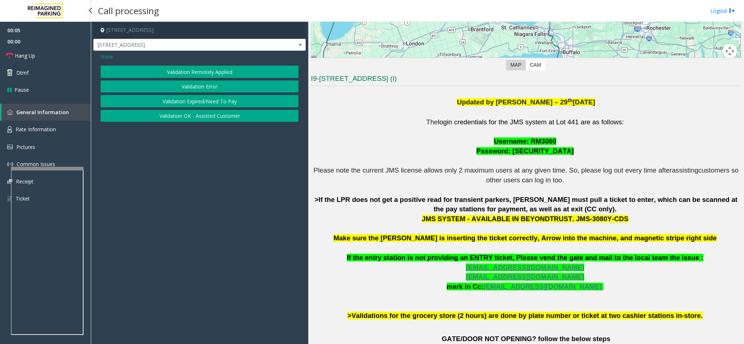
click at [198, 90] on button "Validation Error" at bounding box center [200, 87] width 198 height 12
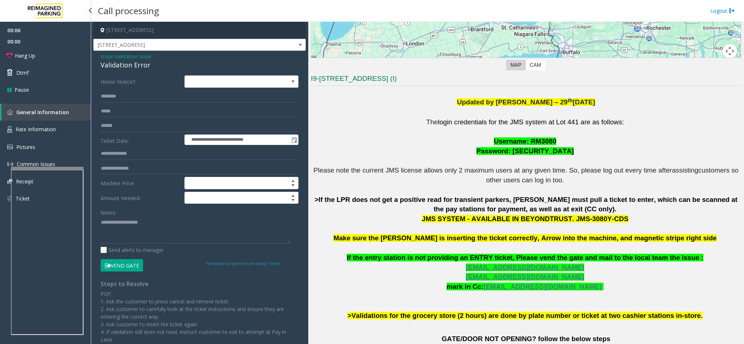
click at [127, 69] on div "Validation Error" at bounding box center [200, 65] width 198 height 10
click at [102, 226] on textarea at bounding box center [196, 230] width 190 height 27
click at [168, 221] on textarea at bounding box center [196, 230] width 190 height 27
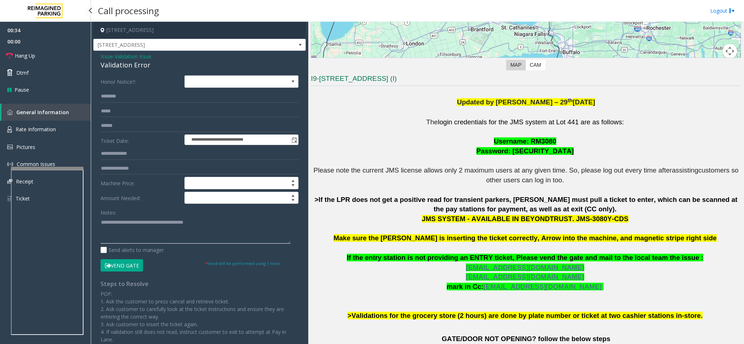
type textarea "**********"
click at [135, 101] on input "text" at bounding box center [200, 96] width 198 height 12
type input "****"
click at [127, 126] on input "text" at bounding box center [200, 126] width 198 height 12
type input "******"
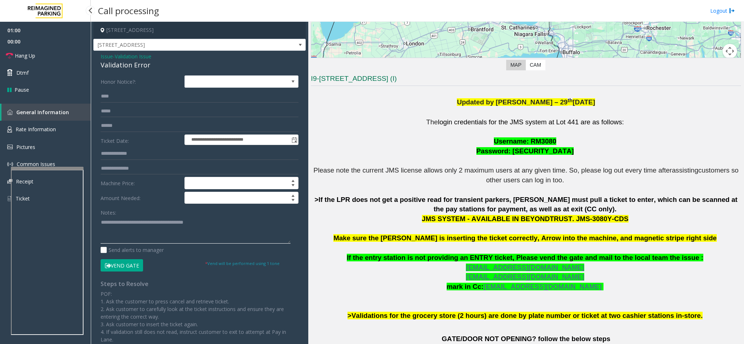
click at [246, 219] on textarea at bounding box center [196, 230] width 190 height 27
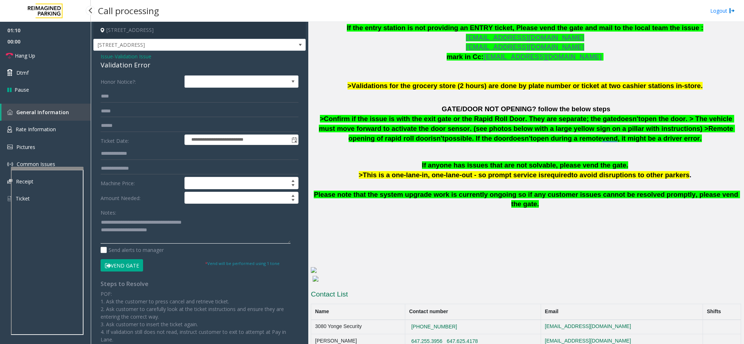
scroll to position [398, 0]
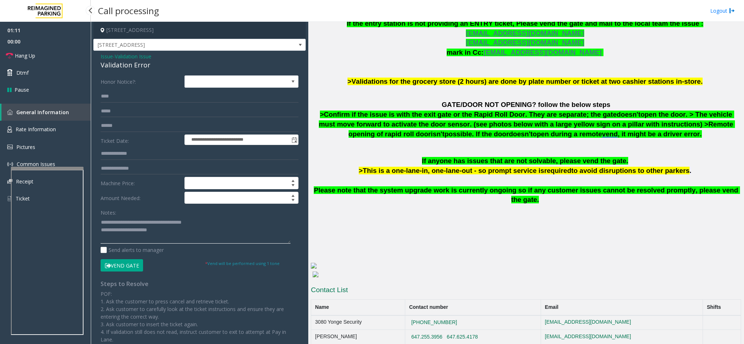
type textarea "**********"
click at [127, 266] on button "Vend Gate" at bounding box center [122, 265] width 42 height 12
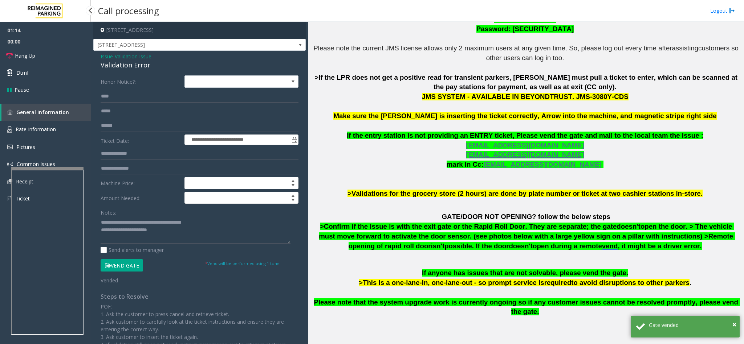
scroll to position [289, 0]
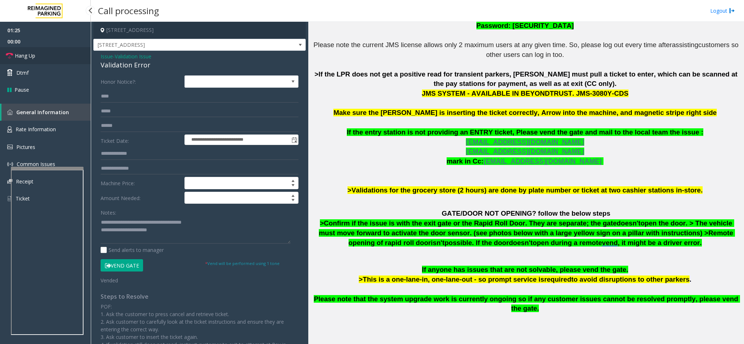
click at [65, 53] on link "Hang Up" at bounding box center [45, 55] width 91 height 17
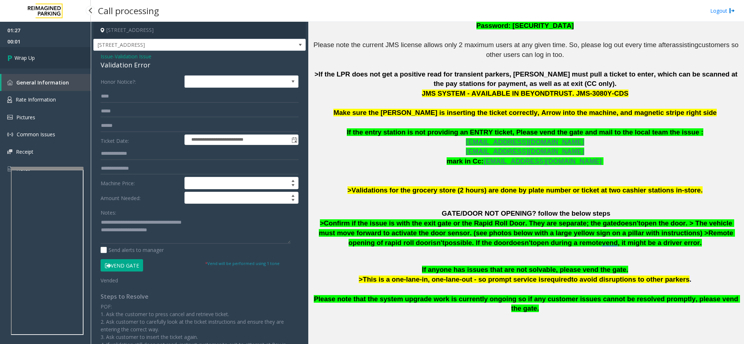
click at [65, 53] on link "Wrap Up" at bounding box center [45, 57] width 91 height 21
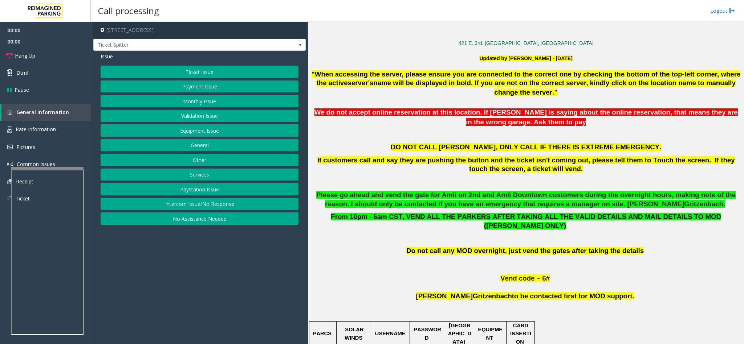
scroll to position [272, 0]
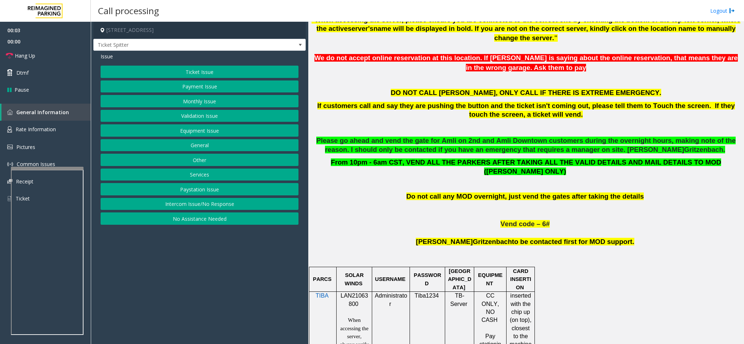
click at [245, 209] on button "Intercom Issue/No Response" at bounding box center [200, 204] width 198 height 12
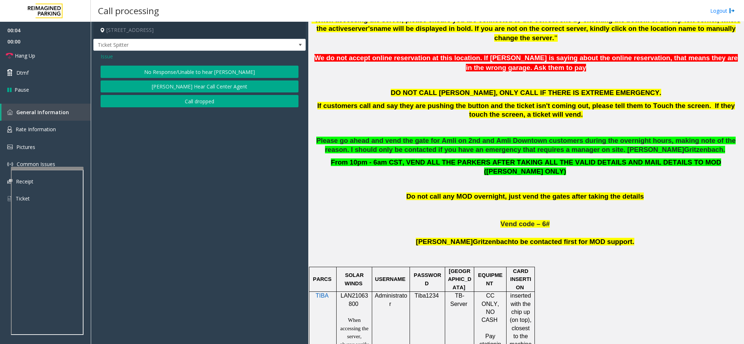
click at [210, 76] on button "No Response/Unable to hear [PERSON_NAME]" at bounding box center [200, 72] width 198 height 12
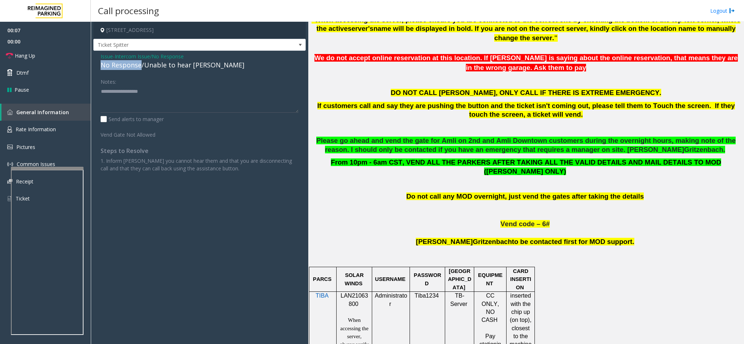
drag, startPoint x: 141, startPoint y: 66, endPoint x: 97, endPoint y: 64, distance: 43.9
click at [97, 64] on div "Issue - Intercom Issue/No Response No Response/Unable to hear [PERSON_NAME] Not…" at bounding box center [199, 115] width 212 height 129
click at [140, 89] on textarea at bounding box center [200, 99] width 198 height 27
type textarea "**********"
click at [36, 56] on link "Hang Up" at bounding box center [45, 55] width 91 height 17
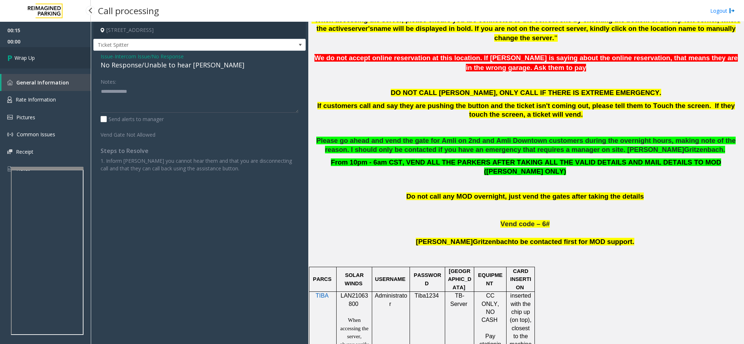
click at [36, 56] on link "Wrap Up" at bounding box center [45, 57] width 91 height 21
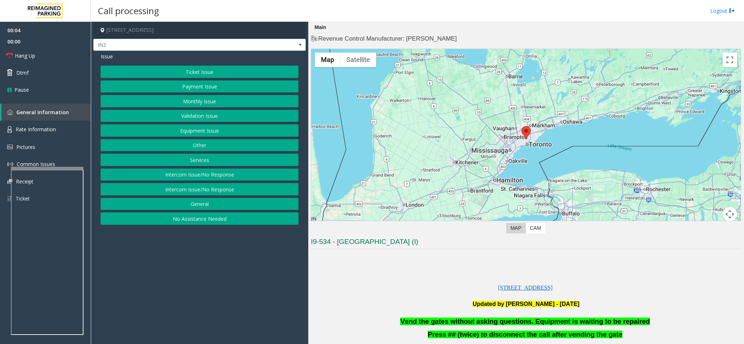
click at [187, 133] on button "Equipment Issue" at bounding box center [200, 130] width 198 height 12
click at [187, 133] on button "Gate / Door Won't Open" at bounding box center [200, 130] width 198 height 12
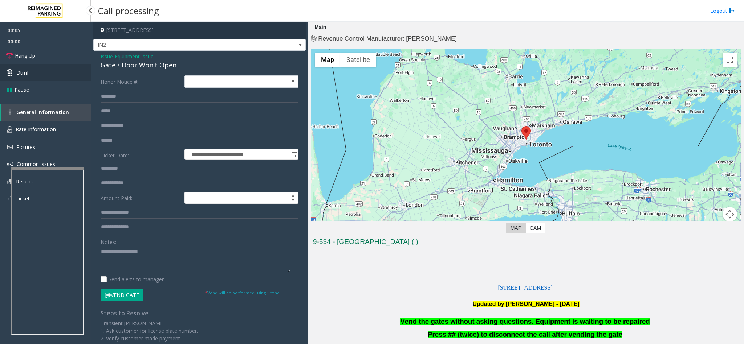
click at [42, 75] on link "Dtmf" at bounding box center [45, 72] width 91 height 17
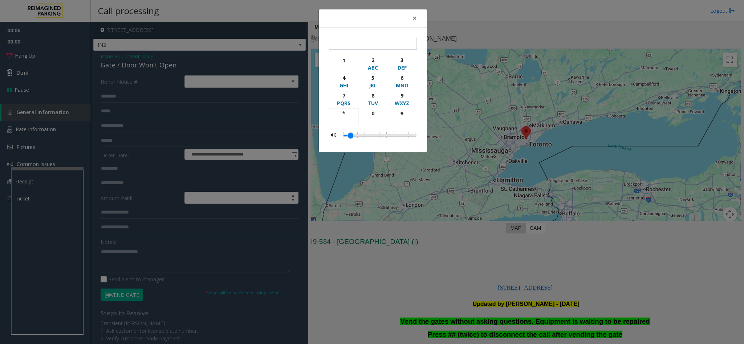
click at [342, 117] on div "*" at bounding box center [343, 114] width 20 height 8
click at [403, 93] on div "9" at bounding box center [402, 96] width 20 height 8
click at [403, 114] on div "#" at bounding box center [402, 114] width 20 height 8
type input "***"
click at [414, 16] on span "×" at bounding box center [414, 18] width 4 height 10
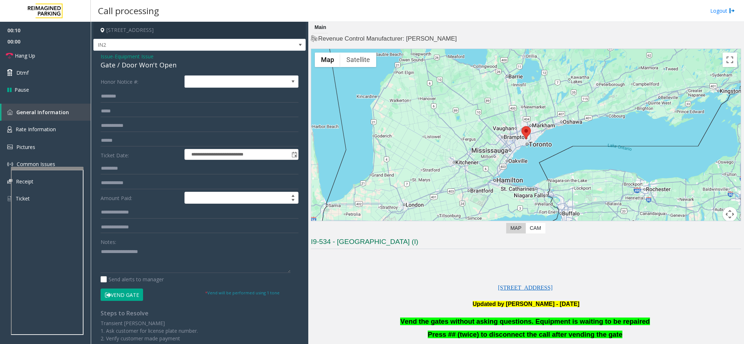
click at [457, 324] on span "Vend the gates without asking questions. Equipment is waiting to be repaired" at bounding box center [524, 322] width 249 height 8
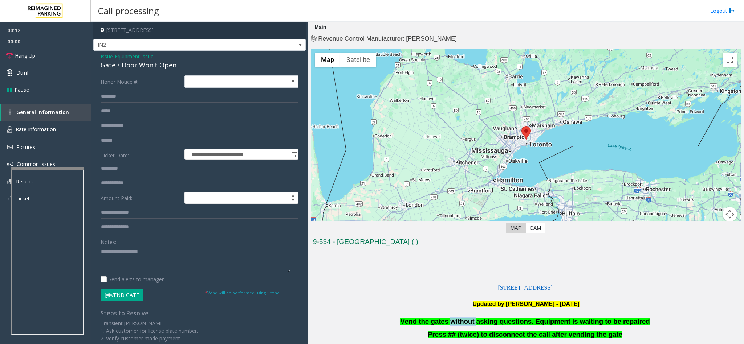
click at [457, 324] on span "Vend the gates without asking questions. Equipment is waiting to be repaired" at bounding box center [524, 322] width 249 height 8
paste textarea "**********"
click at [122, 254] on textarea at bounding box center [196, 259] width 190 height 27
type textarea "**********"
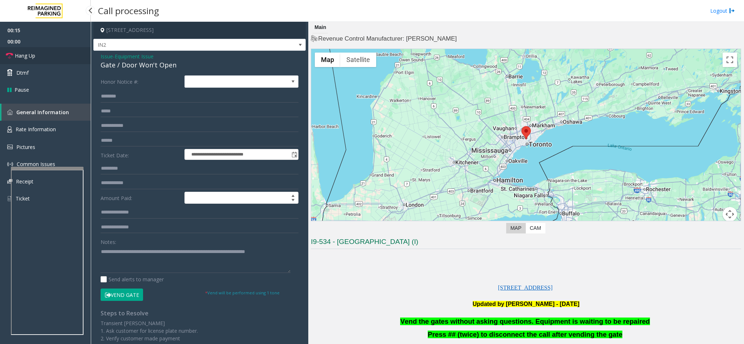
click at [47, 56] on link "Hang Up" at bounding box center [45, 55] width 91 height 17
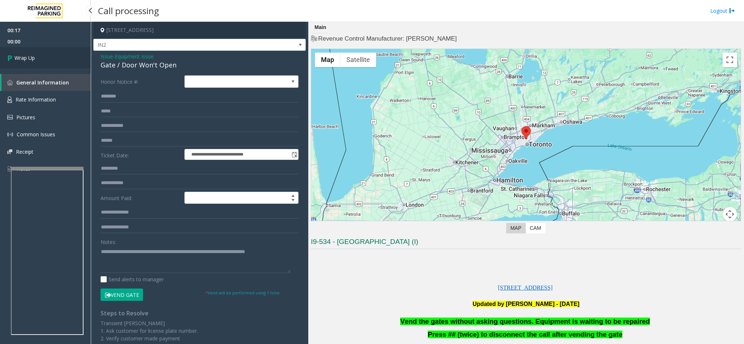
click at [49, 58] on link "Wrap Up" at bounding box center [45, 57] width 91 height 21
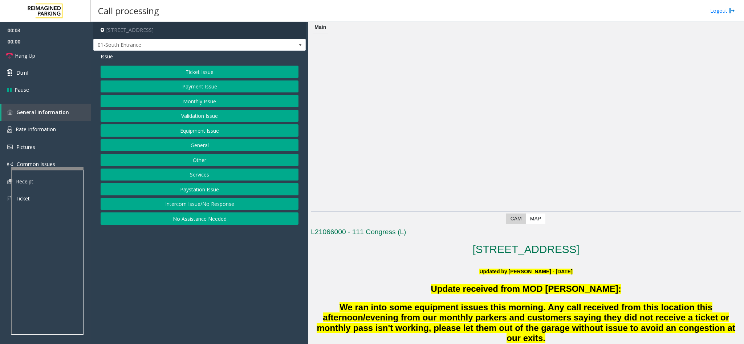
click at [219, 206] on button "Intercom Issue/No Response" at bounding box center [200, 204] width 198 height 12
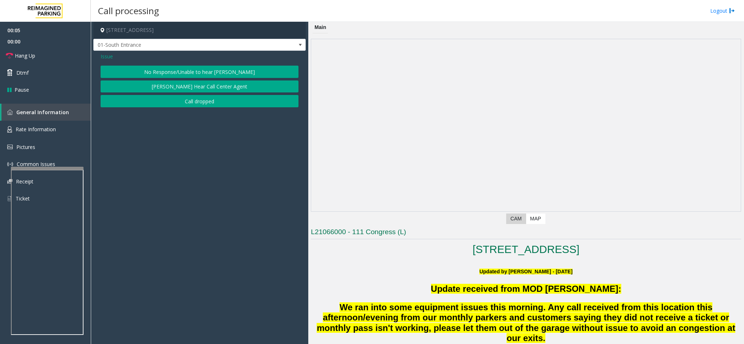
click at [156, 71] on button "No Response/Unable to hear [PERSON_NAME]" at bounding box center [200, 72] width 198 height 12
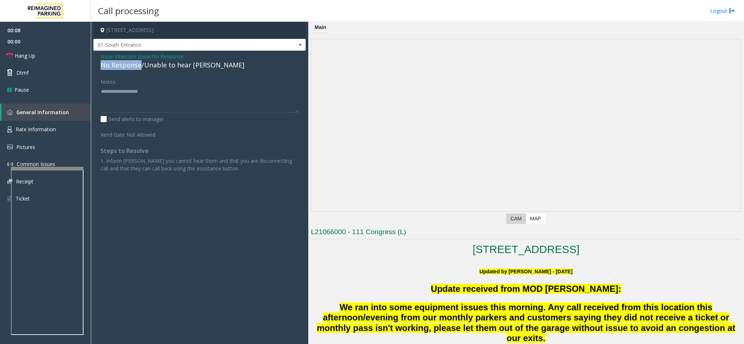
drag, startPoint x: 140, startPoint y: 66, endPoint x: 98, endPoint y: 63, distance: 41.8
click at [98, 63] on div "Issue - Intercom Issue/No Response No Response/Unable to hear [PERSON_NAME] Not…" at bounding box center [199, 115] width 212 height 129
click at [147, 93] on textarea at bounding box center [200, 99] width 198 height 27
type textarea "**********"
click at [37, 55] on link "Hang Up" at bounding box center [45, 55] width 91 height 17
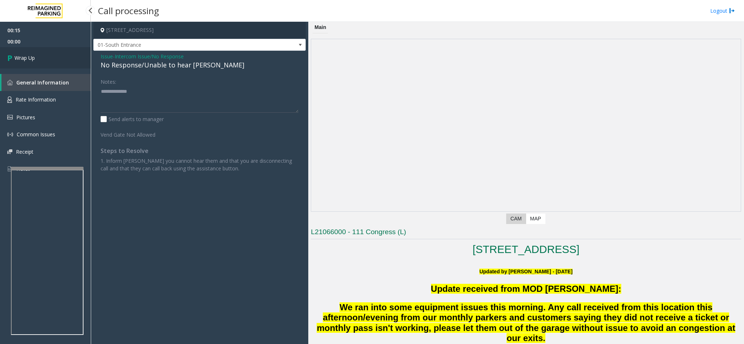
click at [37, 55] on link "Wrap Up" at bounding box center [45, 57] width 91 height 21
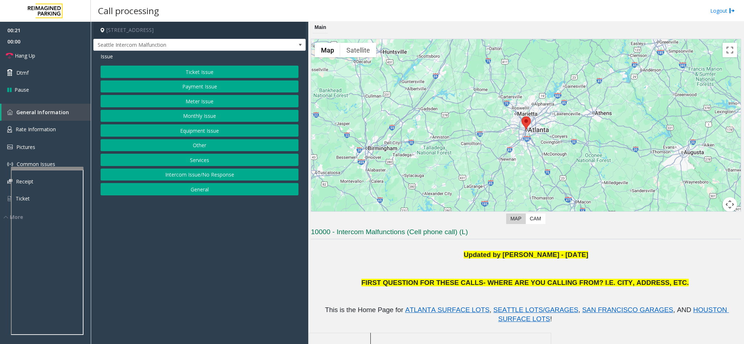
click at [192, 130] on button "Equipment Issue" at bounding box center [200, 130] width 198 height 12
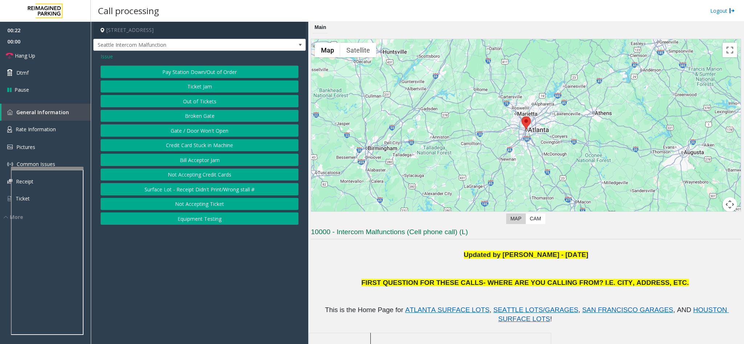
click at [192, 130] on button "Gate / Door Won't Open" at bounding box center [200, 130] width 198 height 12
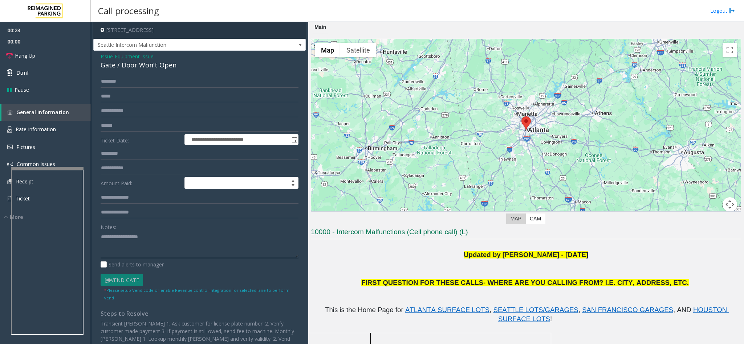
click at [151, 251] on textarea at bounding box center [200, 244] width 198 height 27
type textarea "**********"
click at [50, 55] on link "Hang Up" at bounding box center [45, 55] width 91 height 17
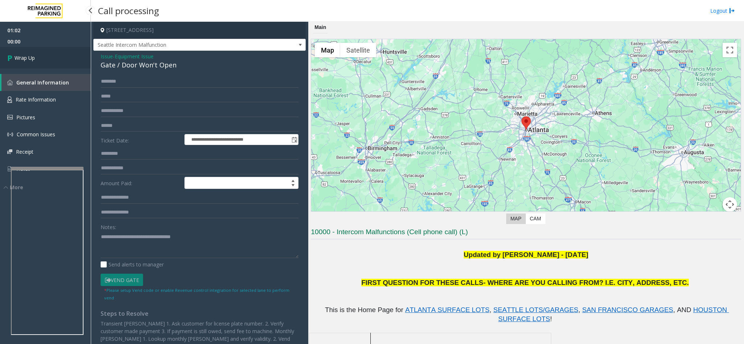
click at [50, 55] on link "Wrap Up" at bounding box center [45, 57] width 91 height 21
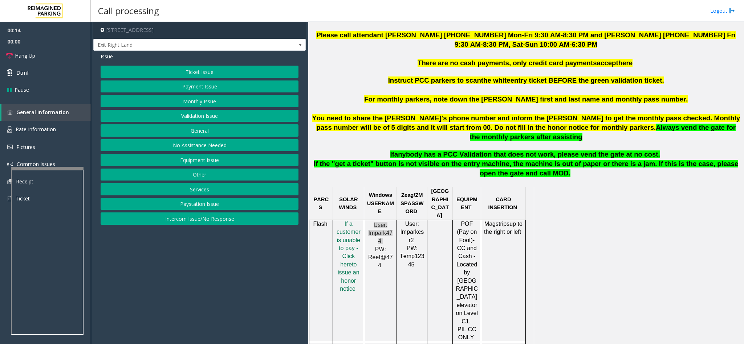
scroll to position [327, 0]
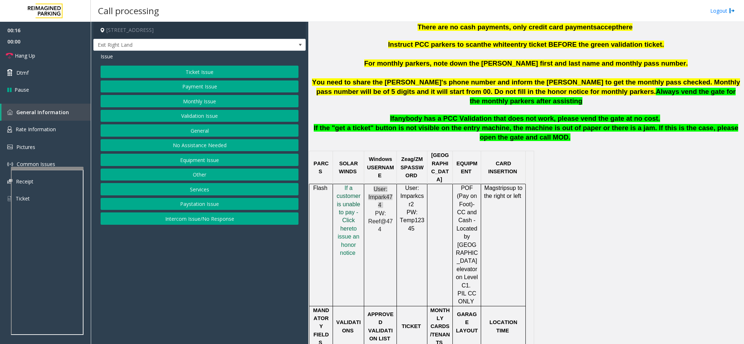
click at [340, 205] on span "f a customer is unable to pay - Click her" at bounding box center [348, 208] width 24 height 47
click at [189, 107] on button "Monthly Issue" at bounding box center [200, 101] width 198 height 12
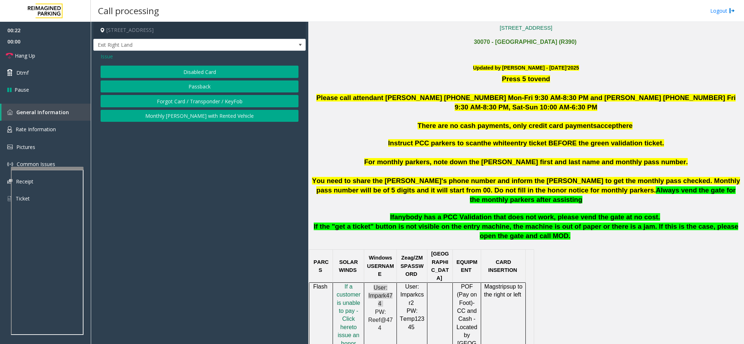
scroll to position [218, 0]
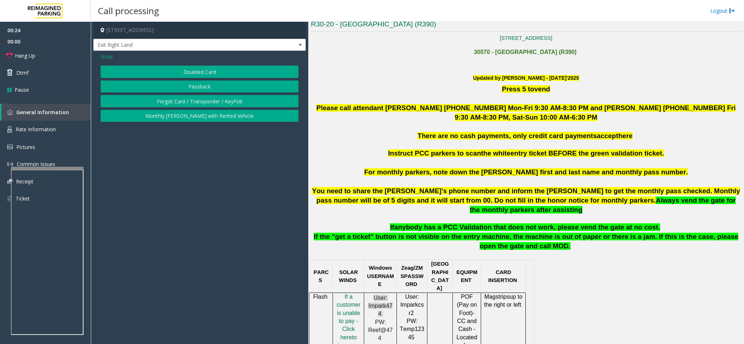
click at [415, 169] on span "For monthly parkers, note down the parker's first and last name and monthly pas…" at bounding box center [525, 172] width 323 height 8
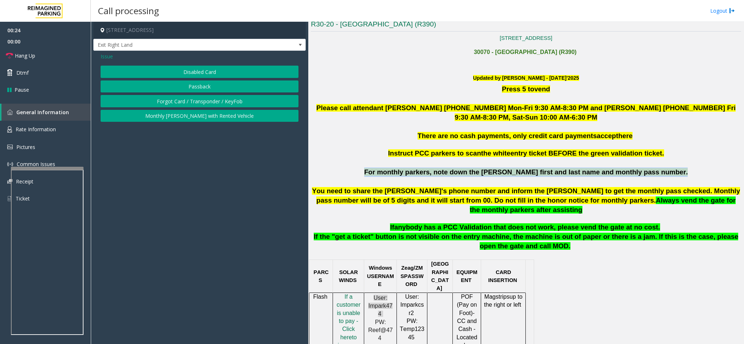
click at [415, 169] on span "For monthly parkers, note down the parker's first and last name and monthly pas…" at bounding box center [525, 172] width 323 height 8
click at [191, 71] on button "Disabled Card" at bounding box center [200, 72] width 198 height 12
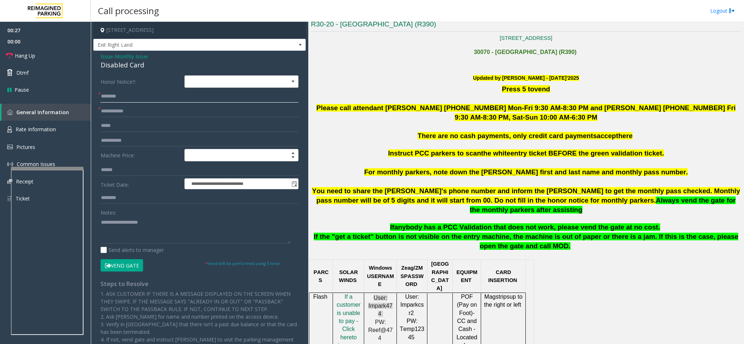
click at [134, 93] on input "text" at bounding box center [200, 96] width 198 height 12
type input "**********"
click at [141, 109] on input "text" at bounding box center [200, 111] width 198 height 12
click at [113, 226] on textarea at bounding box center [196, 230] width 190 height 27
type textarea "**********"
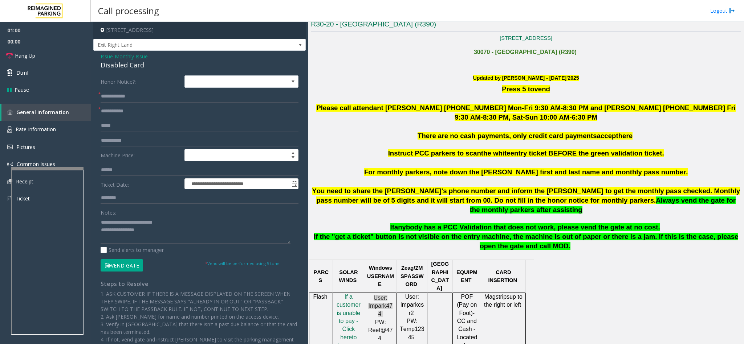
click at [131, 110] on input "text" at bounding box center [200, 111] width 198 height 12
type input "*****"
click at [112, 267] on button "Vend Gate" at bounding box center [122, 265] width 42 height 12
click at [151, 238] on textarea at bounding box center [196, 230] width 190 height 27
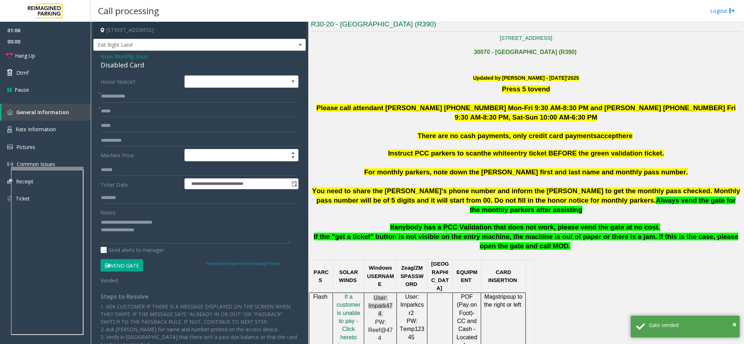
click at [462, 169] on span "For monthly parkers, note down the parker's first and last name and monthly pas…" at bounding box center [525, 172] width 323 height 8
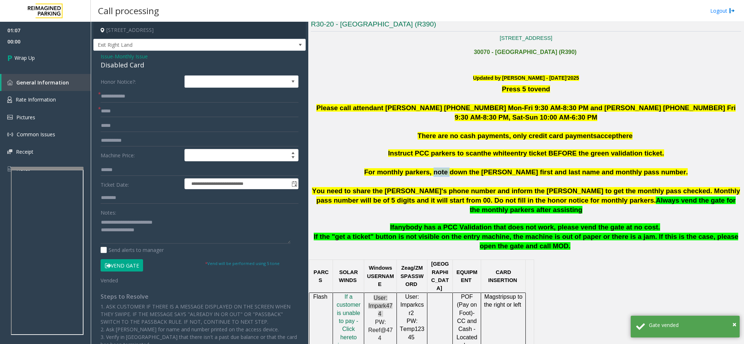
click at [462, 169] on span "For monthly parkers, note down the parker's first and last name and monthly pas…" at bounding box center [525, 172] width 323 height 8
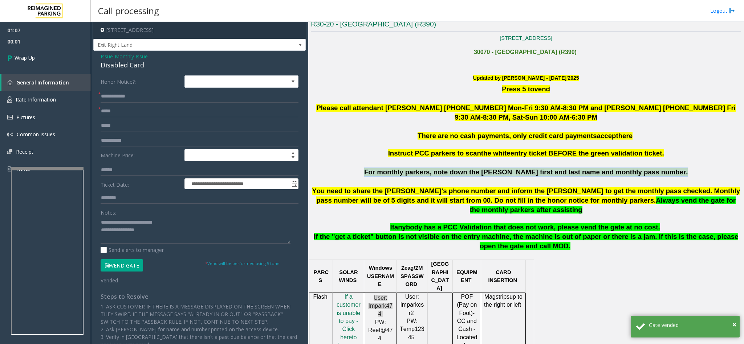
click at [462, 169] on span "For monthly parkers, note down the parker's first and last name and monthly pas…" at bounding box center [525, 172] width 323 height 8
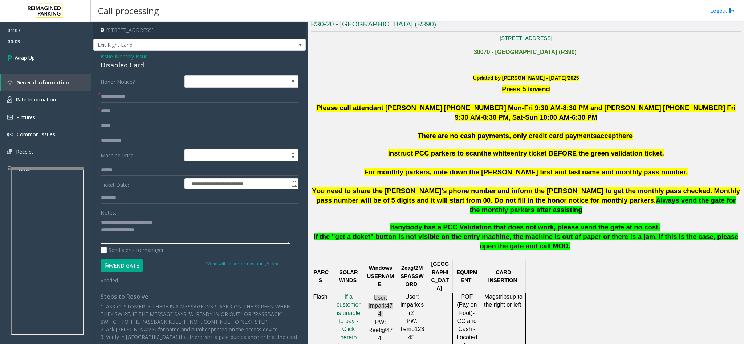
click at [148, 231] on textarea at bounding box center [196, 230] width 190 height 27
paste textarea "**********"
type textarea "**********"
click at [65, 70] on div "01:07 00:05 Wrap Up General Information Rate Information Pictures Common Issues…" at bounding box center [45, 103] width 91 height 162
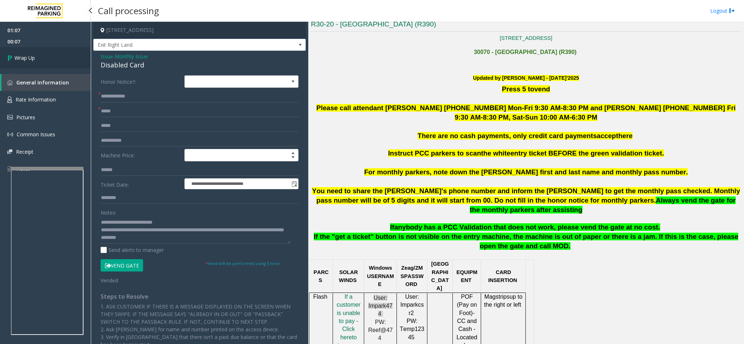
click at [60, 64] on link "Wrap Up" at bounding box center [45, 57] width 91 height 21
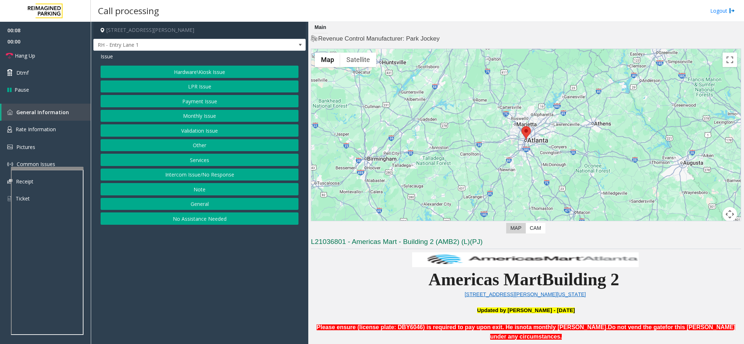
click at [203, 173] on button "Intercom Issue/No Response" at bounding box center [200, 175] width 198 height 12
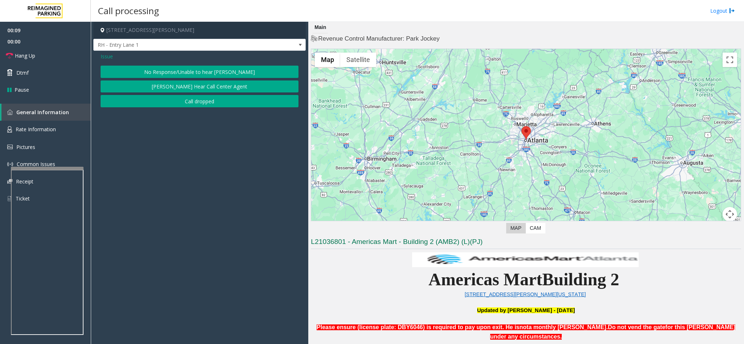
click at [198, 77] on button "No Response/Unable to hear [PERSON_NAME]" at bounding box center [200, 72] width 198 height 12
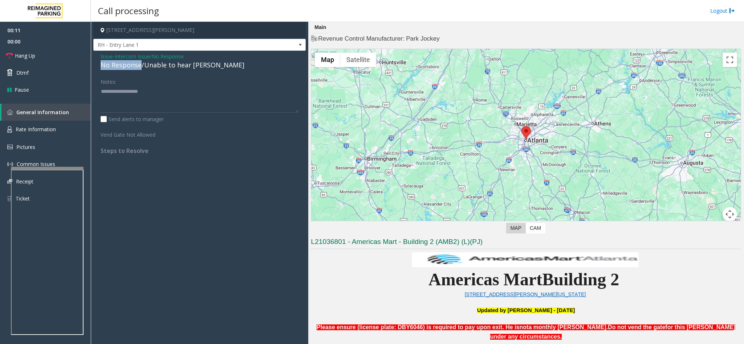
drag, startPoint x: 140, startPoint y: 64, endPoint x: 98, endPoint y: 66, distance: 42.5
click at [98, 66] on div "Issue - Intercom Issue/No Response No Response/Unable to hear [PERSON_NAME] Not…" at bounding box center [199, 106] width 212 height 111
type textarea "**********"
click at [31, 51] on link "Hang Up" at bounding box center [45, 55] width 91 height 17
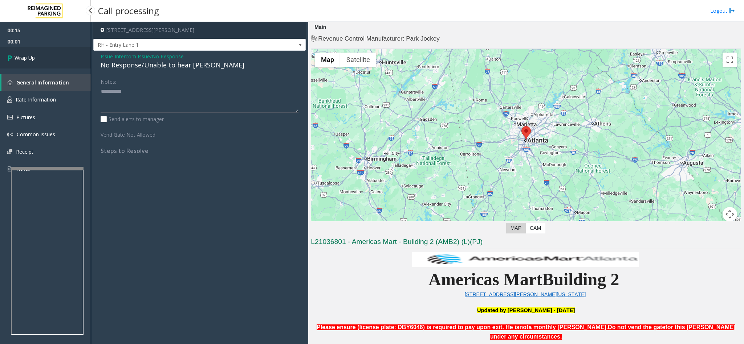
click at [31, 51] on link "Wrap Up" at bounding box center [45, 57] width 91 height 21
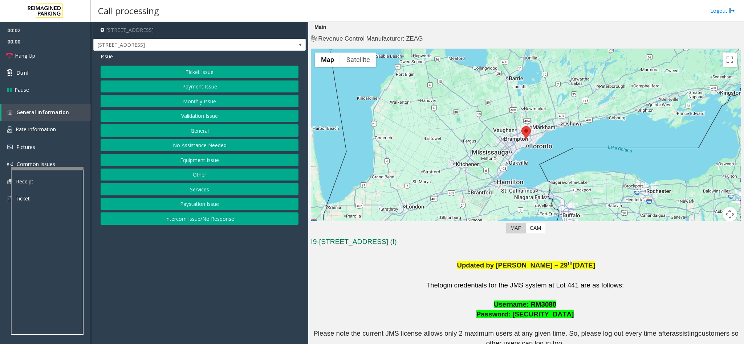
scroll to position [109, 0]
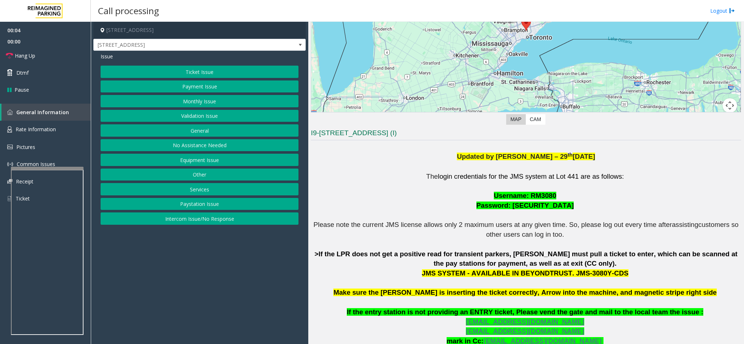
click at [153, 72] on button "Ticket Issue" at bounding box center [200, 72] width 198 height 12
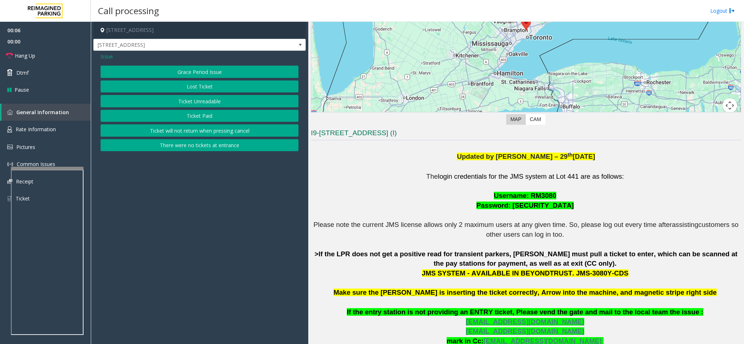
click at [187, 101] on button "Ticket Unreadable" at bounding box center [200, 101] width 198 height 12
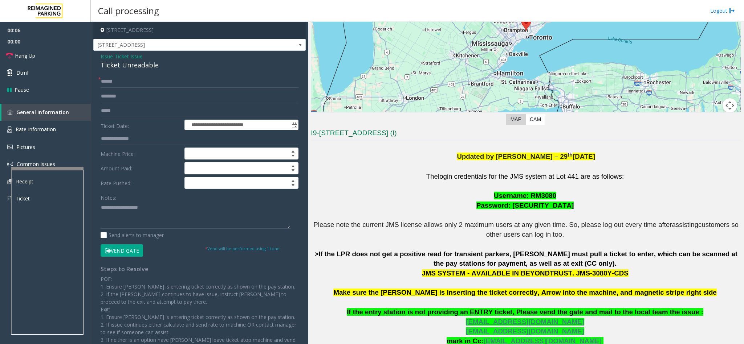
click at [144, 69] on div "Ticket Unreadable" at bounding box center [200, 65] width 198 height 10
click at [110, 79] on input "text" at bounding box center [200, 81] width 198 height 12
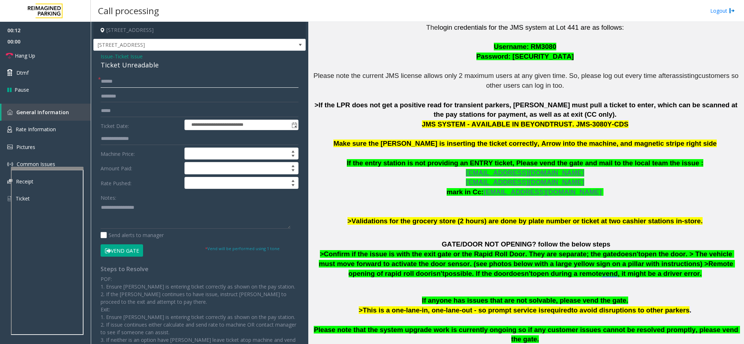
scroll to position [272, 0]
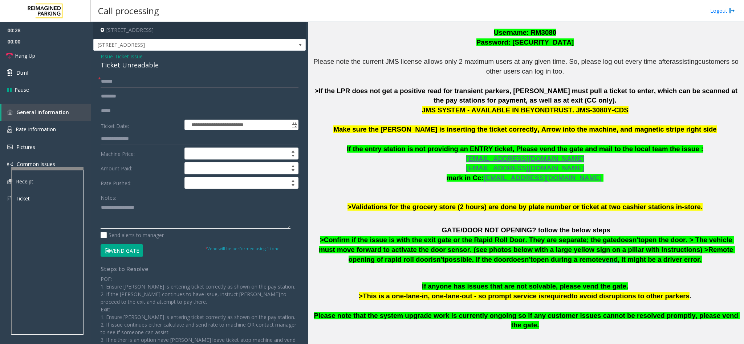
click at [102, 210] on textarea at bounding box center [196, 215] width 190 height 27
type textarea "**********"
click at [119, 80] on input "text" at bounding box center [200, 81] width 198 height 12
type input "**"
type input "****"
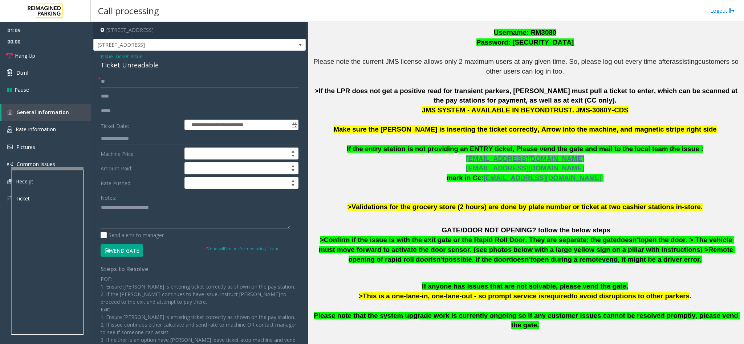
click at [132, 255] on button "Vend Gate" at bounding box center [122, 251] width 42 height 12
click at [172, 209] on textarea at bounding box center [196, 215] width 190 height 27
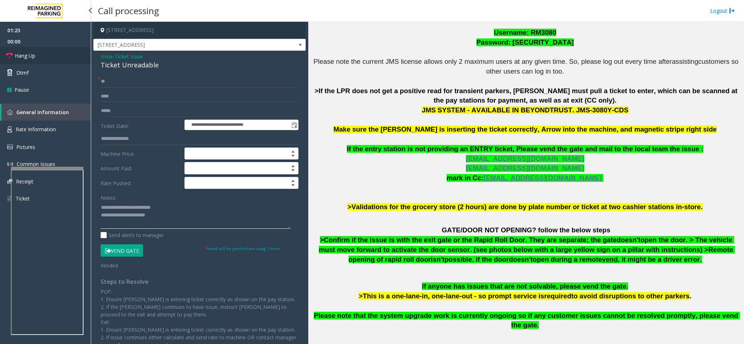
type textarea "**********"
click at [57, 58] on link "Hang Up" at bounding box center [45, 55] width 91 height 17
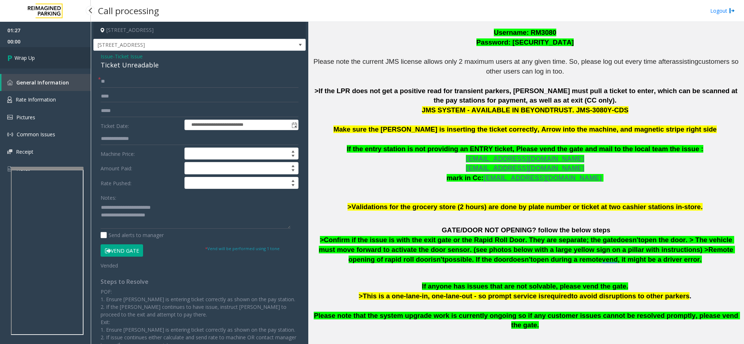
click at [57, 58] on link "Wrap Up" at bounding box center [45, 57] width 91 height 21
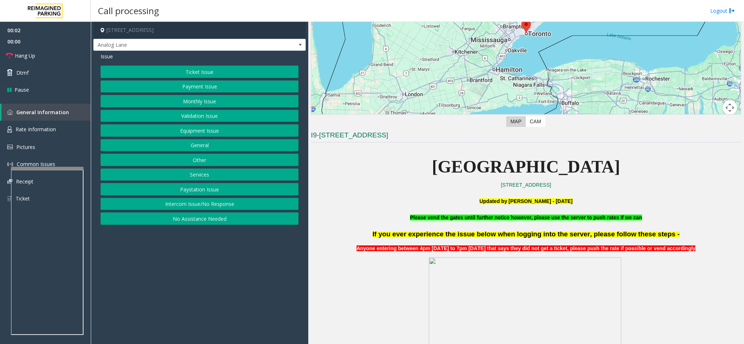
scroll to position [109, 0]
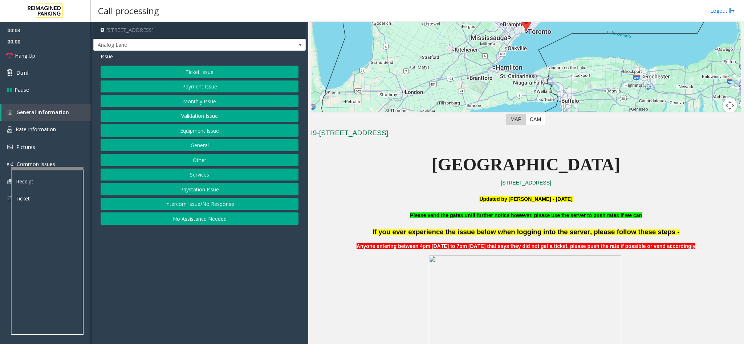
click at [204, 210] on button "Intercom Issue/No Response" at bounding box center [200, 204] width 198 height 12
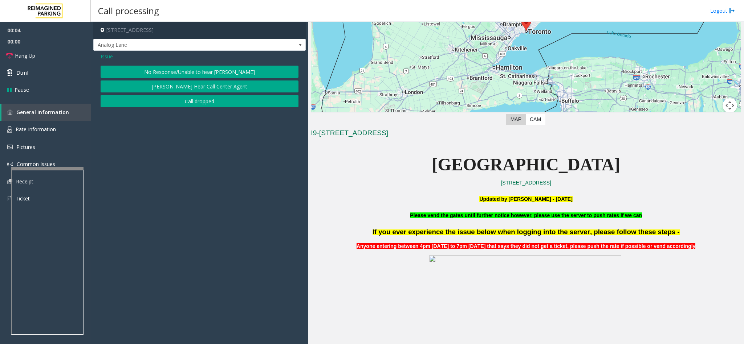
click at [171, 74] on button "No Response/Unable to hear [PERSON_NAME]" at bounding box center [200, 72] width 198 height 12
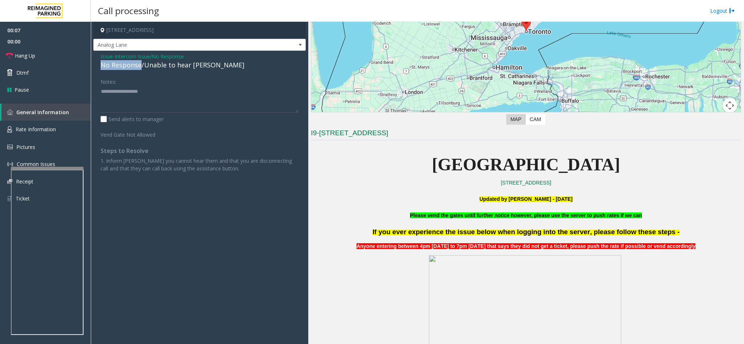
drag, startPoint x: 140, startPoint y: 67, endPoint x: 97, endPoint y: 67, distance: 43.6
click at [97, 67] on div "Issue - Intercom Issue/No Response No Response/Unable to hear [PERSON_NAME] Not…" at bounding box center [199, 115] width 212 height 129
click at [148, 97] on textarea at bounding box center [200, 99] width 198 height 27
type textarea "**********"
drag, startPoint x: 136, startPoint y: 89, endPoint x: 25, endPoint y: 95, distance: 111.6
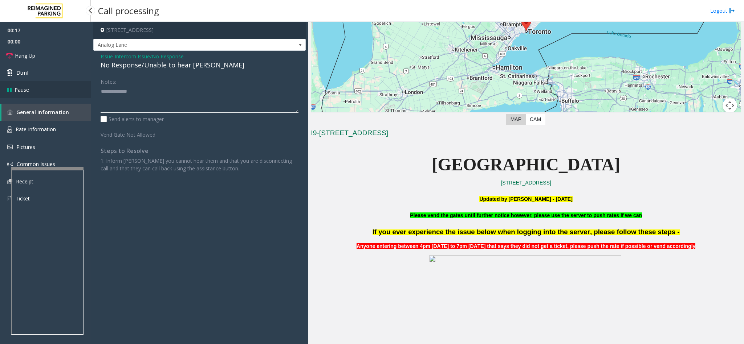
click at [25, 95] on app-root "00:17 00:00 Hang Up Dtmf Pause General Information Rate Information Pictures Co…" at bounding box center [372, 172] width 744 height 344
click at [31, 58] on span "Hang Up" at bounding box center [25, 56] width 20 height 8
click at [112, 54] on span "Issue" at bounding box center [107, 57] width 12 height 8
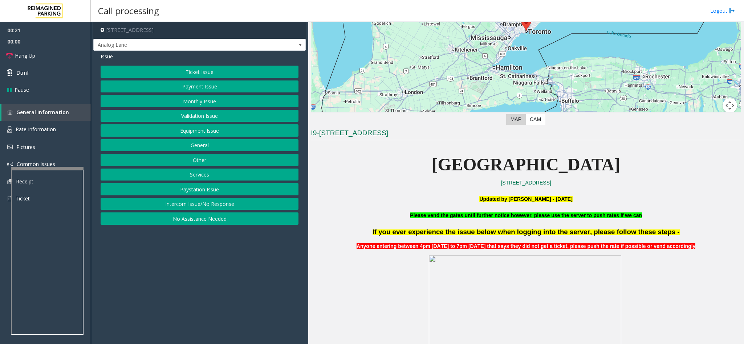
click at [217, 218] on button "No Assistance Needed" at bounding box center [200, 219] width 198 height 12
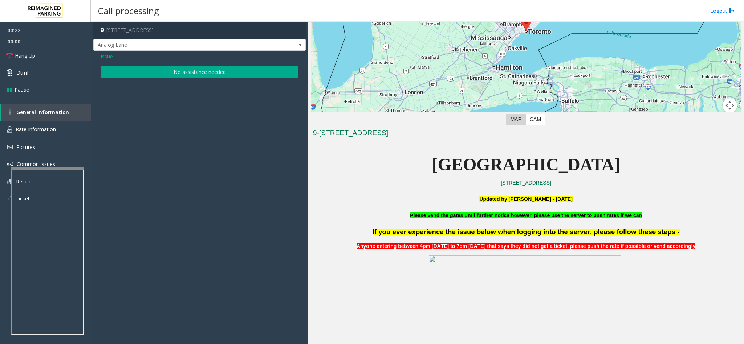
click at [170, 70] on button "No assistance needed" at bounding box center [200, 72] width 198 height 12
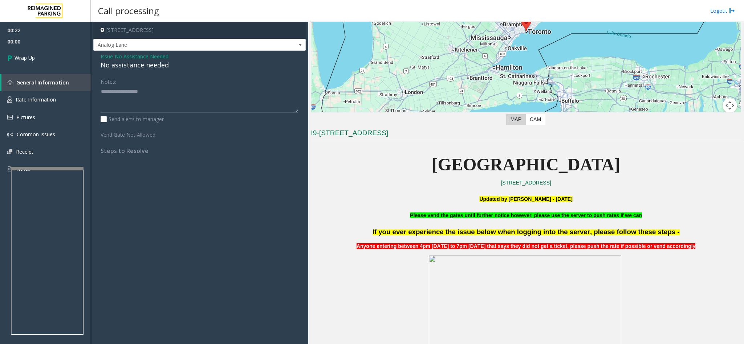
click at [105, 67] on div "No assistance needed" at bounding box center [200, 65] width 198 height 10
type textarea "**********"
click at [85, 68] on link "Wrap Up" at bounding box center [45, 57] width 91 height 21
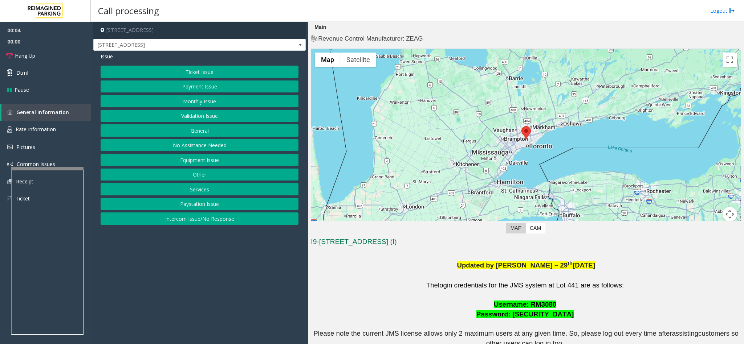
click at [207, 116] on button "Validation Issue" at bounding box center [200, 116] width 198 height 12
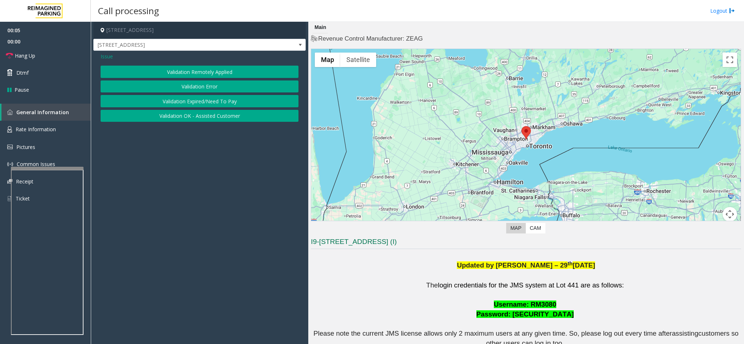
click at [197, 87] on button "Validation Error" at bounding box center [200, 87] width 198 height 12
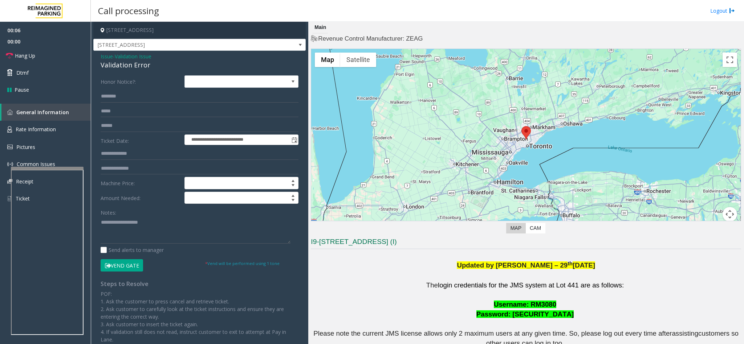
click at [108, 69] on div "Validation Error" at bounding box center [200, 65] width 198 height 10
click at [101, 221] on textarea at bounding box center [196, 230] width 190 height 27
type textarea "**********"
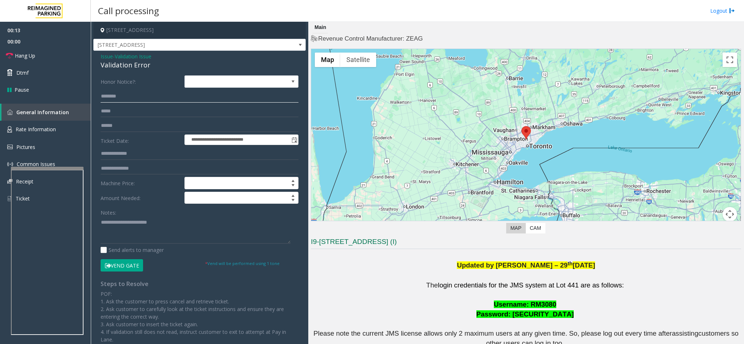
click at [120, 95] on input "text" at bounding box center [200, 96] width 198 height 12
type input "******"
click at [120, 128] on input "text" at bounding box center [200, 126] width 198 height 12
type input "********"
click at [130, 265] on button "Vend Gate" at bounding box center [122, 265] width 42 height 12
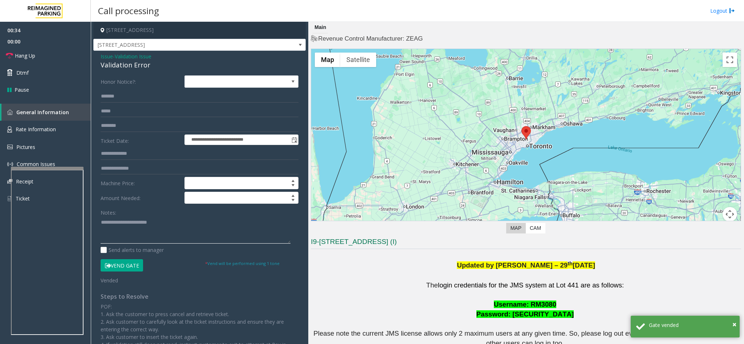
click at [180, 228] on textarea at bounding box center [196, 230] width 190 height 27
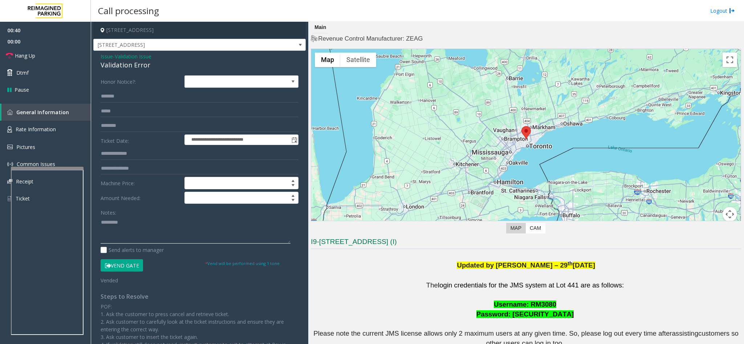
click at [125, 220] on textarea at bounding box center [196, 230] width 190 height 27
click at [66, 61] on link "Hang Up" at bounding box center [45, 55] width 91 height 17
click at [143, 224] on textarea at bounding box center [196, 230] width 190 height 27
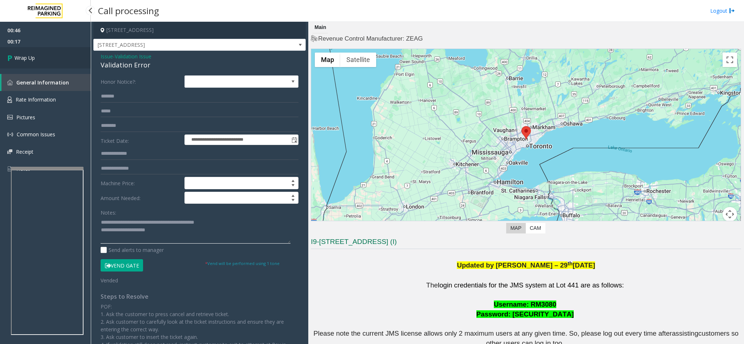
type textarea "**********"
click at [57, 53] on link "Wrap Up" at bounding box center [45, 57] width 91 height 21
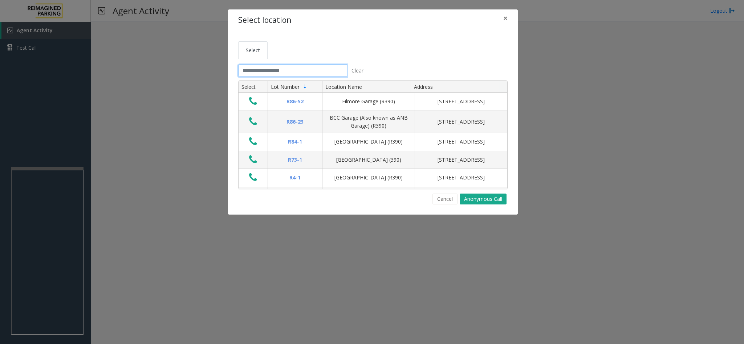
click at [240, 75] on input "text" at bounding box center [292, 71] width 109 height 12
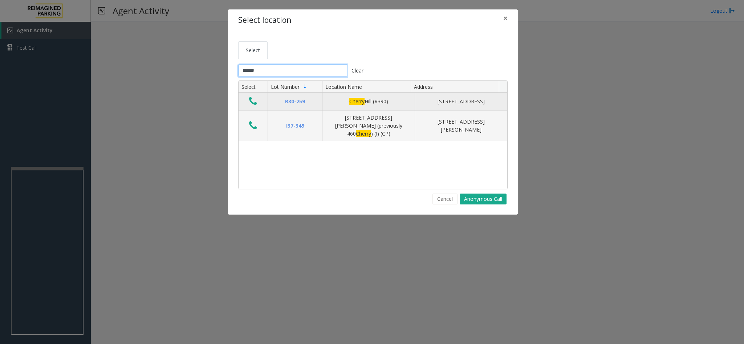
type input "******"
click at [256, 101] on icon "Data table" at bounding box center [253, 101] width 8 height 10
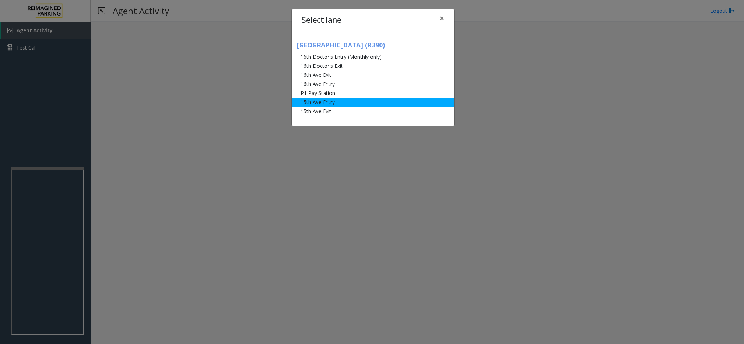
click at [328, 102] on li "15th Ave Entry" at bounding box center [372, 102] width 163 height 9
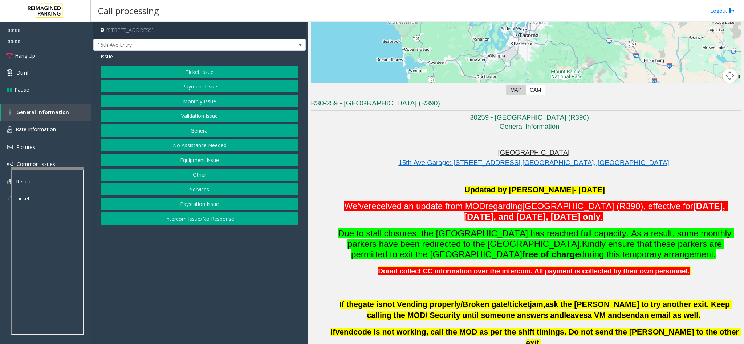
scroll to position [163, 0]
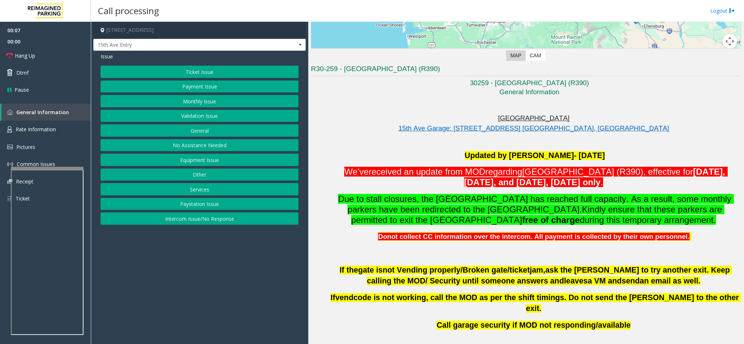
click at [191, 166] on button "Equipment Issue" at bounding box center [200, 160] width 198 height 12
click at [192, 132] on button "Gate / Door Won't Open" at bounding box center [200, 130] width 198 height 12
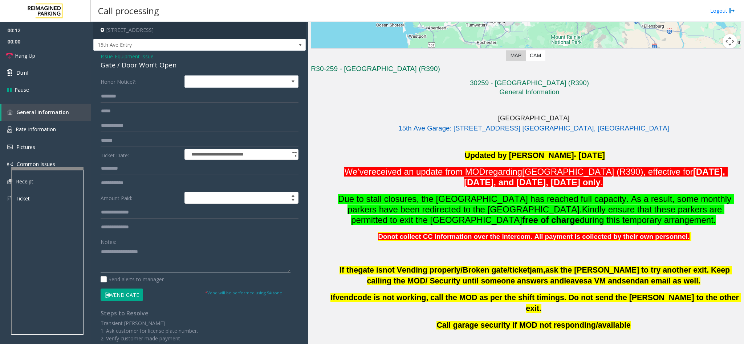
click at [104, 258] on textarea at bounding box center [196, 259] width 190 height 27
click at [44, 51] on link "Hang Up" at bounding box center [45, 55] width 91 height 17
click at [125, 259] on textarea at bounding box center [196, 259] width 190 height 27
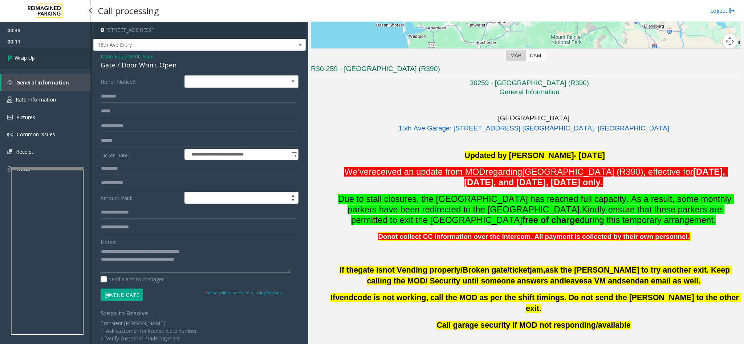
type textarea "**********"
click at [19, 61] on span "Wrap Up" at bounding box center [25, 58] width 20 height 8
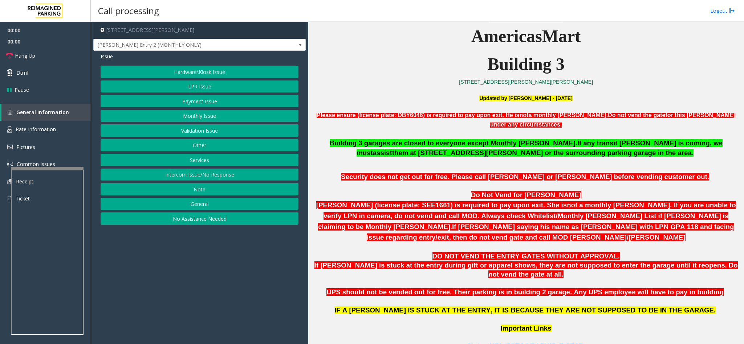
scroll to position [281, 0]
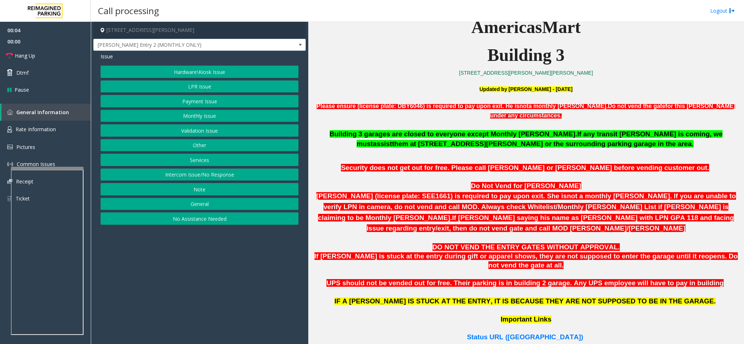
click at [201, 178] on button "Intercom Issue/No Response" at bounding box center [200, 175] width 198 height 12
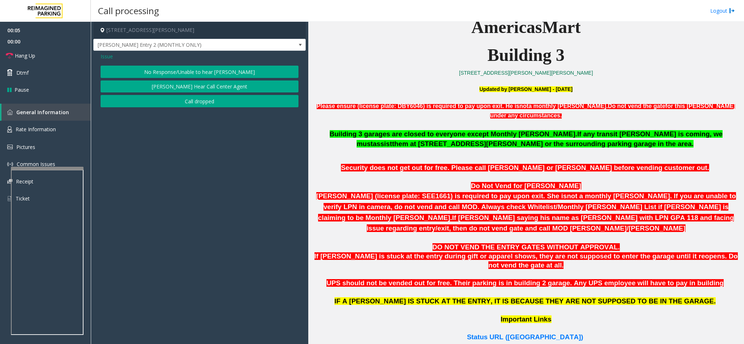
click at [171, 75] on button "No Response/Unable to hear [PERSON_NAME]" at bounding box center [200, 72] width 198 height 12
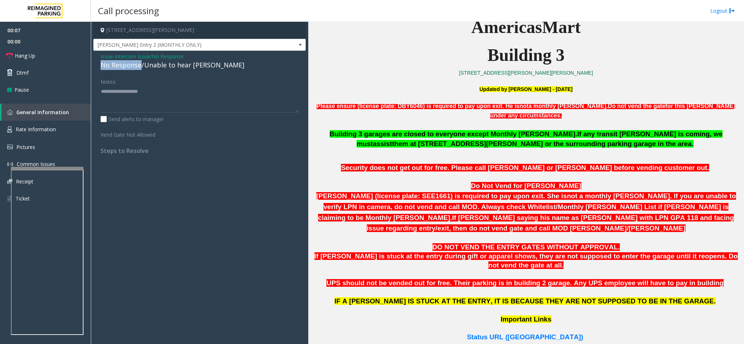
drag, startPoint x: 139, startPoint y: 67, endPoint x: 96, endPoint y: 67, distance: 43.2
click at [96, 67] on div "Issue - Intercom Issue/No Response No Response/Unable to hear [PERSON_NAME] Not…" at bounding box center [199, 106] width 212 height 111
click at [135, 91] on textarea at bounding box center [200, 99] width 198 height 27
type textarea "**********"
click at [32, 61] on link "Hang Up" at bounding box center [45, 55] width 91 height 17
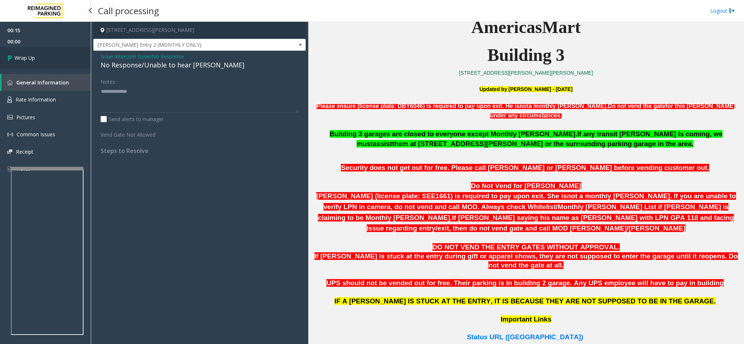
click at [32, 61] on span "Wrap Up" at bounding box center [25, 58] width 20 height 8
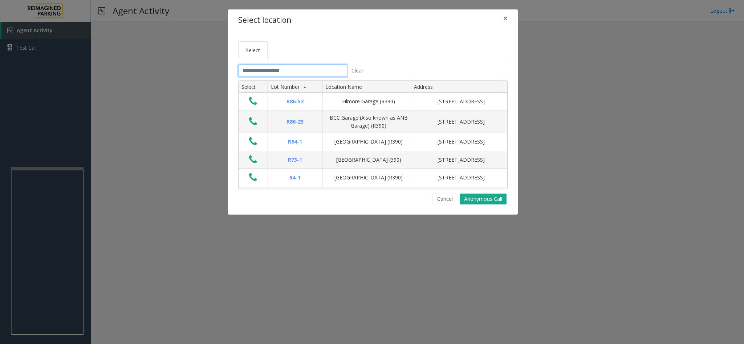
click at [247, 69] on input "text" at bounding box center [292, 71] width 109 height 12
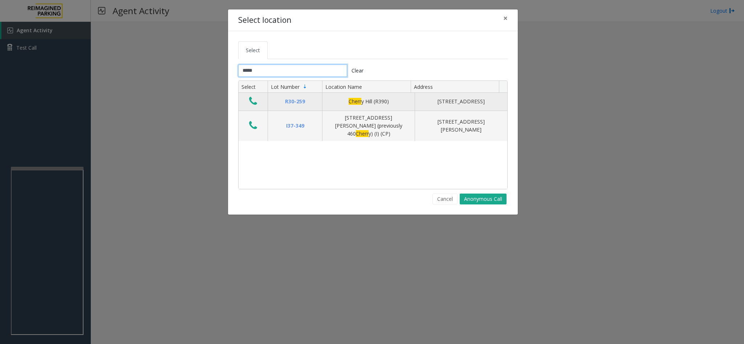
type input "*****"
click at [258, 105] on button "Data table" at bounding box center [253, 102] width 12 height 12
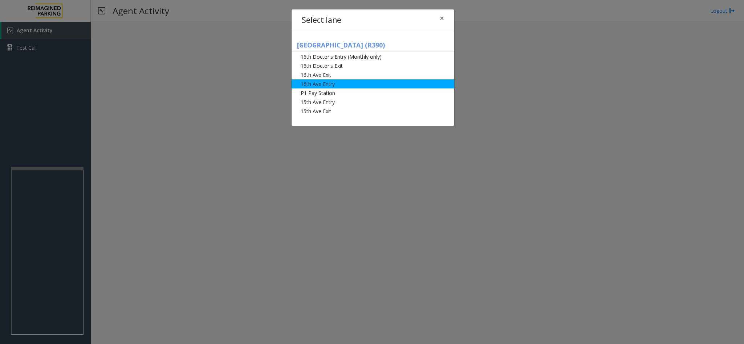
click at [327, 83] on li "16th Ave Entry" at bounding box center [372, 83] width 163 height 9
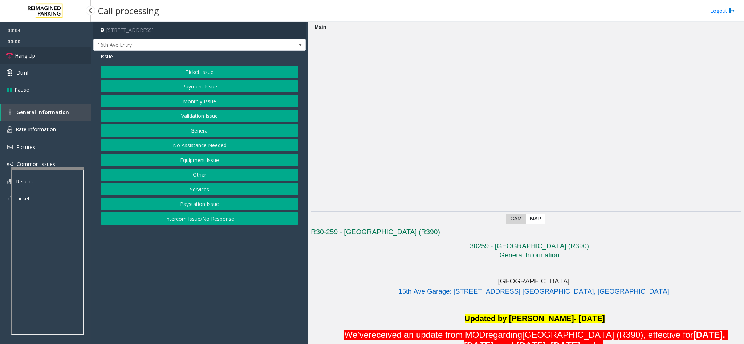
click at [28, 57] on span "Hang Up" at bounding box center [25, 56] width 20 height 8
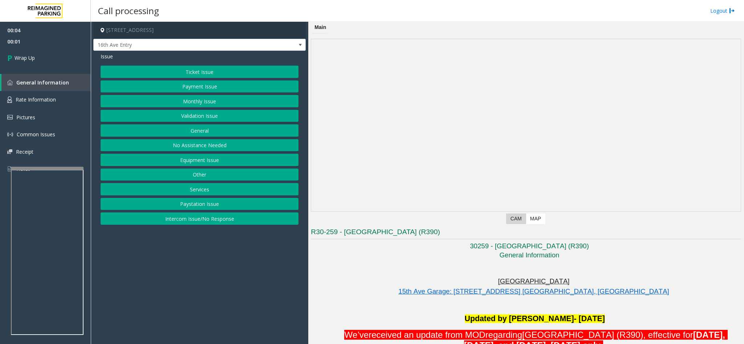
click at [210, 161] on button "Equipment Issue" at bounding box center [200, 160] width 198 height 12
click at [204, 137] on button "Gate / Door Won't Open" at bounding box center [200, 130] width 198 height 12
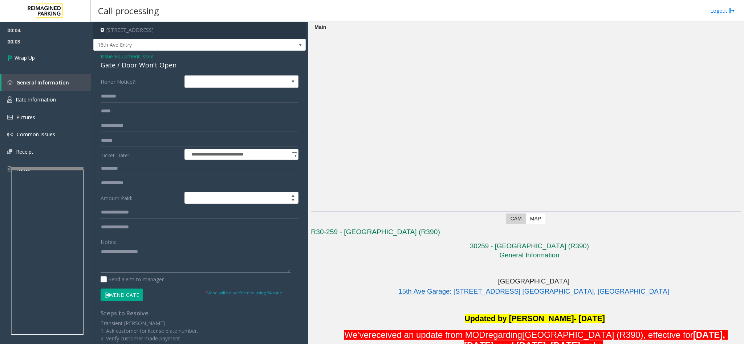
click at [111, 259] on textarea at bounding box center [196, 259] width 190 height 27
type textarea "**********"
click at [31, 69] on div "00:04 00:40 Wrap Up General Information Rate Information Pictures Common Issues…" at bounding box center [45, 103] width 91 height 162
click at [34, 61] on span "Wrap Up" at bounding box center [25, 58] width 20 height 8
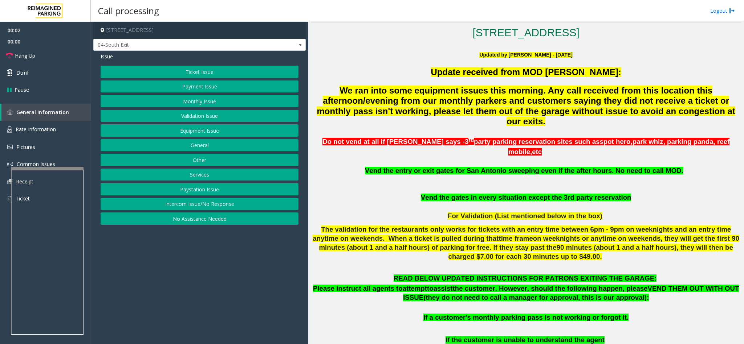
scroll to position [218, 0]
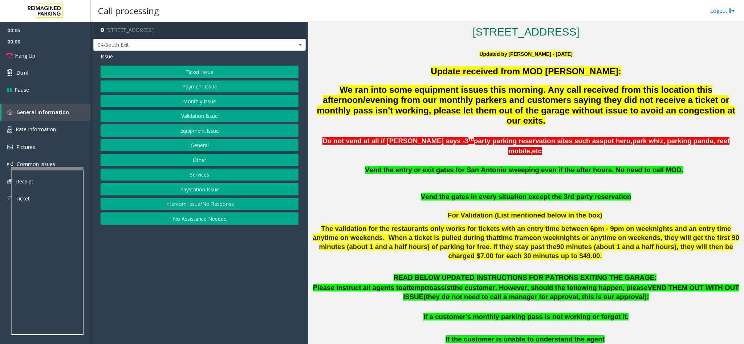
click at [188, 98] on button "Monthly Issue" at bounding box center [200, 101] width 198 height 12
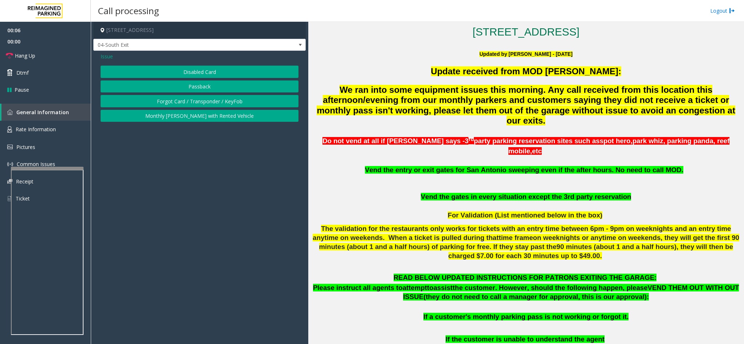
click at [193, 114] on button "Monthly Parker with Rented Vehicle" at bounding box center [200, 116] width 198 height 12
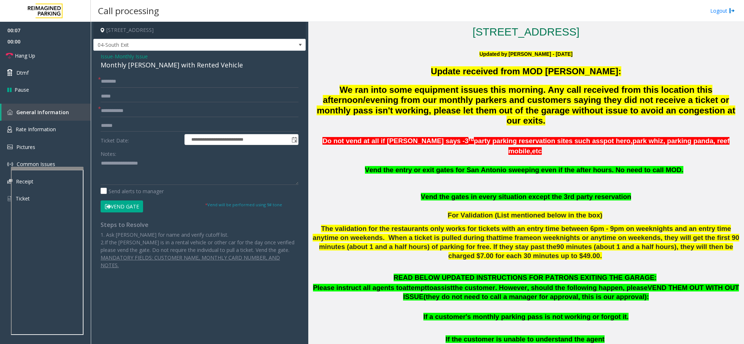
click at [147, 68] on div "Monthly Parker with Rented Vehicle" at bounding box center [200, 65] width 198 height 10
type textarea "**********"
click at [132, 84] on input "text" at bounding box center [200, 81] width 198 height 12
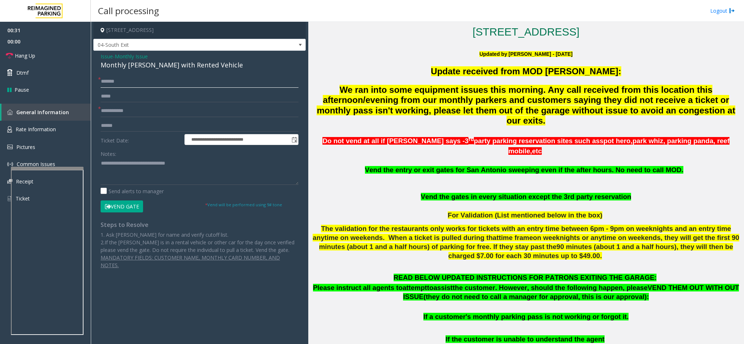
type input "******"
click at [130, 108] on input "text" at bounding box center [200, 111] width 198 height 12
click at [101, 160] on textarea at bounding box center [200, 171] width 198 height 27
type textarea "**********"
click at [138, 115] on input "text" at bounding box center [200, 111] width 198 height 12
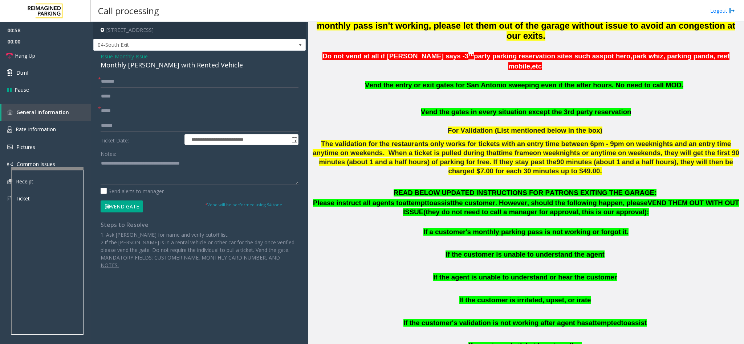
scroll to position [327, 0]
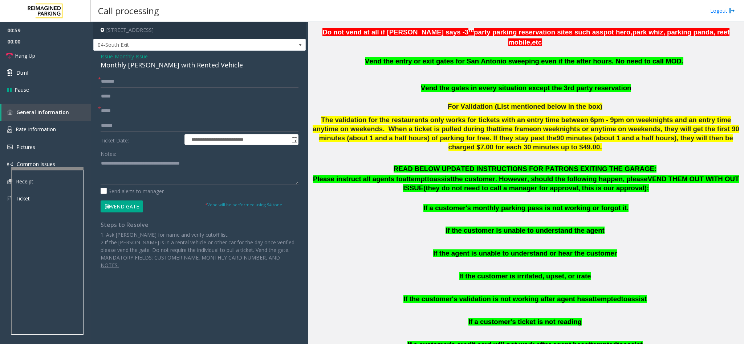
type input "*****"
click at [137, 206] on button "Vend Gate" at bounding box center [122, 207] width 42 height 12
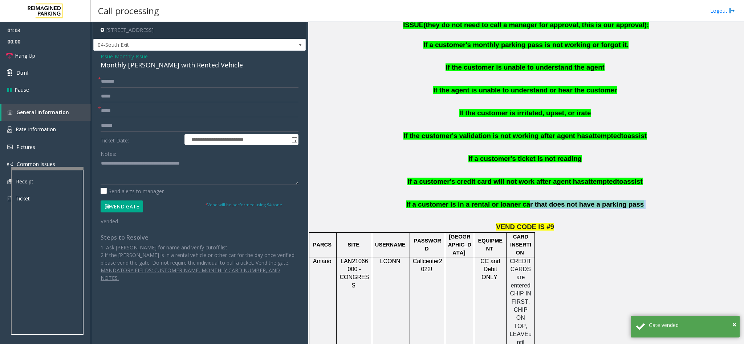
drag, startPoint x: 431, startPoint y: 203, endPoint x: 526, endPoint y: 201, distance: 95.1
click at [526, 201] on div "READ BELOW UPDATED INSTRUCTIONS FOR PATRONS EXITING THE GARAGE: Please instruct…" at bounding box center [526, 109] width 430 height 217
click at [220, 167] on textarea at bounding box center [200, 171] width 198 height 27
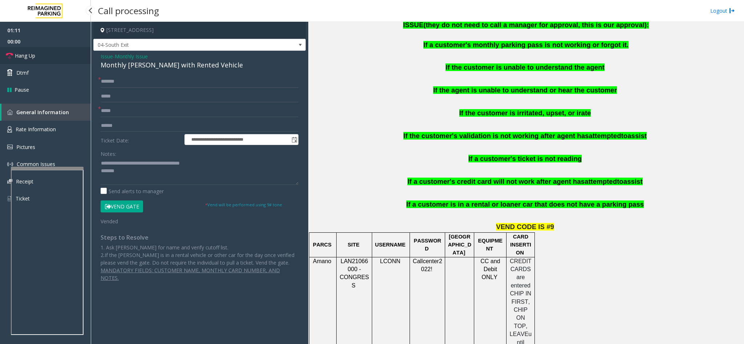
click at [70, 58] on link "Hang Up" at bounding box center [45, 55] width 91 height 17
click at [155, 175] on textarea at bounding box center [200, 171] width 198 height 27
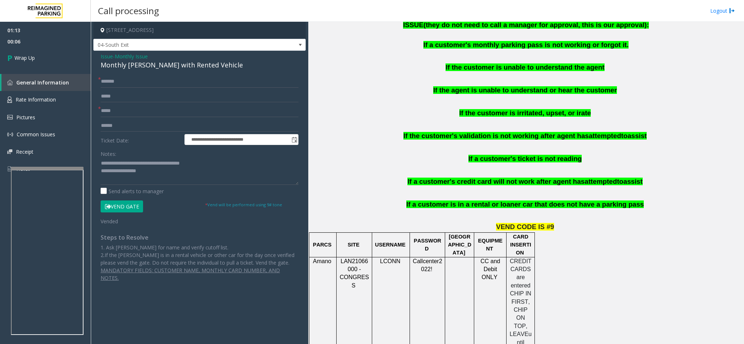
click at [460, 201] on span "If a customer is in a rental or loaner car that does not have a parking pass" at bounding box center [524, 205] width 237 height 8
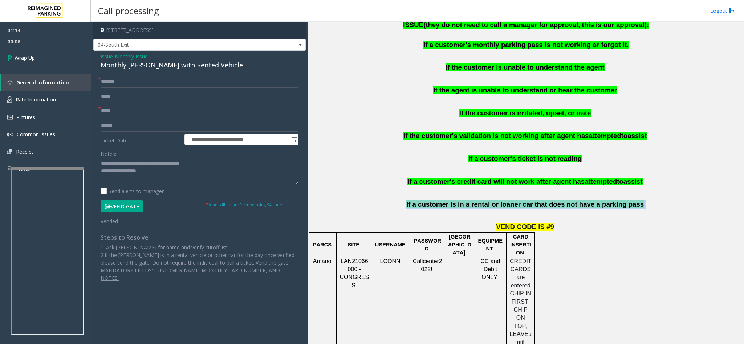
click at [460, 201] on span "If a customer is in a rental or loaner car that does not have a parking pass" at bounding box center [524, 205] width 237 height 8
copy p "If a customer is in a rental or loaner car that does not have a parking pass"
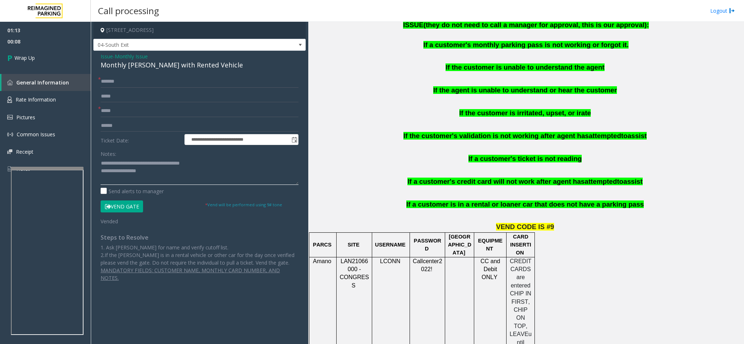
paste textarea "**********"
click at [142, 174] on textarea at bounding box center [200, 171] width 198 height 27
type textarea "**********"
click at [50, 54] on link "Wrap Up" at bounding box center [45, 57] width 91 height 21
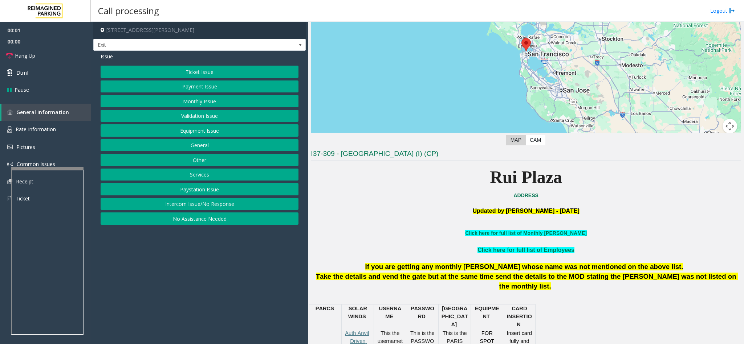
scroll to position [109, 0]
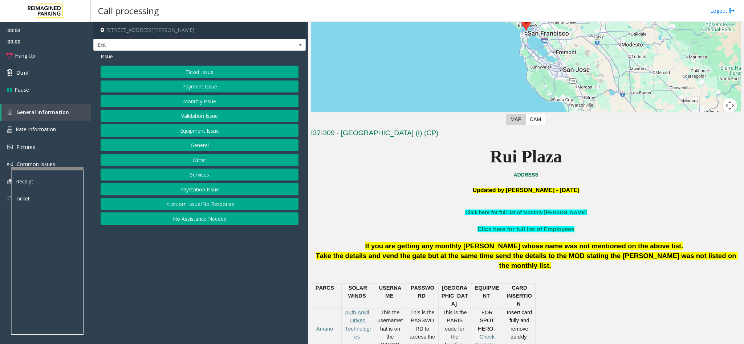
click at [203, 177] on button "Services" at bounding box center [200, 175] width 198 height 12
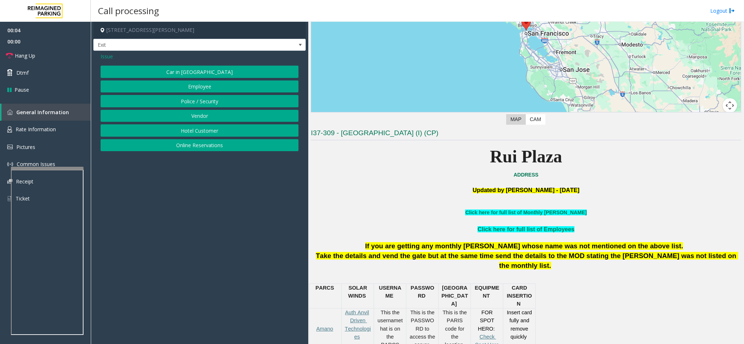
click at [197, 135] on button "Hotel Customer" at bounding box center [200, 130] width 198 height 12
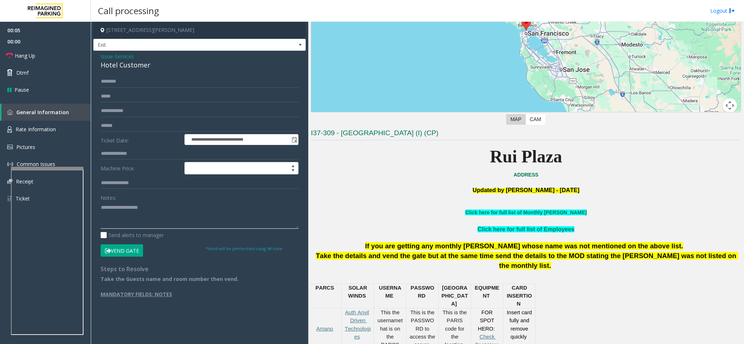
click at [132, 214] on textarea at bounding box center [200, 215] width 198 height 27
click at [115, 62] on div "Hotel Customer" at bounding box center [200, 65] width 198 height 10
click at [99, 209] on div "**********" at bounding box center [199, 186] width 209 height 223
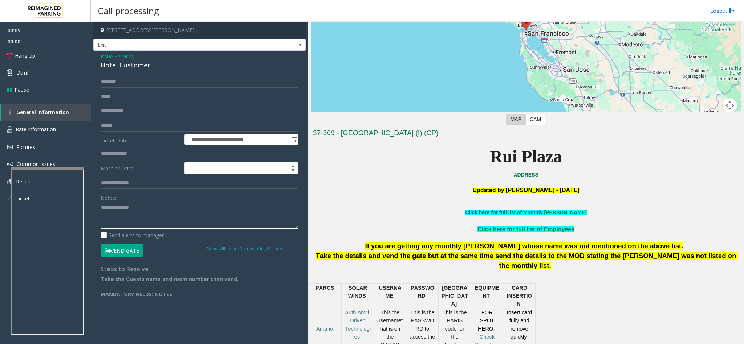
click at [102, 208] on textarea at bounding box center [200, 215] width 198 height 27
type textarea "**********"
click at [111, 83] on input "text" at bounding box center [200, 81] width 198 height 12
type input "*******"
type input "****"
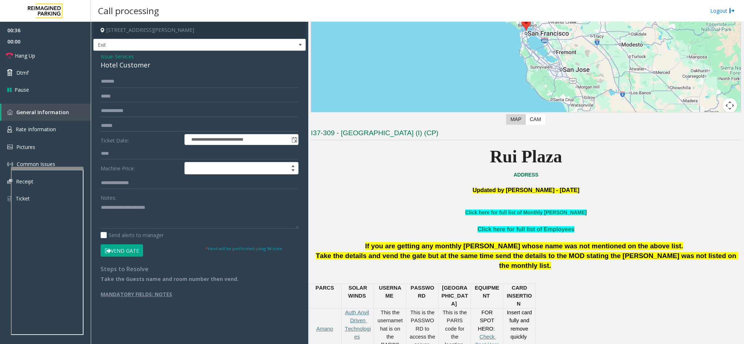
click at [119, 247] on button "Vend Gate" at bounding box center [122, 251] width 42 height 12
click at [170, 210] on textarea at bounding box center [200, 215] width 198 height 27
type textarea "**********"
click at [112, 157] on input "****" at bounding box center [200, 154] width 198 height 12
type input "****"
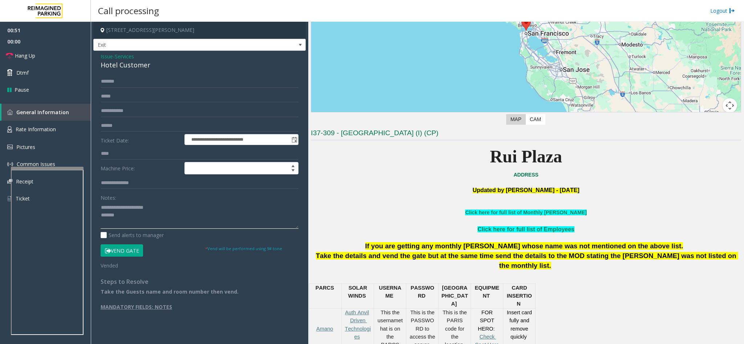
click at [125, 214] on textarea at bounding box center [200, 215] width 198 height 27
click at [40, 60] on link "Hang Up" at bounding box center [45, 55] width 91 height 17
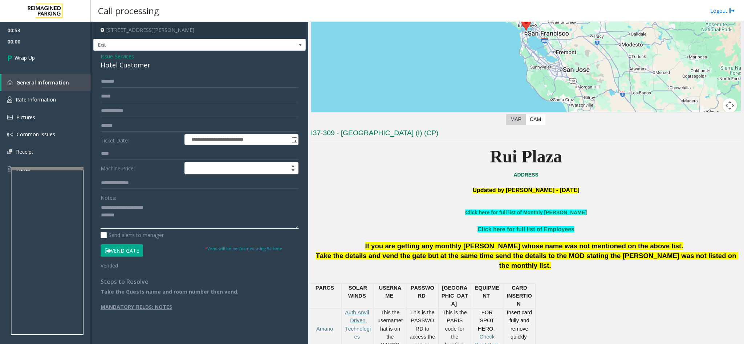
click at [116, 219] on textarea at bounding box center [200, 215] width 198 height 27
type textarea "**********"
click at [54, 64] on link "Wrap Up" at bounding box center [45, 57] width 91 height 21
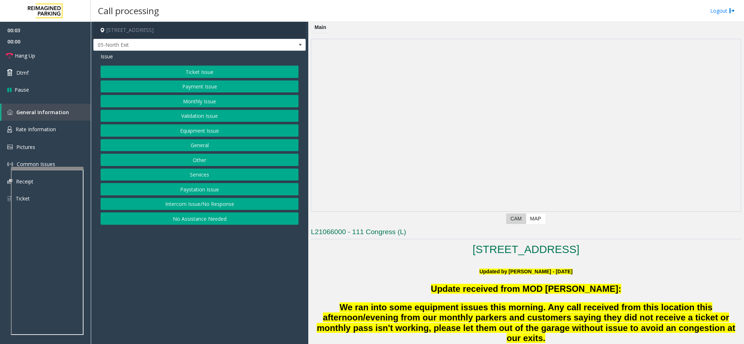
click at [184, 207] on button "Intercom Issue/No Response" at bounding box center [200, 204] width 198 height 12
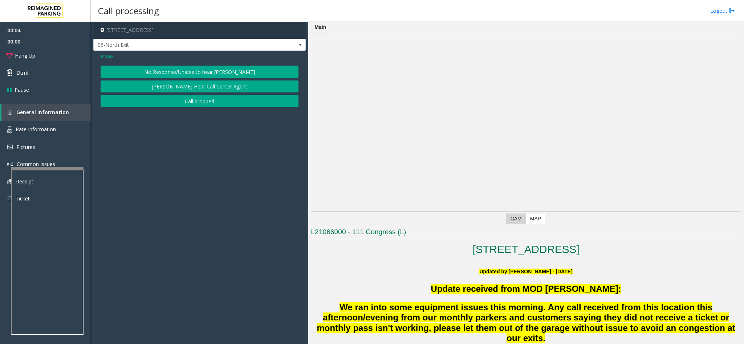
click at [150, 70] on button "No Response/Unable to hear [PERSON_NAME]" at bounding box center [200, 72] width 198 height 12
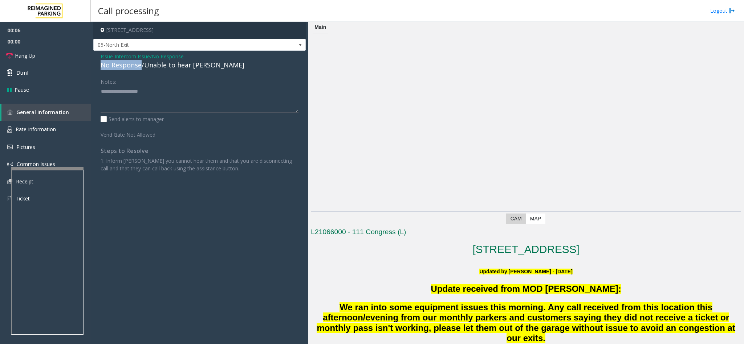
drag, startPoint x: 142, startPoint y: 66, endPoint x: 98, endPoint y: 63, distance: 43.3
click at [98, 63] on div "Issue - Intercom Issue/No Response No Response/Unable to hear [PERSON_NAME] Not…" at bounding box center [199, 115] width 212 height 129
click at [148, 90] on textarea at bounding box center [200, 99] width 198 height 27
type textarea "**********"
click at [50, 61] on link "Hang Up" at bounding box center [45, 55] width 91 height 17
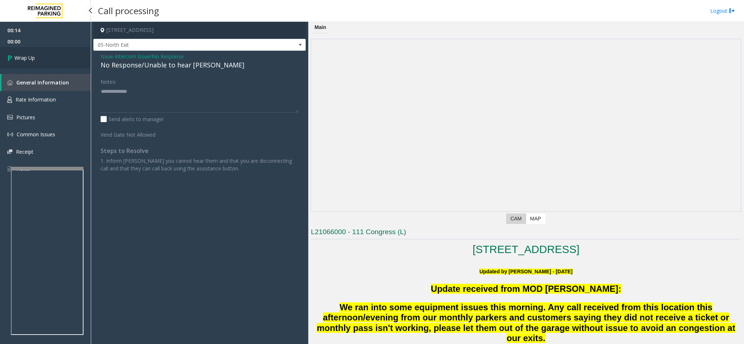
click at [50, 61] on link "Wrap Up" at bounding box center [45, 57] width 91 height 21
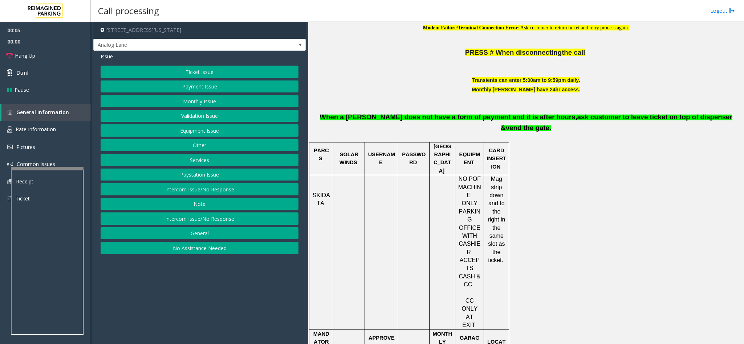
scroll to position [327, 0]
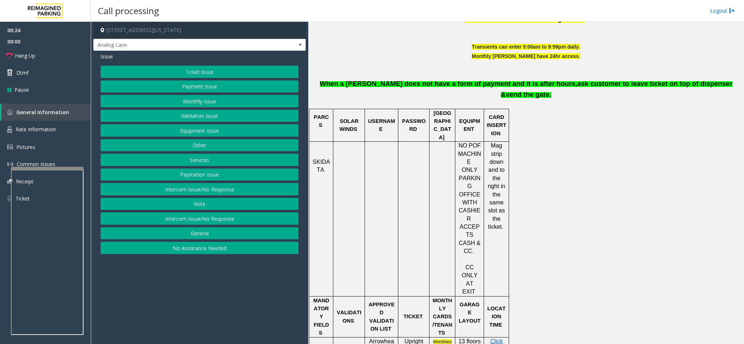
click at [188, 193] on button "Intercom Issue/No Response" at bounding box center [200, 189] width 198 height 12
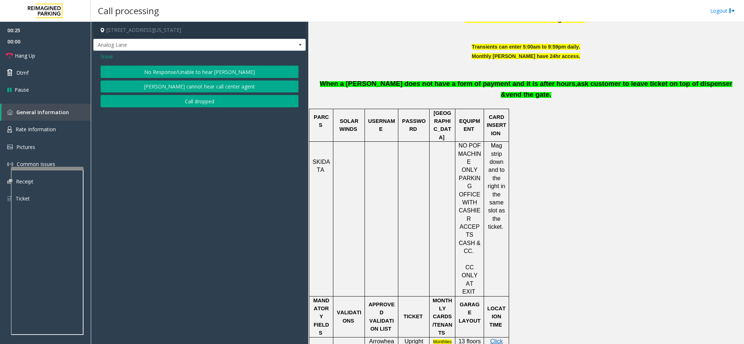
click at [189, 72] on button "No Response/Unable to hear [PERSON_NAME]" at bounding box center [200, 72] width 198 height 12
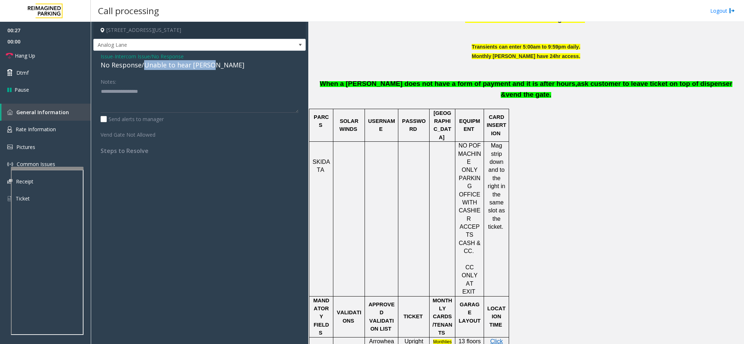
drag, startPoint x: 143, startPoint y: 65, endPoint x: 210, endPoint y: 64, distance: 67.1
click at [210, 64] on div "No Response/Unable to hear [PERSON_NAME]" at bounding box center [200, 65] width 198 height 10
click at [173, 97] on textarea at bounding box center [200, 99] width 198 height 27
type textarea "**********"
drag, startPoint x: 173, startPoint y: 94, endPoint x: 70, endPoint y: 97, distance: 103.8
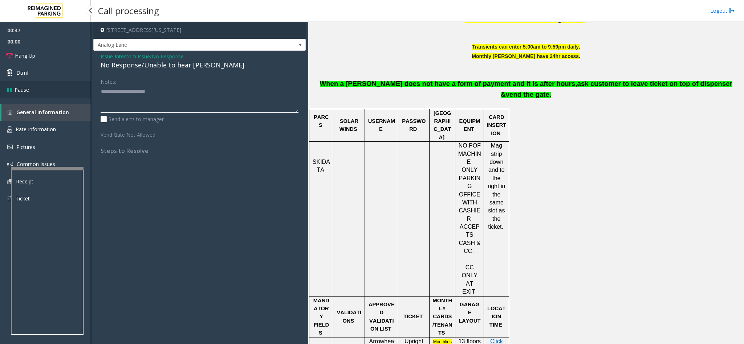
click at [70, 97] on app-root "00:37 00:00 Hang Up Dtmf Pause General Information Rate Information Pictures Co…" at bounding box center [372, 172] width 744 height 344
click at [105, 57] on span "Issue" at bounding box center [107, 57] width 12 height 8
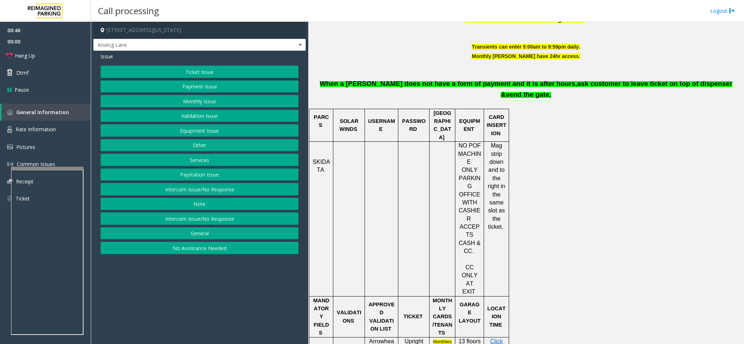
click at [205, 194] on button "Intercom Issue/No Response" at bounding box center [200, 189] width 198 height 12
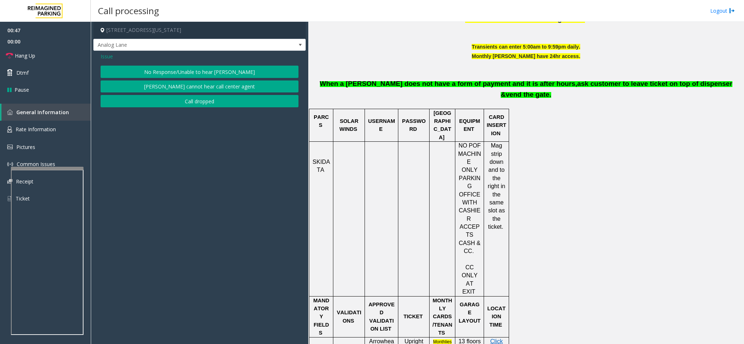
click at [173, 79] on div "No Response/Unable to hear parker Parker cannot hear call center agent Call dro…" at bounding box center [200, 87] width 198 height 42
click at [170, 69] on button "No Response/Unable to hear [PERSON_NAME]" at bounding box center [200, 72] width 198 height 12
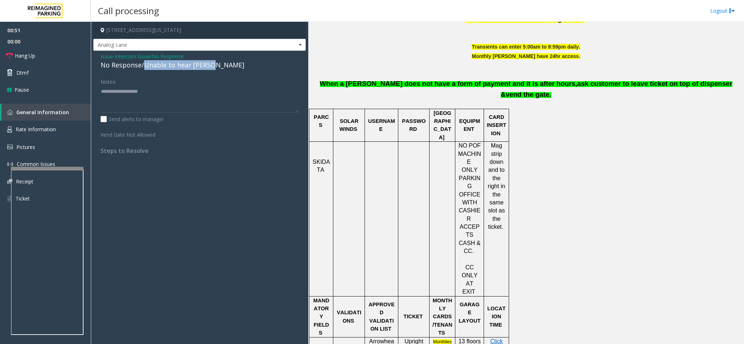
drag, startPoint x: 143, startPoint y: 65, endPoint x: 212, endPoint y: 61, distance: 69.0
click at [212, 61] on div "No Response/Unable to hear [PERSON_NAME]" at bounding box center [200, 65] width 198 height 10
click at [66, 56] on link "Hang Up" at bounding box center [45, 55] width 91 height 17
click at [163, 88] on textarea at bounding box center [200, 99] width 198 height 27
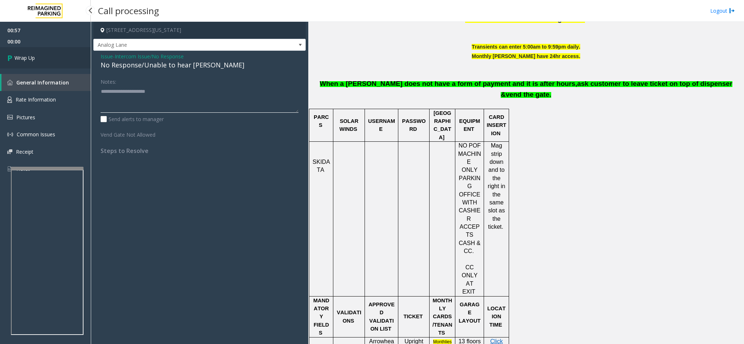
type textarea "**********"
click at [55, 64] on link "Wrap Up" at bounding box center [45, 57] width 91 height 21
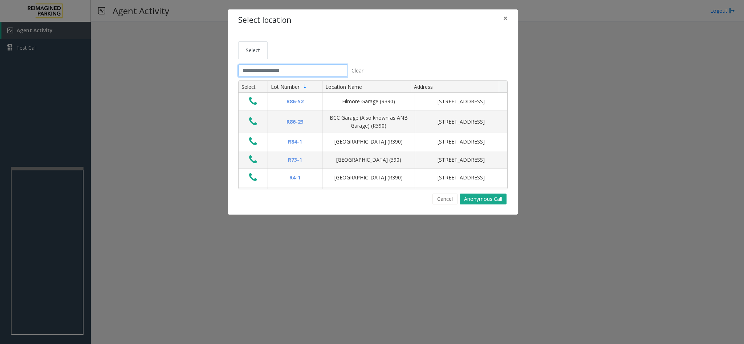
click at [255, 72] on input "text" at bounding box center [292, 71] width 109 height 12
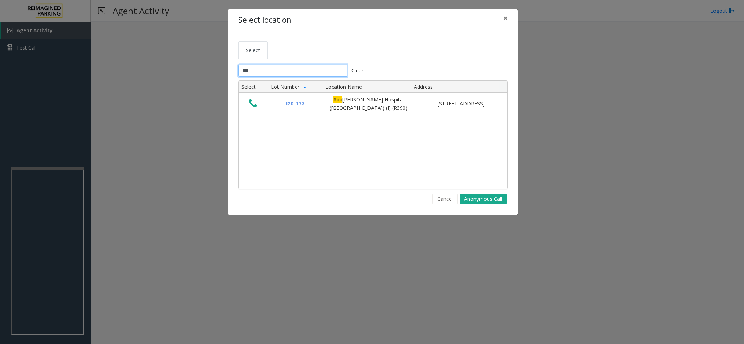
click at [286, 72] on input "***" at bounding box center [292, 71] width 109 height 12
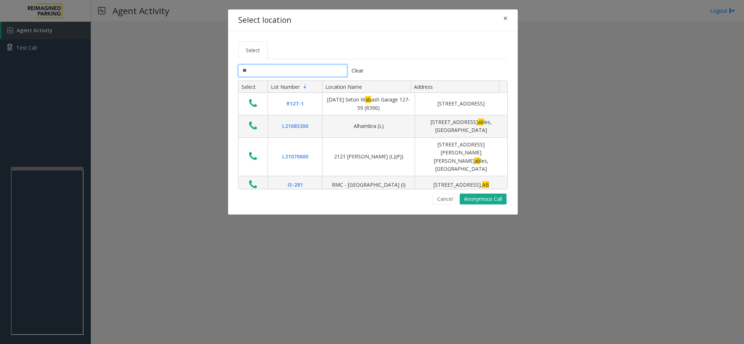
type input "*"
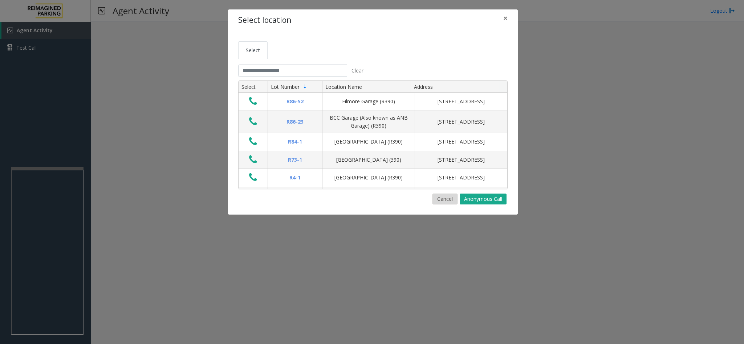
click at [438, 198] on button "Cancel" at bounding box center [444, 199] width 25 height 11
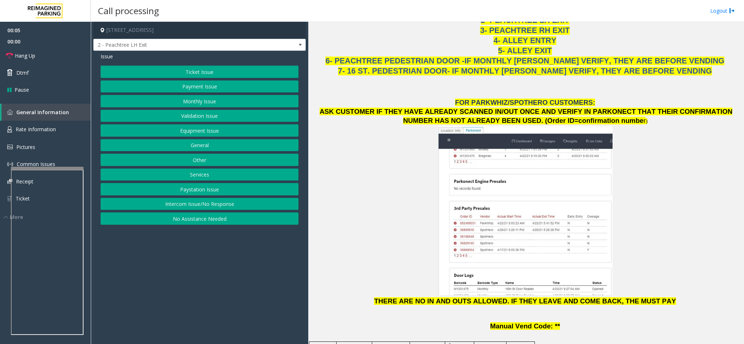
scroll to position [762, 0]
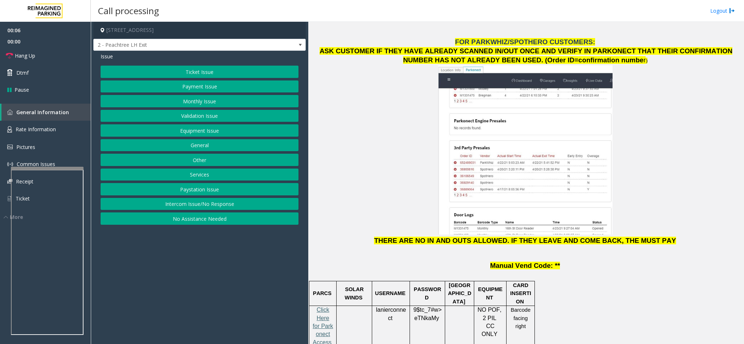
click at [320, 307] on span "Click Here for Parkonect Access" at bounding box center [322, 326] width 20 height 39
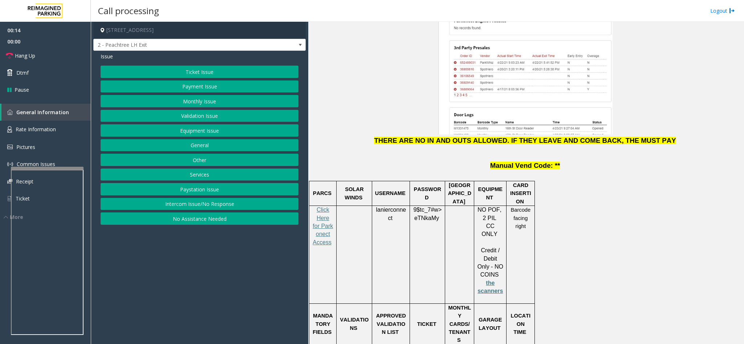
scroll to position [871, 0]
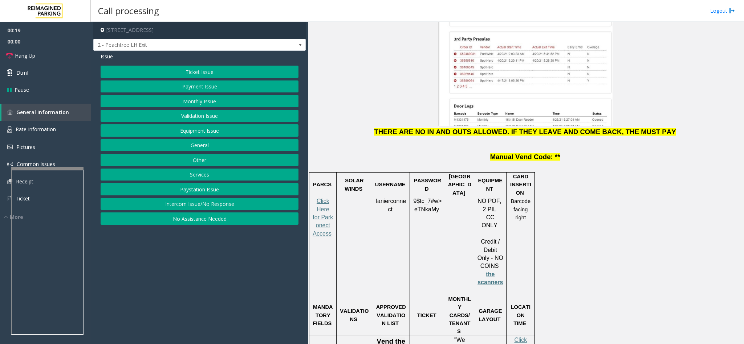
click at [197, 88] on button "Payment Issue" at bounding box center [200, 87] width 198 height 12
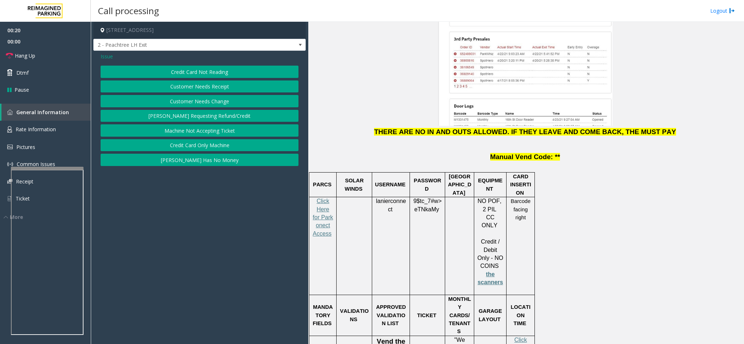
click at [185, 75] on button "Credit Card Not Reading" at bounding box center [200, 72] width 198 height 12
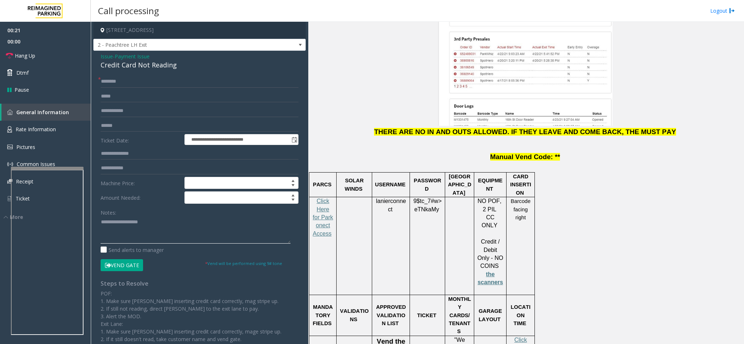
click at [141, 224] on textarea at bounding box center [196, 230] width 190 height 27
type textarea "**********"
click at [129, 85] on input "text" at bounding box center [200, 81] width 198 height 12
type input "*"
type input "****"
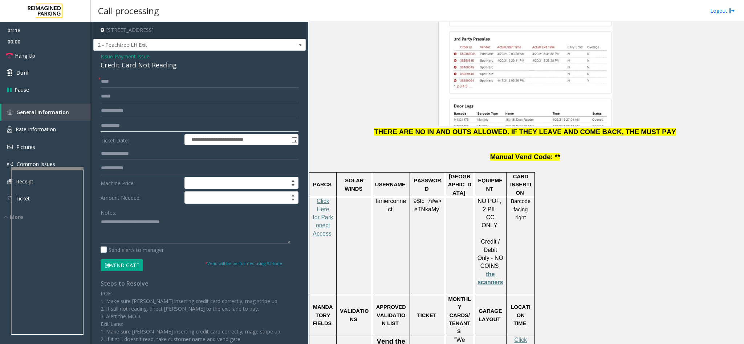
click at [136, 124] on input "**********" at bounding box center [200, 126] width 198 height 12
click at [115, 268] on button "Vend Gate" at bounding box center [122, 265] width 42 height 12
click at [127, 126] on input "**********" at bounding box center [200, 126] width 198 height 12
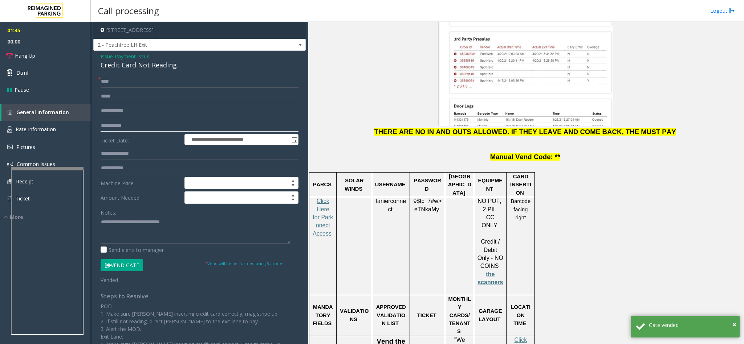
type input "**********"
click at [181, 225] on textarea at bounding box center [196, 230] width 190 height 27
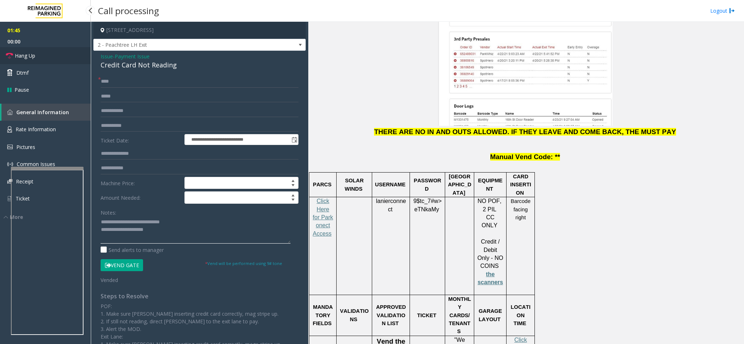
type textarea "**********"
click at [52, 56] on link "Hang Up" at bounding box center [45, 55] width 91 height 17
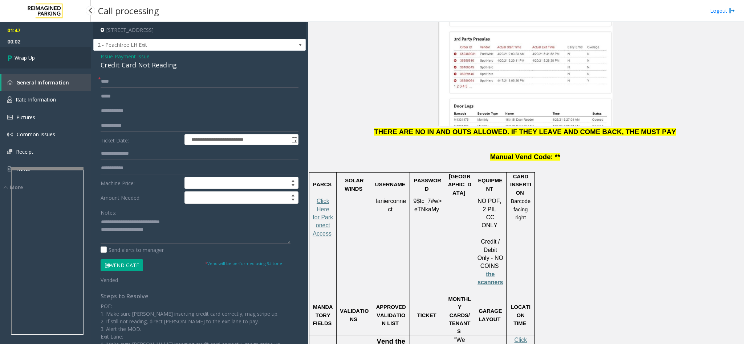
click at [52, 56] on link "Wrap Up" at bounding box center [45, 57] width 91 height 21
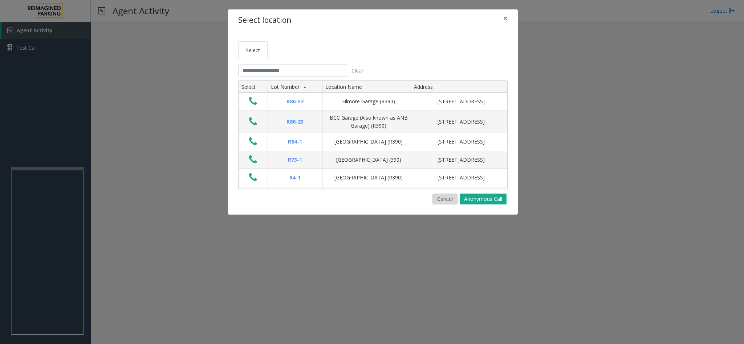
click at [434, 198] on button "Cancel" at bounding box center [444, 199] width 25 height 11
click at [439, 199] on button "Cancel" at bounding box center [444, 199] width 25 height 11
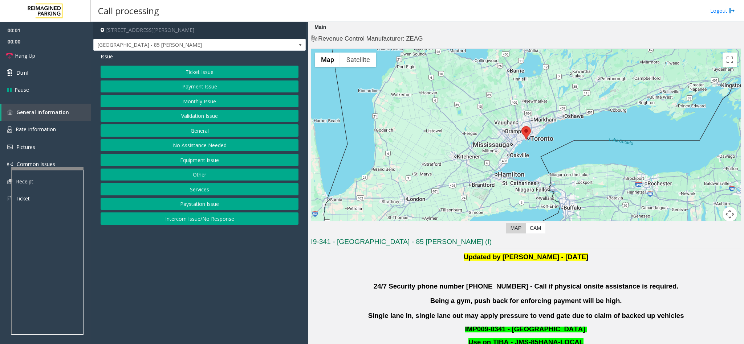
scroll to position [54, 0]
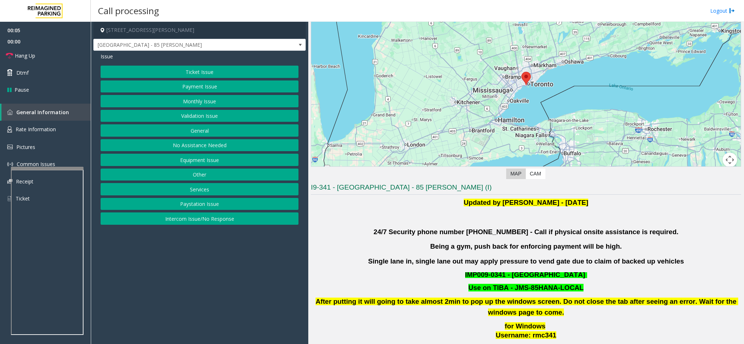
click at [194, 115] on button "Validation Issue" at bounding box center [200, 116] width 198 height 12
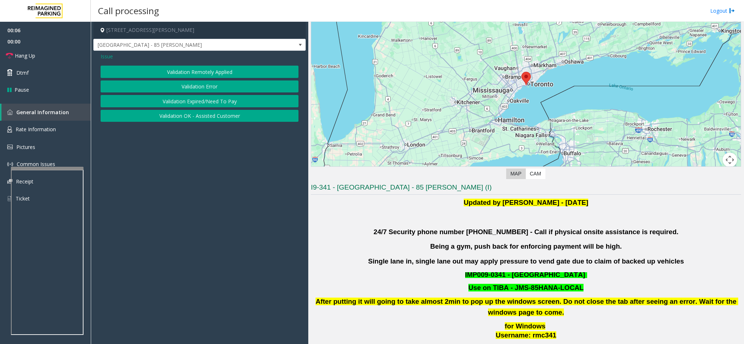
click at [182, 85] on button "Validation Error" at bounding box center [200, 87] width 198 height 12
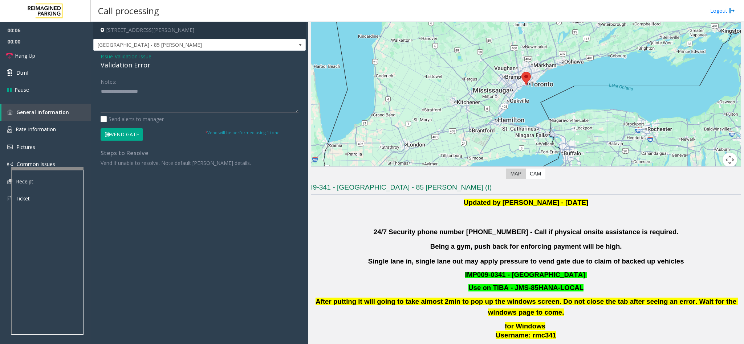
click at [120, 65] on div "Validation Error" at bounding box center [200, 65] width 198 height 10
click at [101, 93] on textarea at bounding box center [200, 99] width 198 height 27
click at [192, 100] on textarea at bounding box center [200, 99] width 198 height 27
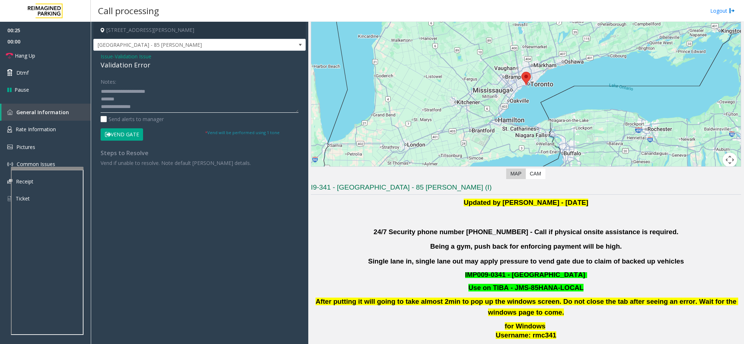
click at [126, 98] on textarea at bounding box center [200, 99] width 198 height 27
click at [163, 110] on textarea at bounding box center [200, 99] width 198 height 27
click at [135, 93] on textarea at bounding box center [200, 99] width 198 height 27
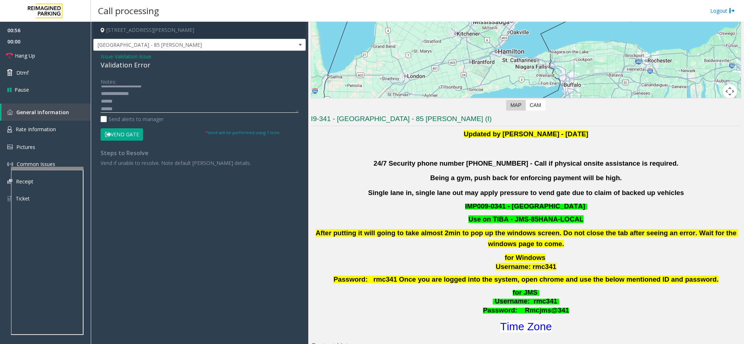
scroll to position [272, 0]
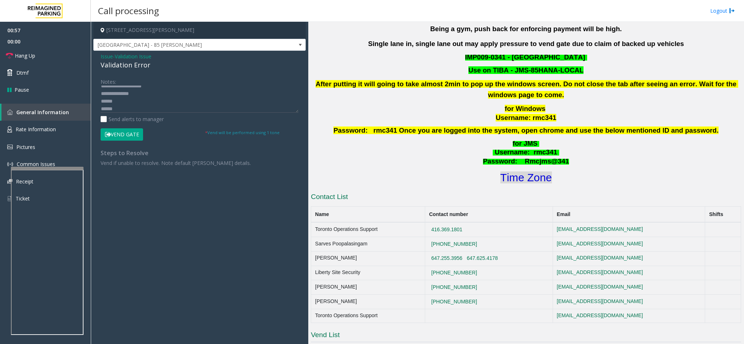
click at [513, 173] on font "Time Zone" at bounding box center [526, 178] width 52 height 12
click at [138, 136] on button "Vend Gate" at bounding box center [122, 134] width 42 height 12
click at [119, 98] on textarea at bounding box center [200, 99] width 198 height 27
click at [54, 52] on link "Hang Up" at bounding box center [45, 55] width 91 height 17
click at [126, 110] on textarea at bounding box center [200, 99] width 198 height 27
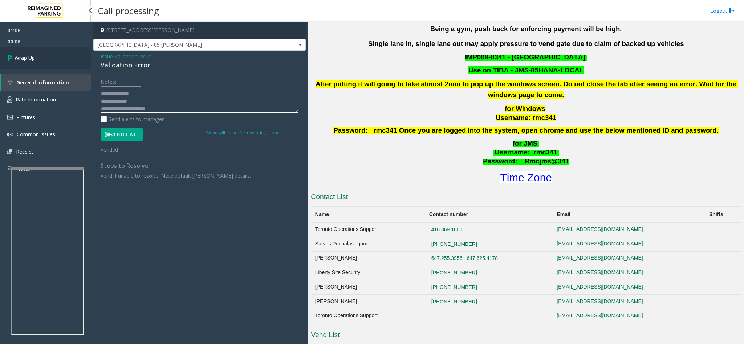
type textarea "**********"
click at [26, 65] on link "Wrap Up" at bounding box center [45, 57] width 91 height 21
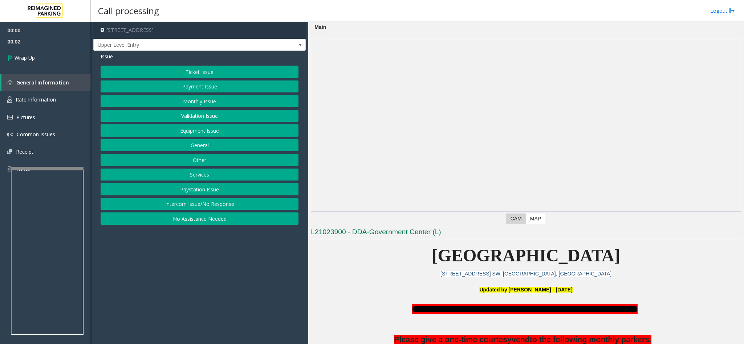
click at [192, 204] on button "Intercom Issue/No Response" at bounding box center [200, 204] width 198 height 12
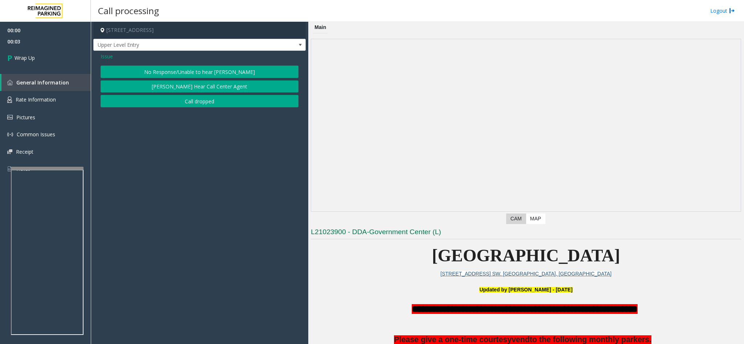
click at [185, 104] on button "Call dropped" at bounding box center [200, 101] width 198 height 12
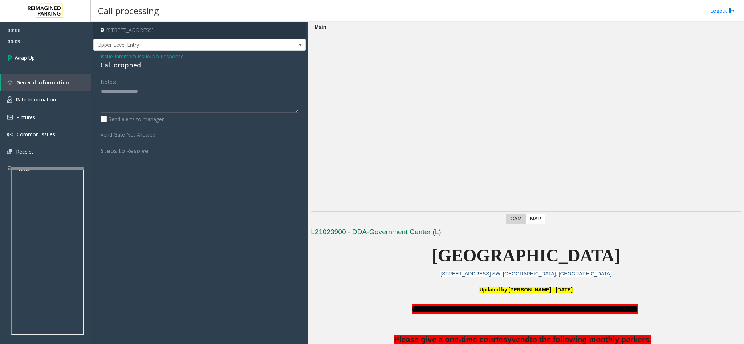
click at [120, 66] on div "Call dropped" at bounding box center [200, 65] width 198 height 10
type textarea "**********"
click at [74, 62] on link "Wrap Up" at bounding box center [45, 57] width 91 height 21
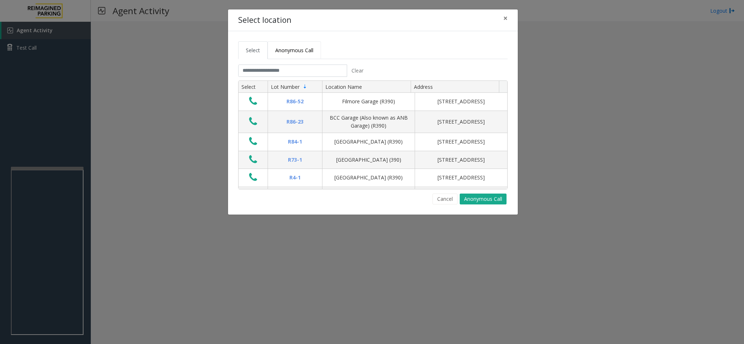
click at [314, 56] on link "Anonymous Call" at bounding box center [293, 50] width 53 height 18
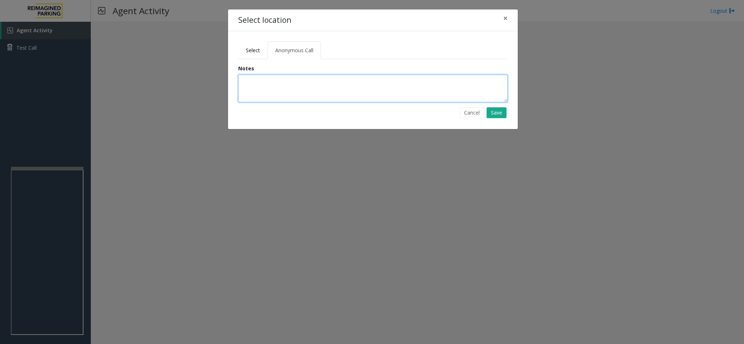
click at [294, 94] on textarea at bounding box center [372, 89] width 269 height 28
type textarea "**********"
click at [497, 116] on button "Save" at bounding box center [496, 112] width 20 height 11
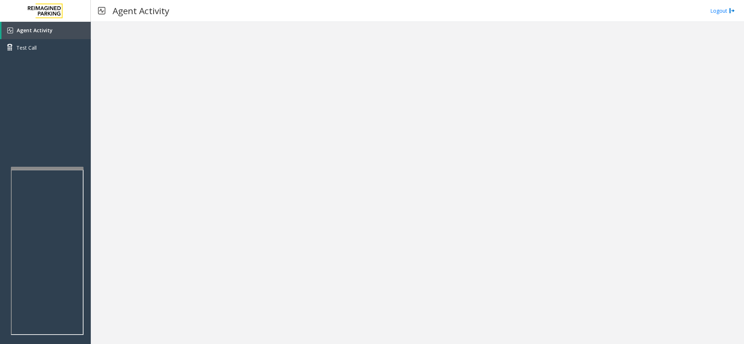
click at [212, 216] on div at bounding box center [417, 183] width 653 height 323
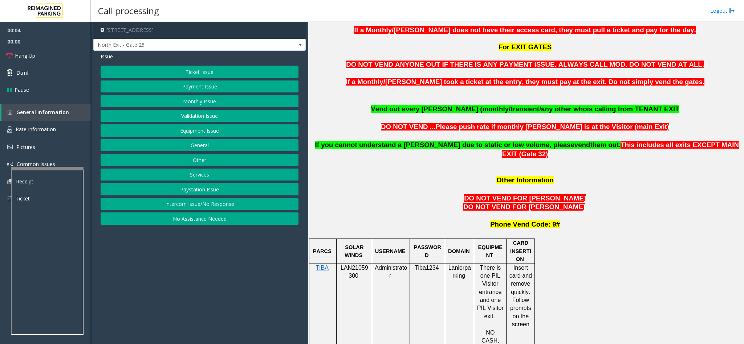
scroll to position [544, 0]
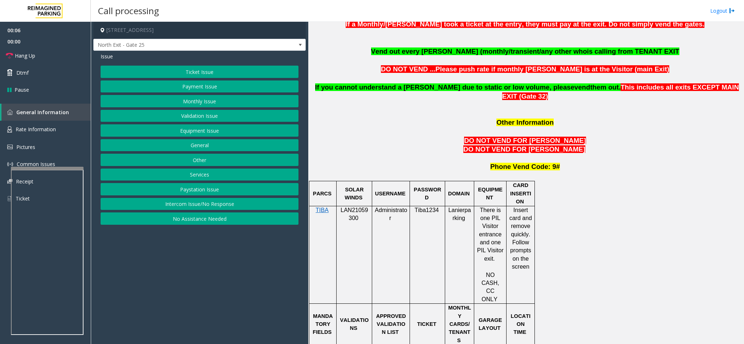
click at [358, 206] on p "LAN21059300" at bounding box center [354, 214] width 30 height 16
click at [354, 206] on p "LAN21059300" at bounding box center [354, 214] width 30 height 16
copy p "LAN21059300"
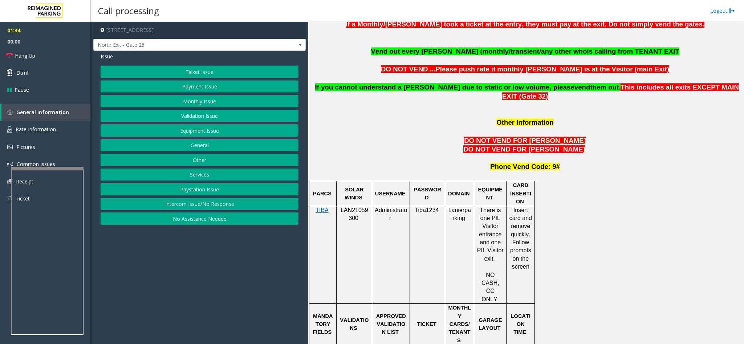
click at [354, 205] on div at bounding box center [354, 206] width 36 height 3
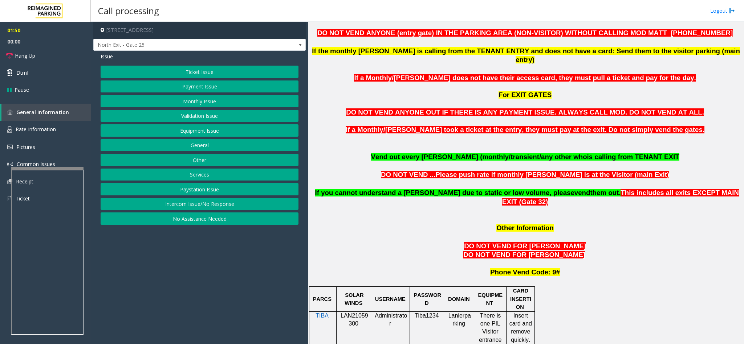
scroll to position [381, 0]
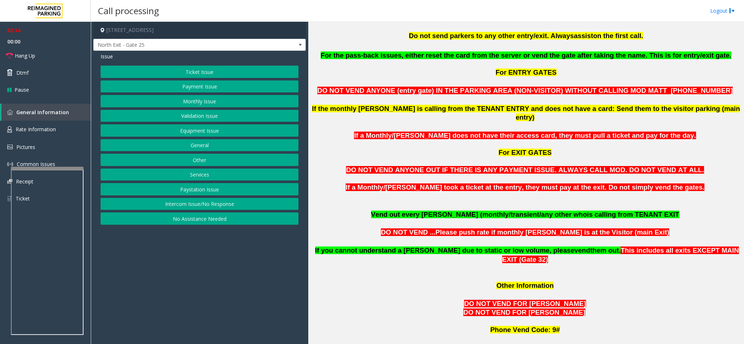
click at [205, 100] on button "Monthly Issue" at bounding box center [200, 101] width 198 height 12
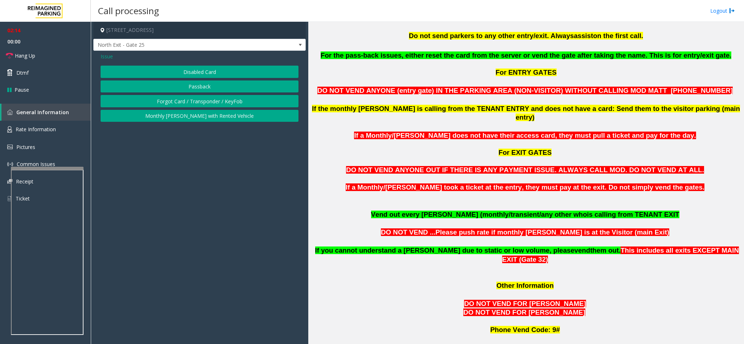
click at [202, 92] on button "Passback" at bounding box center [200, 87] width 198 height 12
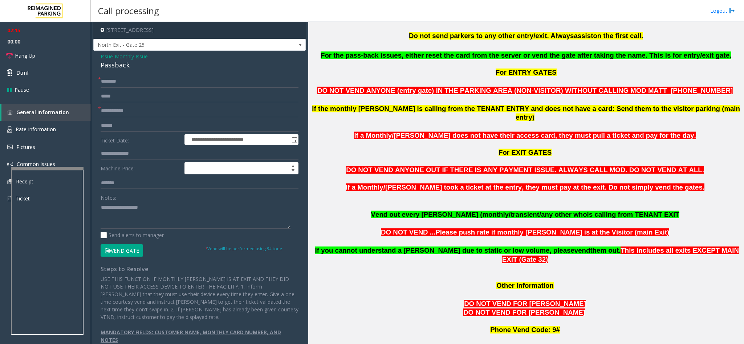
click at [111, 70] on div "Passback" at bounding box center [200, 65] width 198 height 10
click at [101, 211] on textarea at bounding box center [196, 215] width 190 height 27
click at [32, 58] on span "Hang Up" at bounding box center [25, 56] width 20 height 8
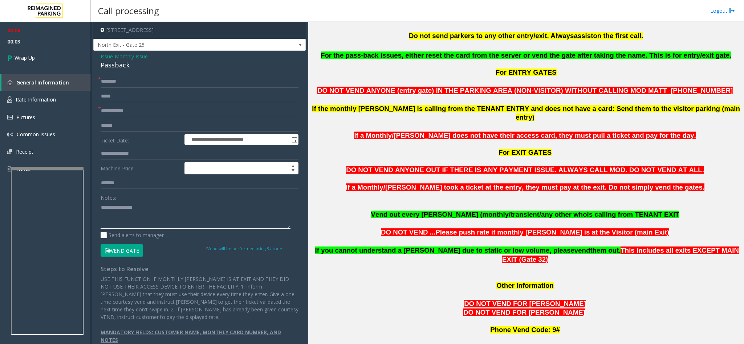
click at [150, 212] on textarea at bounding box center [196, 215] width 190 height 27
type textarea "**********"
click at [121, 108] on input "text" at bounding box center [200, 111] width 198 height 12
type input "*****"
click at [120, 85] on input "text" at bounding box center [200, 81] width 198 height 12
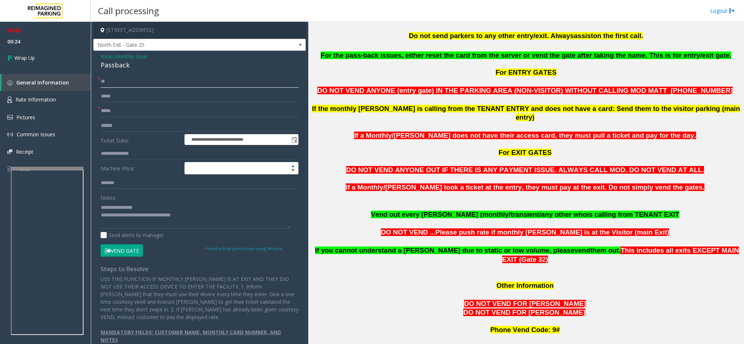
type input "**"
click at [130, 216] on textarea at bounding box center [196, 215] width 190 height 27
type textarea "**********"
click at [42, 70] on div "03:08 00:41 Wrap Up General Information Rate Information Pictures Common Issues…" at bounding box center [45, 103] width 91 height 162
click at [48, 53] on link "Wrap Up" at bounding box center [45, 57] width 91 height 21
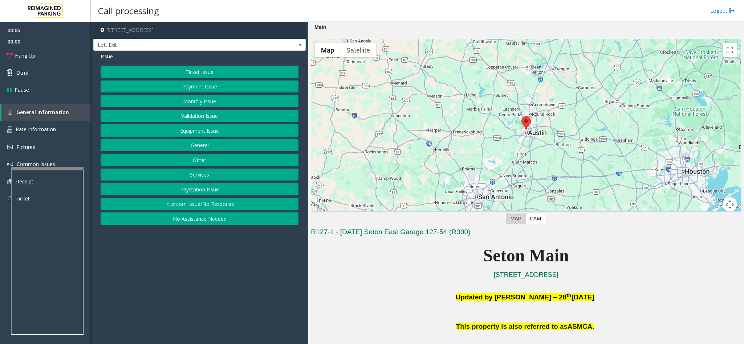
click at [213, 210] on button "Intercom Issue/No Response" at bounding box center [200, 204] width 198 height 12
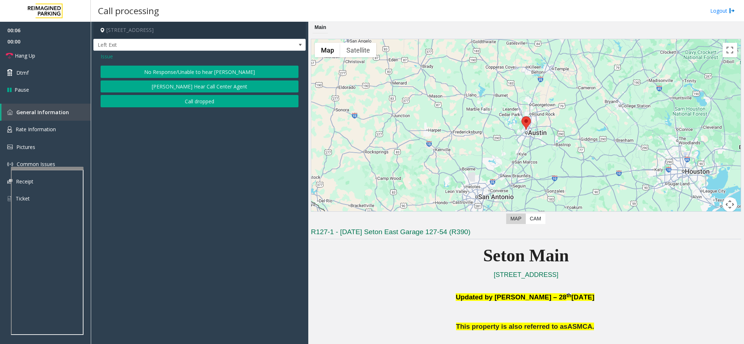
click at [158, 69] on button "No Response/Unable to hear [PERSON_NAME]" at bounding box center [200, 72] width 198 height 12
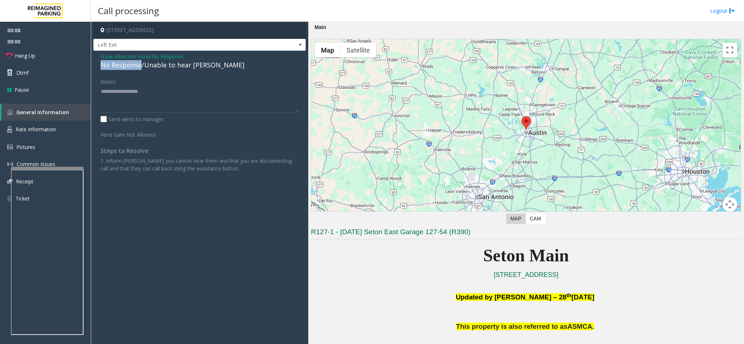
drag, startPoint x: 142, startPoint y: 63, endPoint x: 91, endPoint y: 65, distance: 50.8
click at [91, 65] on app-call-processing-form "1201 West 38th Street, Austin, TX Left Exit Issue - Intercom Issue/No Response …" at bounding box center [199, 183] width 217 height 323
click at [134, 90] on textarea at bounding box center [200, 99] width 198 height 27
type textarea "**********"
click at [48, 60] on link "Hang Up" at bounding box center [45, 55] width 91 height 17
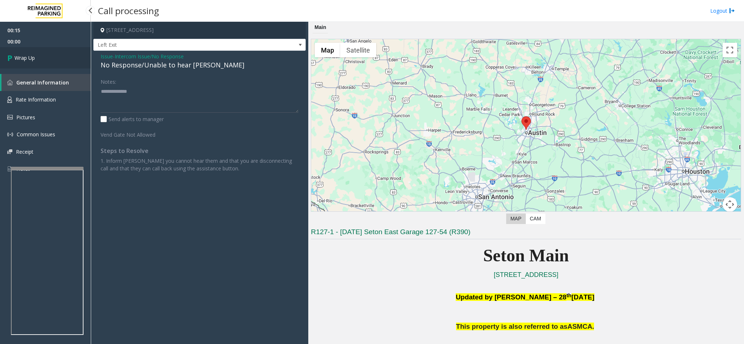
click at [48, 60] on link "Wrap Up" at bounding box center [45, 57] width 91 height 21
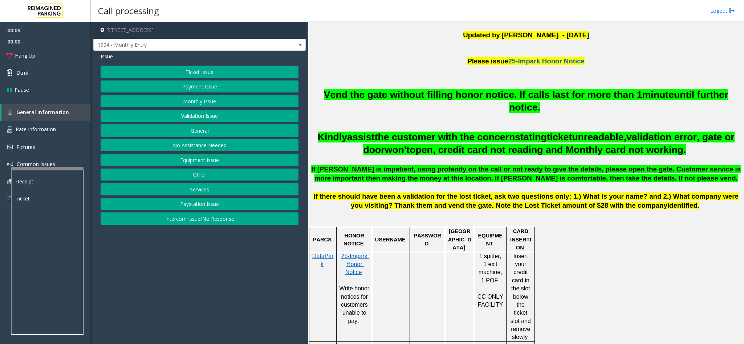
scroll to position [272, 0]
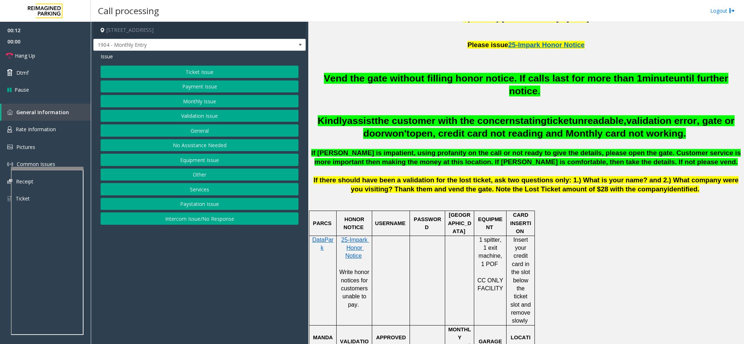
click at [195, 102] on button "Monthly Issue" at bounding box center [200, 101] width 198 height 12
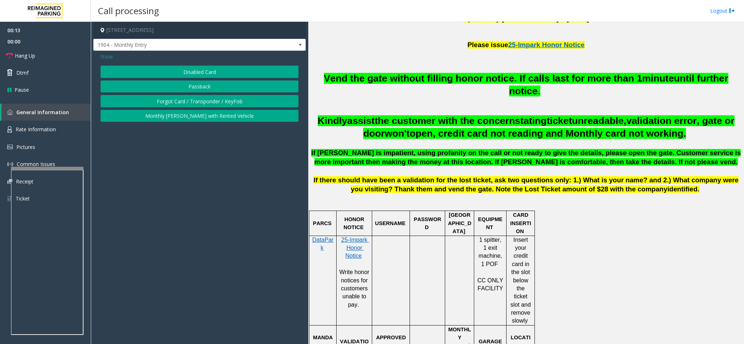
click at [197, 73] on button "Disabled Card" at bounding box center [200, 72] width 198 height 12
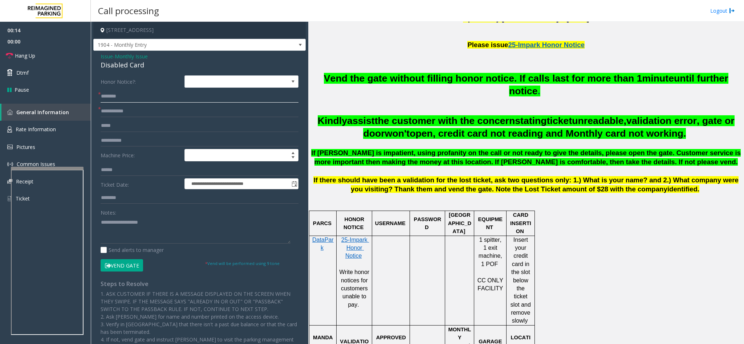
click at [124, 95] on input "text" at bounding box center [200, 96] width 198 height 12
click at [102, 95] on input "*****" at bounding box center [200, 96] width 198 height 12
type input "**********"
click at [114, 114] on input "text" at bounding box center [200, 111] width 198 height 12
click at [120, 66] on div "Disabled Card" at bounding box center [200, 65] width 198 height 10
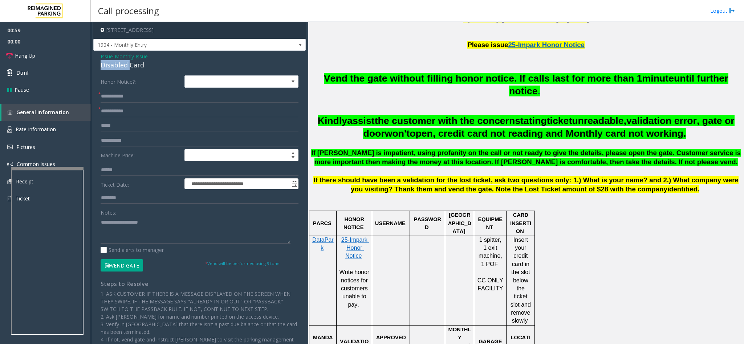
click at [120, 66] on div "Disabled Card" at bounding box center [200, 65] width 198 height 10
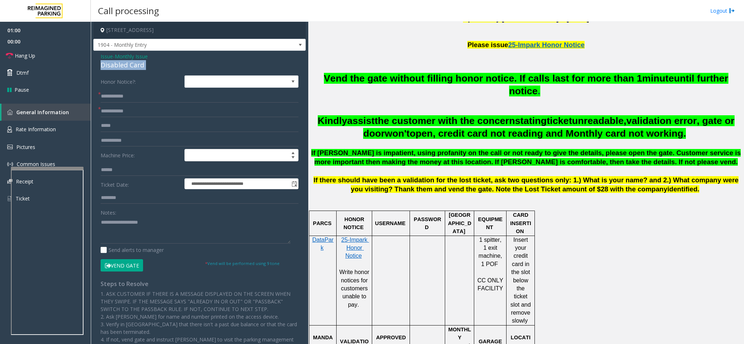
click at [120, 66] on div "Disabled Card" at bounding box center [200, 65] width 198 height 10
type textarea "**********"
click at [126, 113] on input "text" at bounding box center [200, 111] width 198 height 12
type input "******"
click at [121, 263] on button "Vend Gate" at bounding box center [122, 265] width 42 height 12
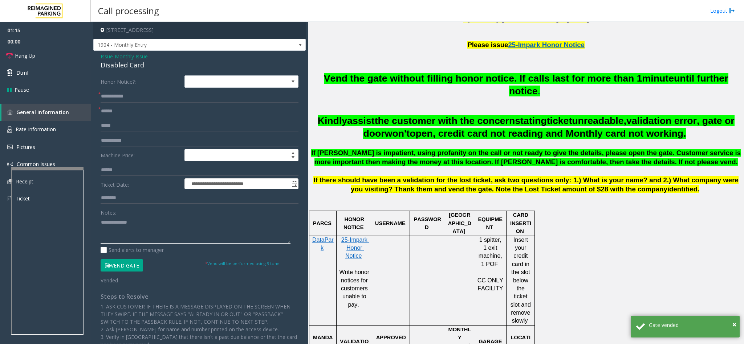
click at [101, 224] on textarea at bounding box center [196, 230] width 190 height 27
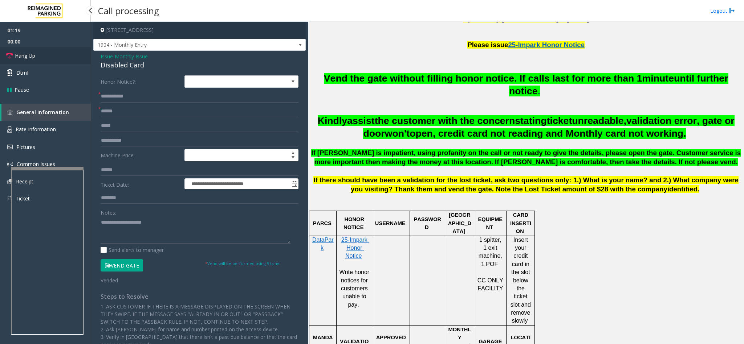
click at [48, 55] on link "Hang Up" at bounding box center [45, 55] width 91 height 17
click at [155, 222] on textarea at bounding box center [196, 230] width 190 height 27
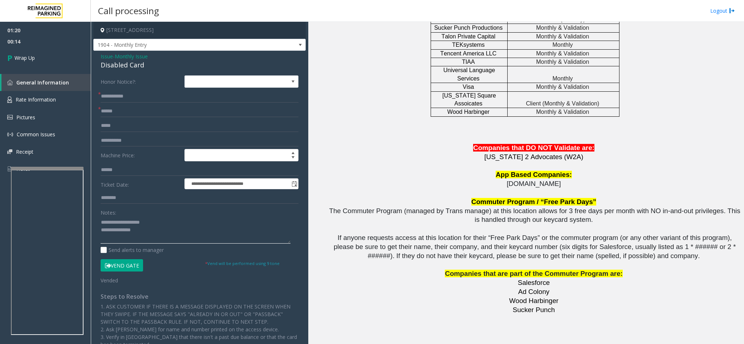
scroll to position [1516, 0]
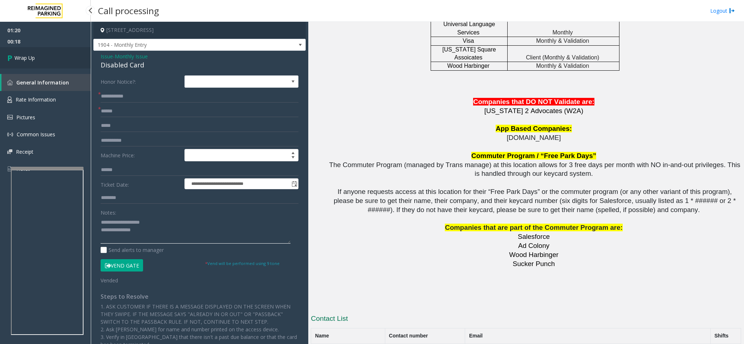
type textarea "**********"
click at [43, 63] on link "Wrap Up" at bounding box center [45, 57] width 91 height 21
